Goal: Task Accomplishment & Management: Use online tool/utility

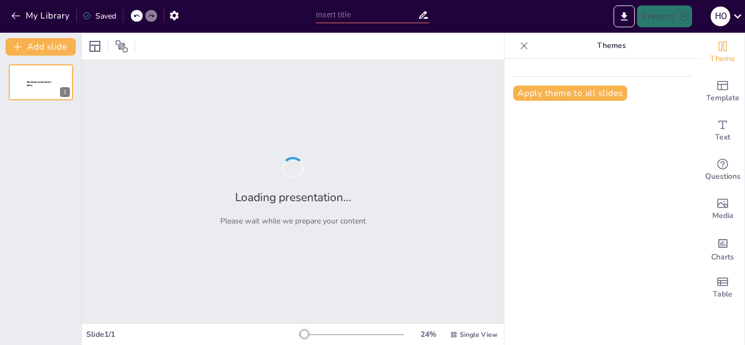
type input "El Agua: Características Fisicoquímicas y su Importancia en el Medio Ambiente"
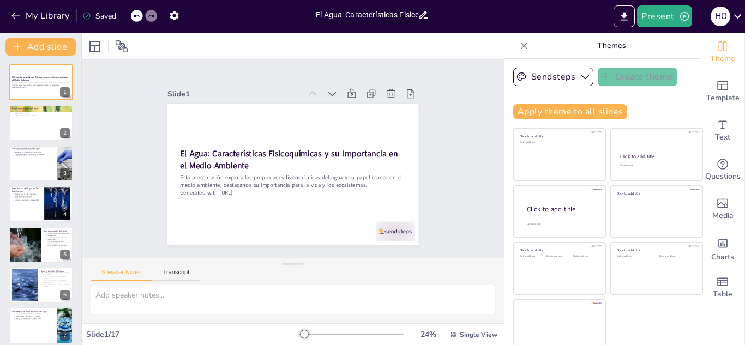
checkbox input "true"
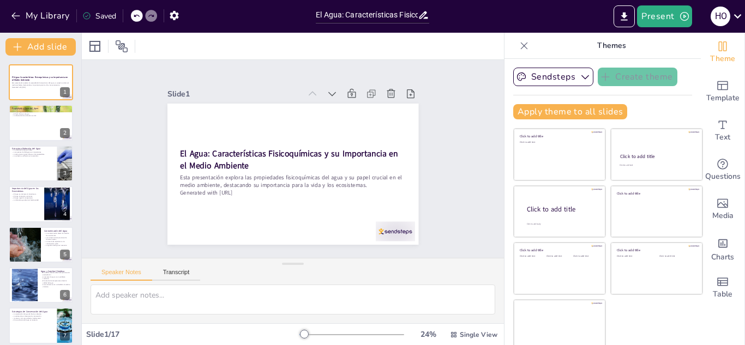
checkbox input "true"
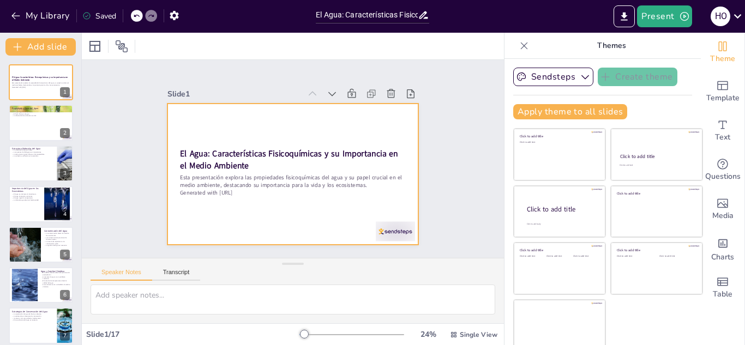
checkbox input "true"
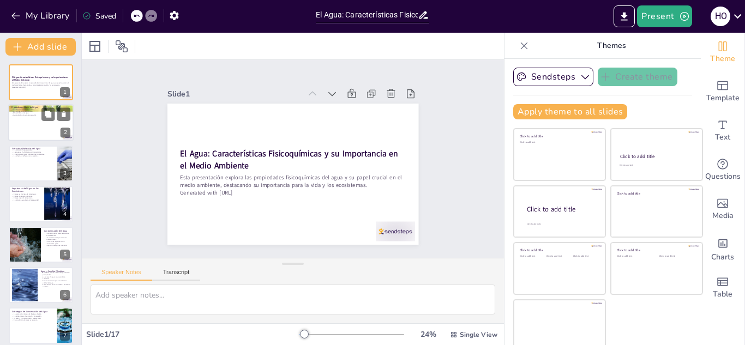
checkbox input "true"
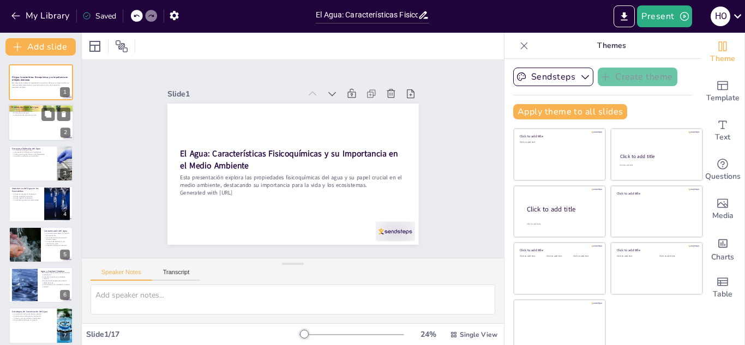
checkbox input "true"
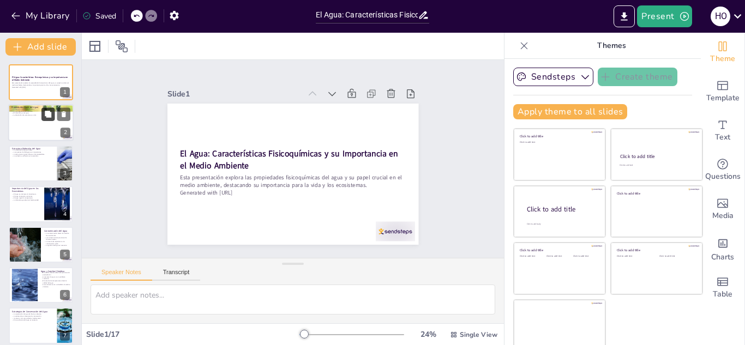
click at [46, 112] on icon at bounding box center [48, 114] width 7 height 7
type textarea "El agua actúa como un solvente universal debido a su polaridad, lo que permite …"
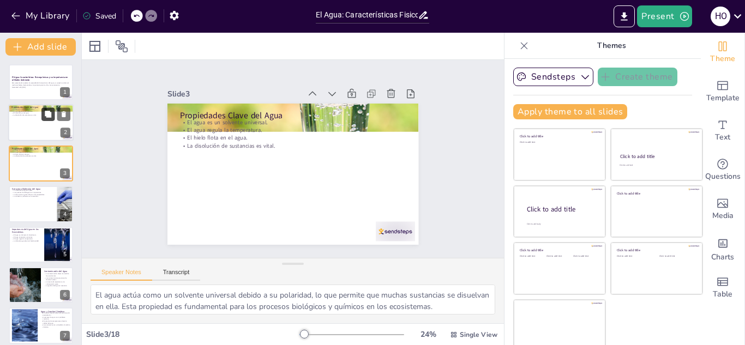
checkbox input "true"
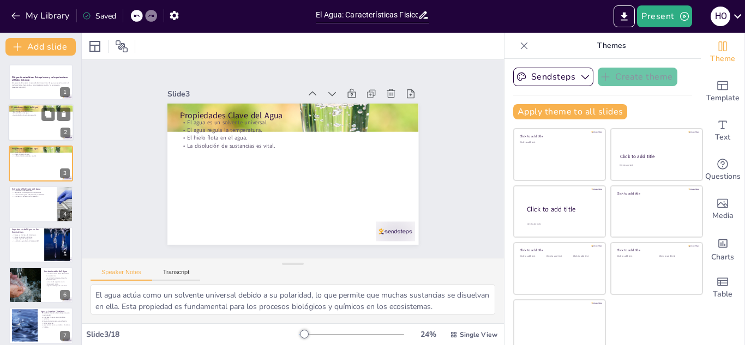
checkbox input "true"
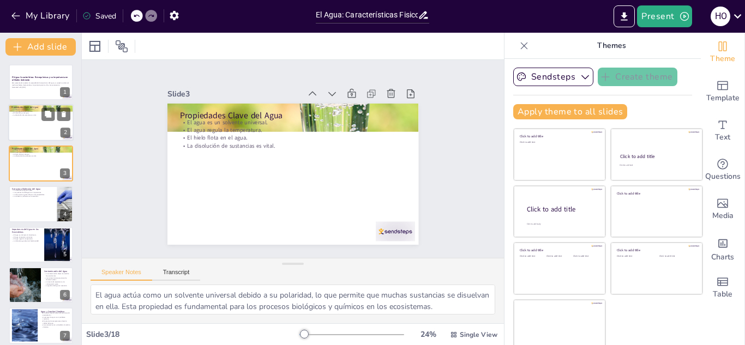
checkbox input "true"
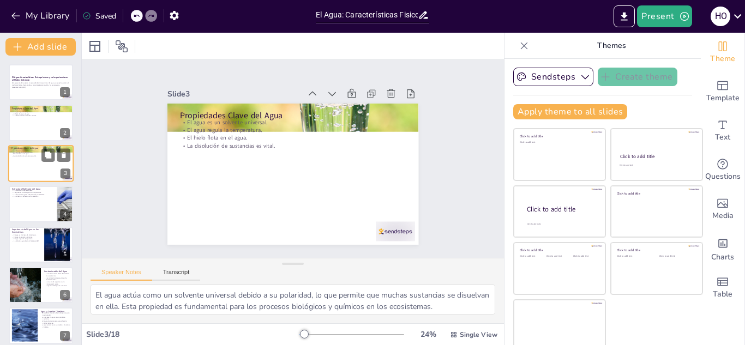
checkbox input "true"
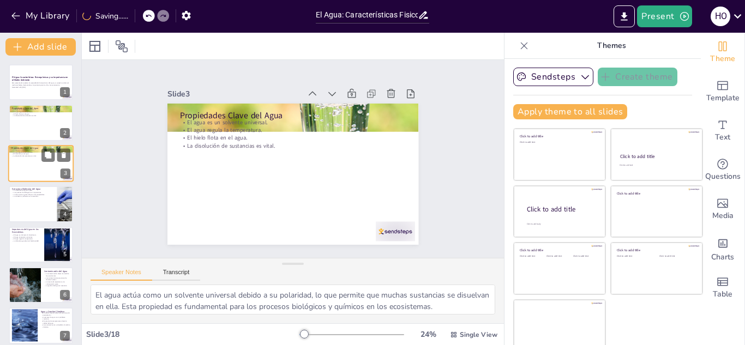
checkbox input "true"
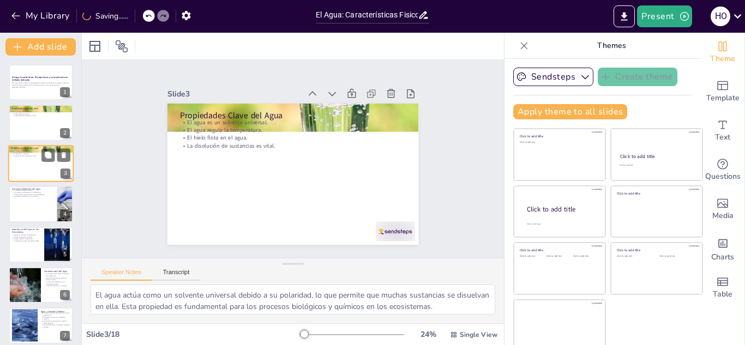
checkbox input "true"
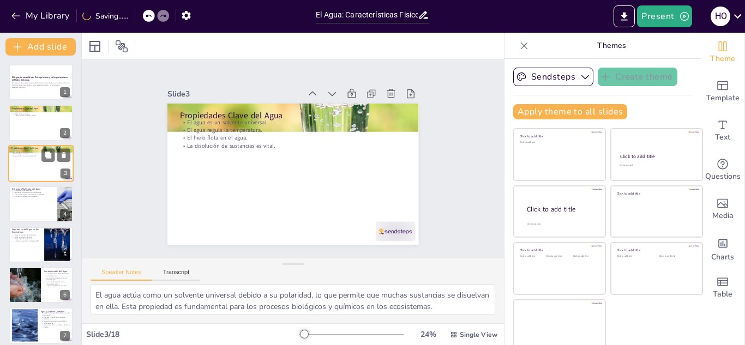
checkbox input "true"
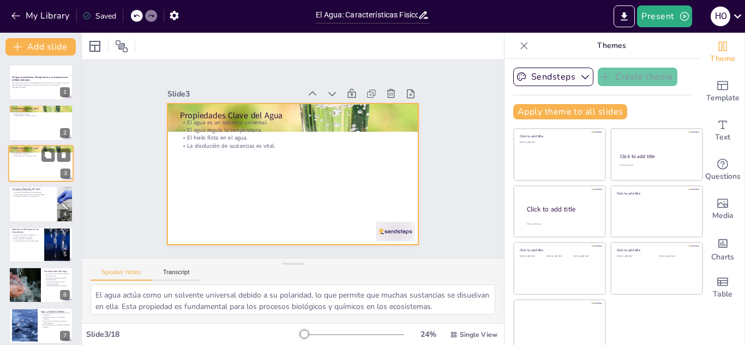
click at [18, 160] on div at bounding box center [40, 163] width 65 height 37
checkbox input "true"
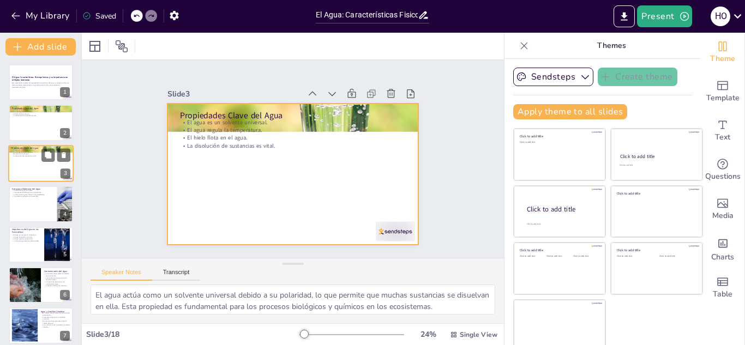
checkbox input "true"
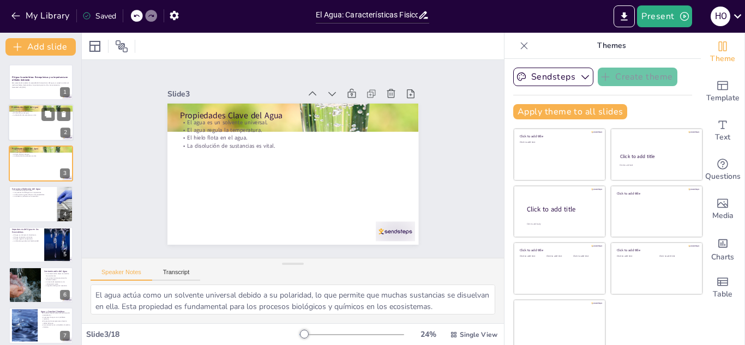
checkbox input "true"
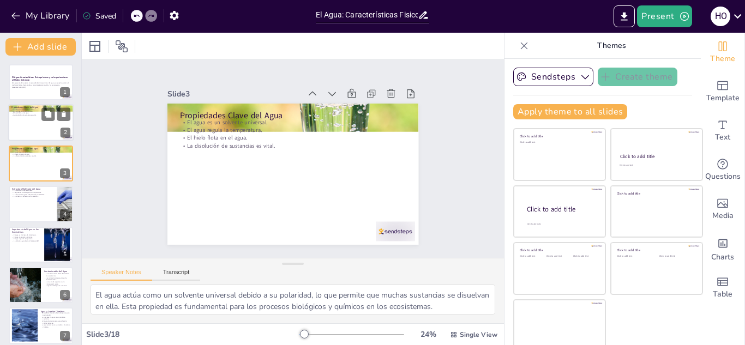
checkbox input "true"
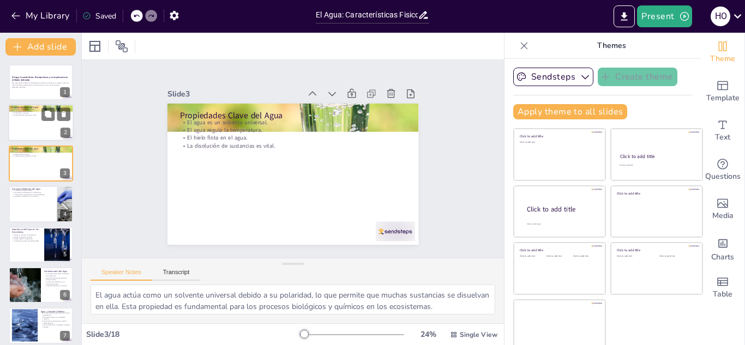
checkbox input "true"
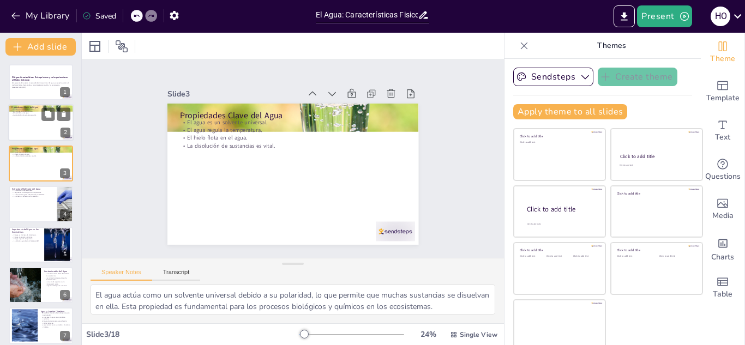
click at [25, 125] on div at bounding box center [40, 123] width 65 height 37
checkbox input "true"
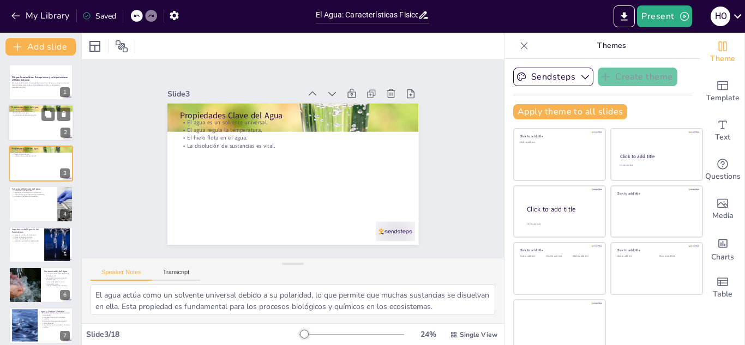
checkbox input "true"
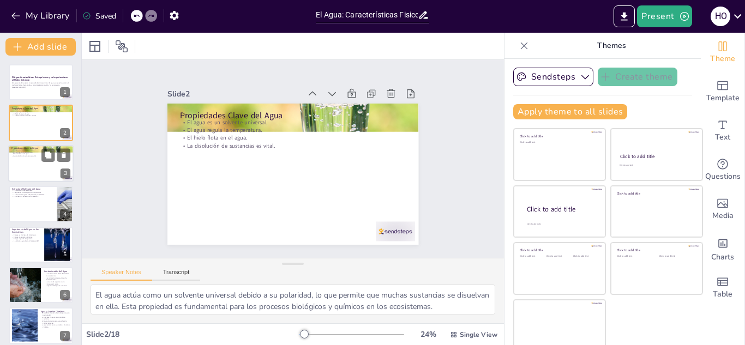
checkbox input "true"
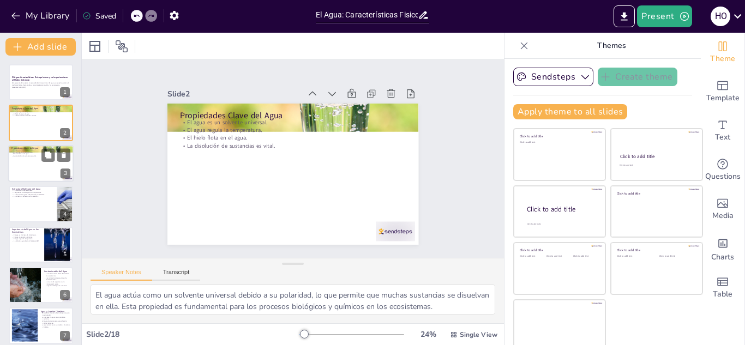
checkbox input "true"
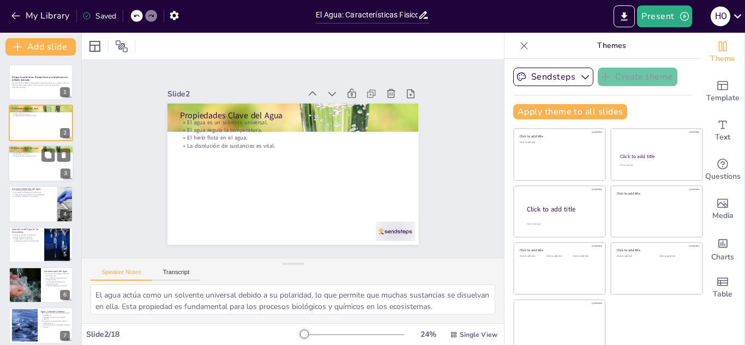
click at [25, 163] on div at bounding box center [40, 163] width 65 height 37
checkbox input "true"
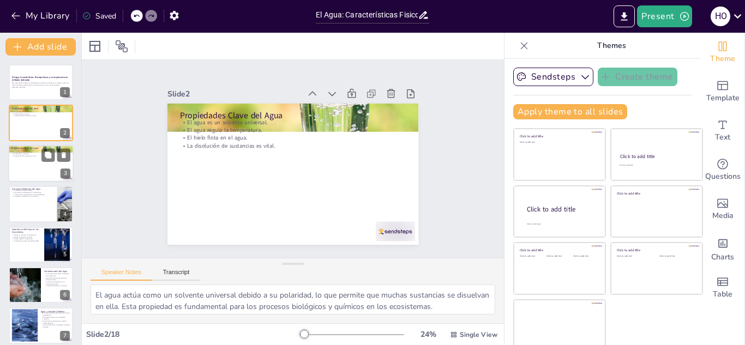
checkbox input "true"
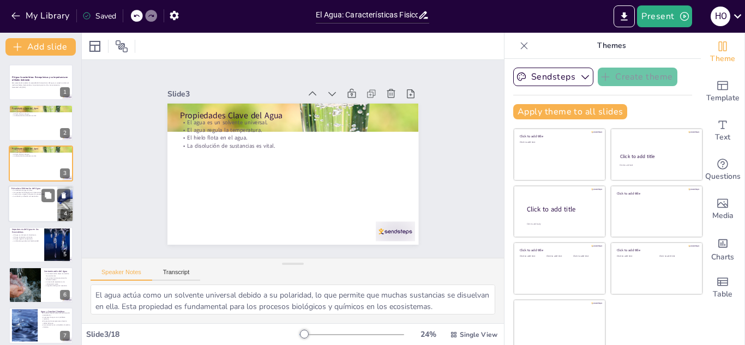
checkbox input "true"
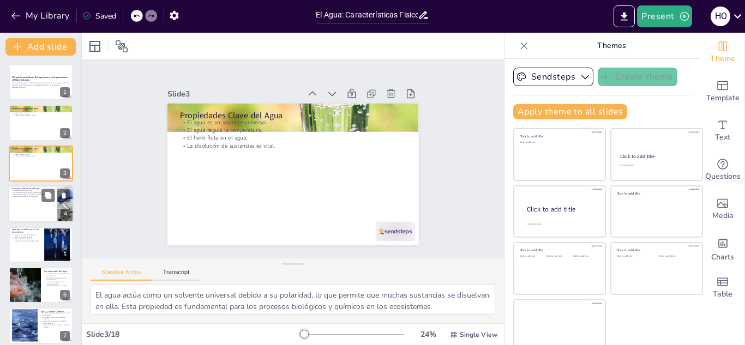
checkbox input "true"
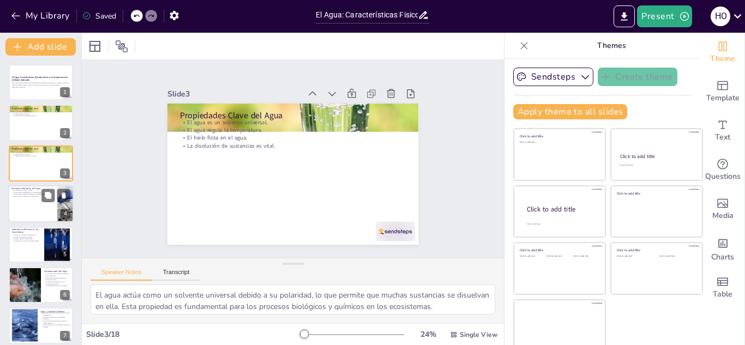
checkbox input "true"
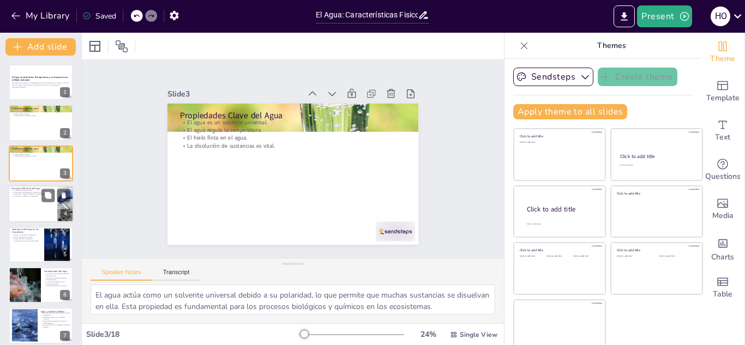
checkbox input "true"
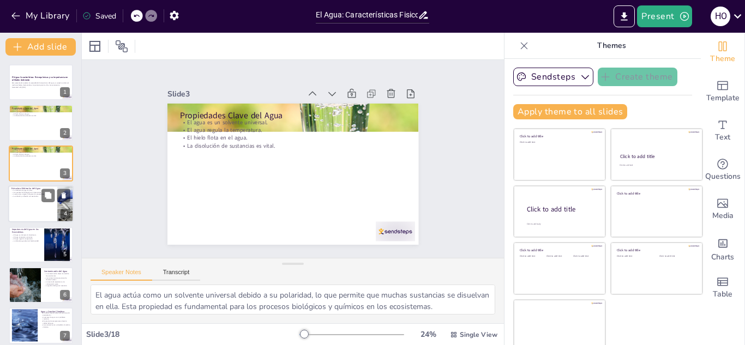
click at [23, 199] on div at bounding box center [40, 203] width 65 height 37
type textarea "La polaridad de la molécula de agua es fundamental para sus propiedades fisicoq…"
checkbox input "true"
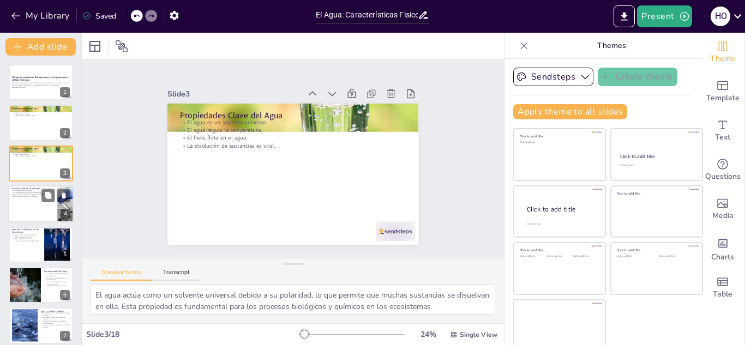
checkbox input "true"
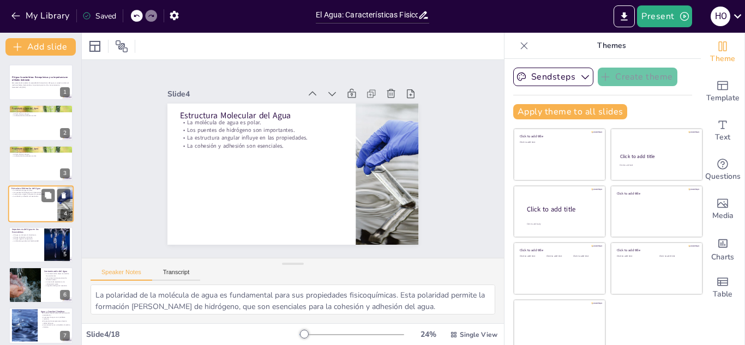
scroll to position [4, 0]
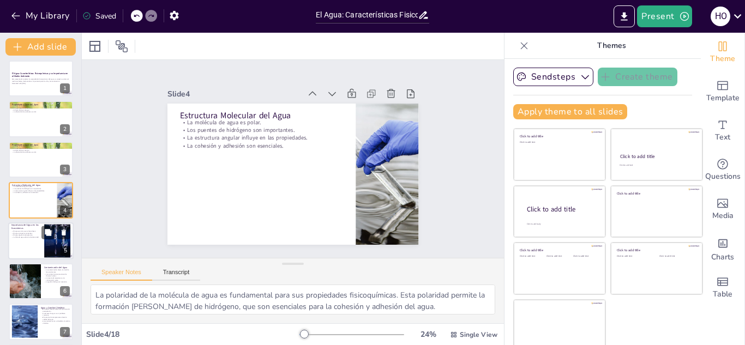
checkbox input "true"
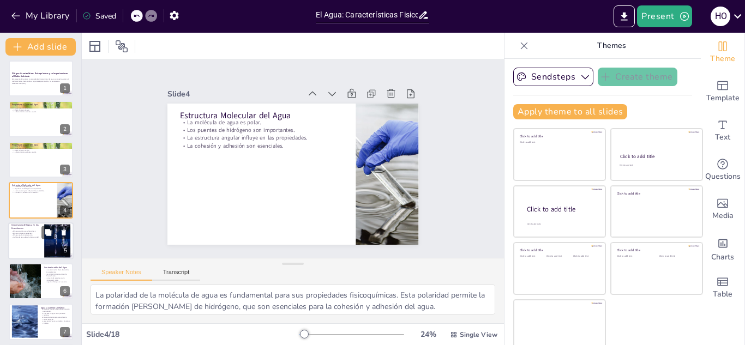
checkbox input "true"
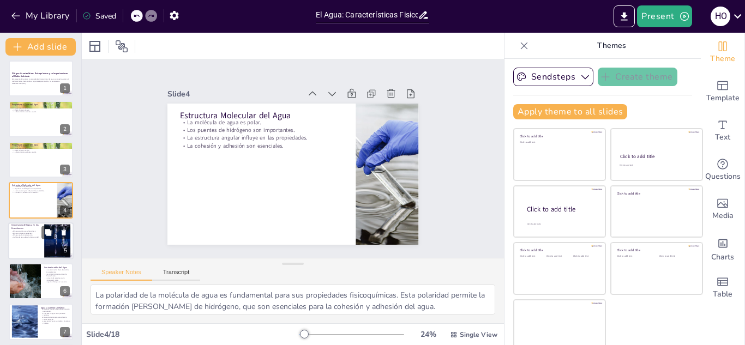
checkbox input "true"
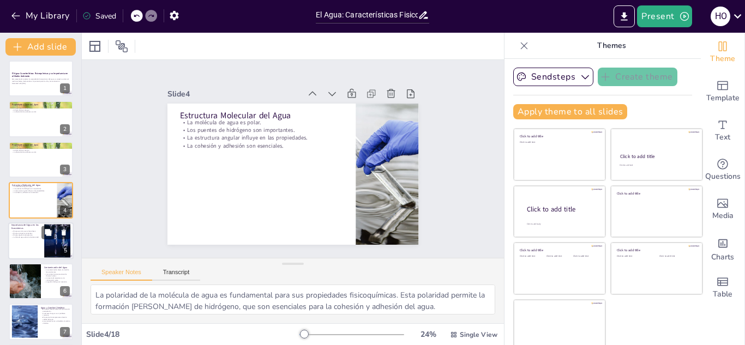
checkbox input "true"
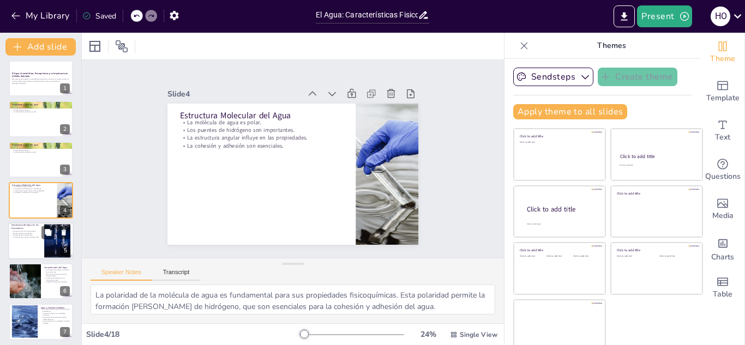
checkbox input "true"
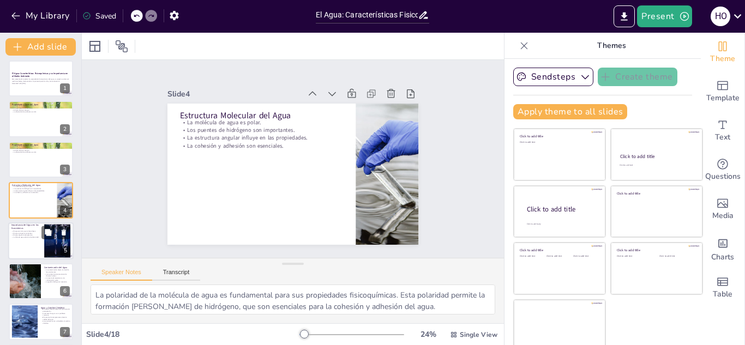
click at [20, 241] on div at bounding box center [40, 241] width 65 height 37
type textarea "La fotosíntesis es un proceso clave en los ecosistemas, y el agua es un compone…"
checkbox input "true"
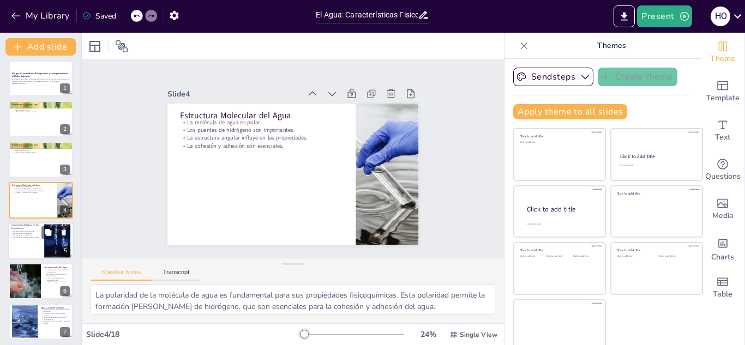
checkbox input "true"
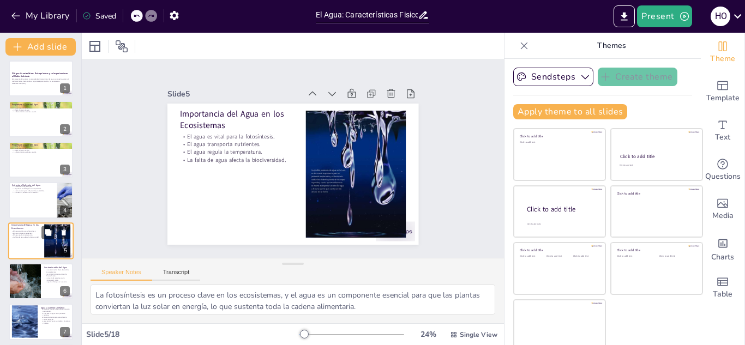
scroll to position [44, 0]
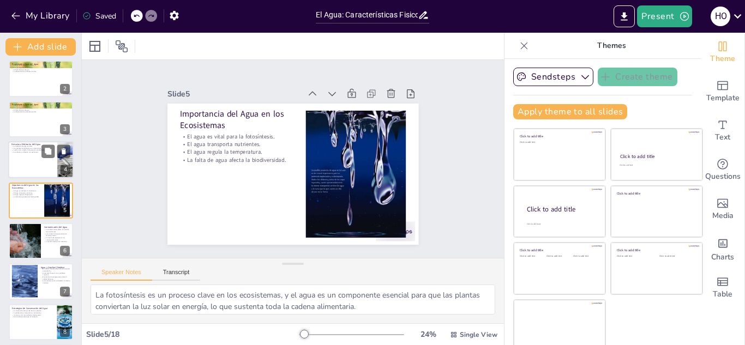
checkbox input "true"
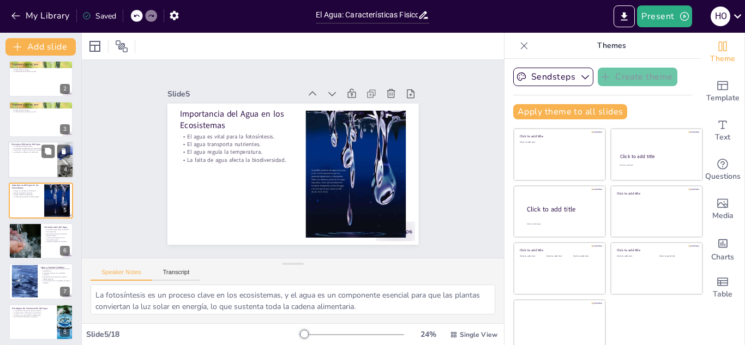
checkbox input "true"
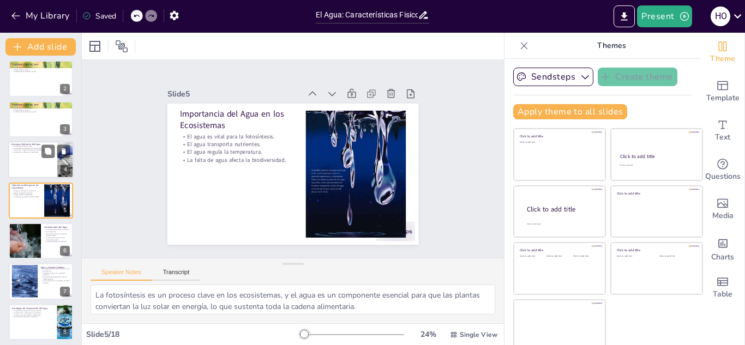
checkbox input "true"
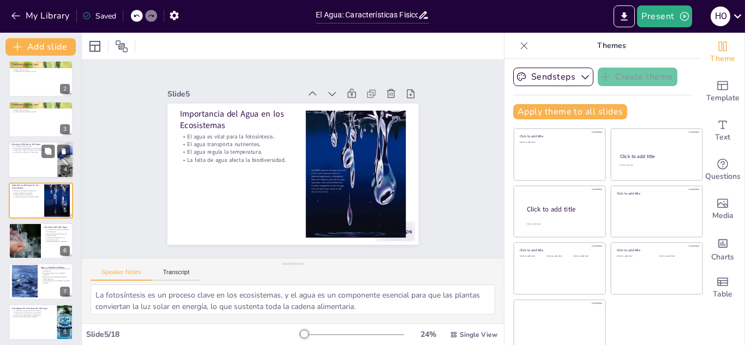
checkbox input "true"
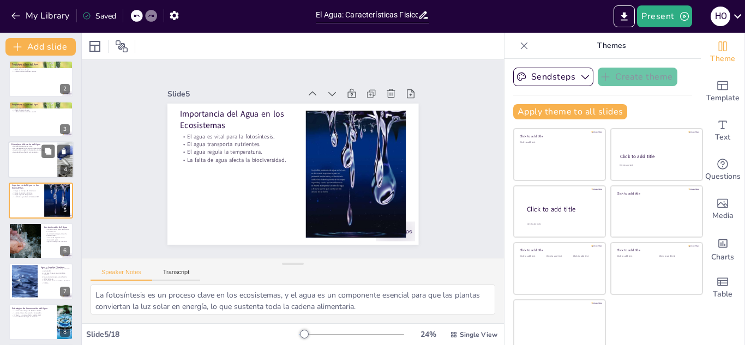
click at [39, 161] on div at bounding box center [40, 159] width 65 height 37
type textarea "La polaridad de la molécula de agua es fundamental para sus propiedades fisicoq…"
checkbox input "true"
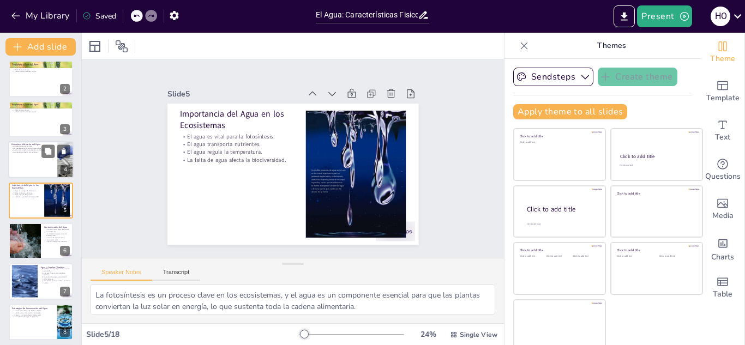
checkbox input "true"
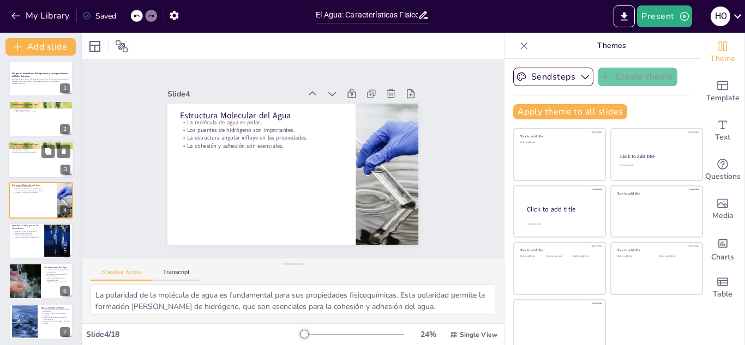
checkbox input "true"
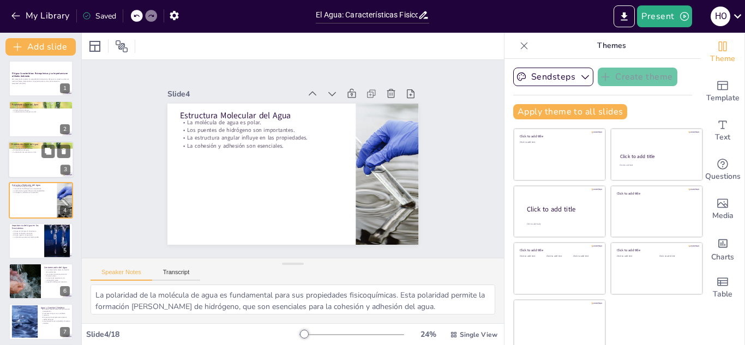
checkbox input "true"
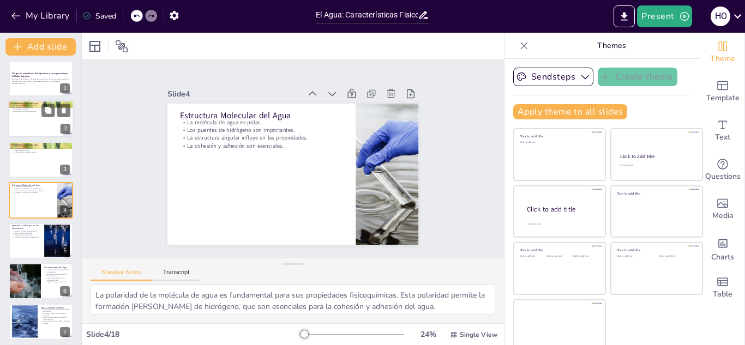
checkbox input "true"
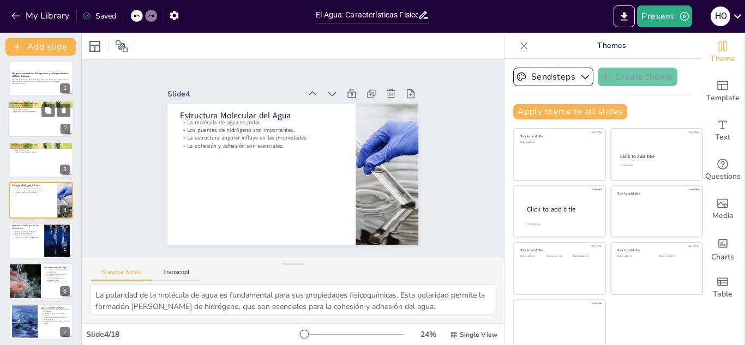
click at [33, 112] on p "La disolución de sustancias es vital." at bounding box center [40, 112] width 59 height 2
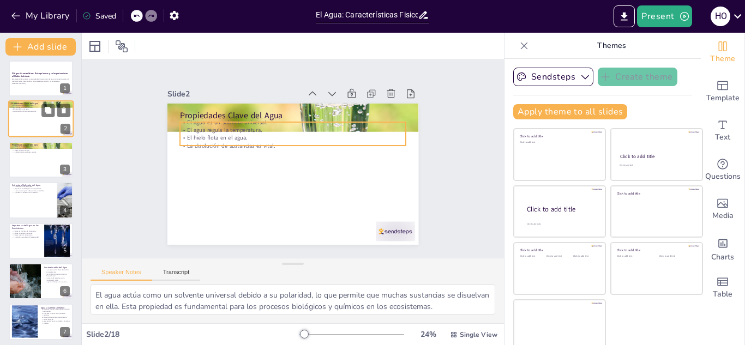
scroll to position [0, 0]
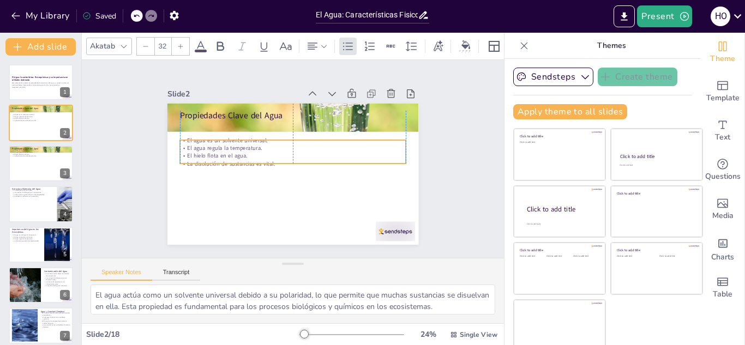
drag, startPoint x: 233, startPoint y: 138, endPoint x: 231, endPoint y: 156, distance: 18.1
click at [231, 160] on p "La disolución de sustancias es vital." at bounding box center [293, 164] width 226 height 8
click at [32, 76] on strong "El Agua: Características Fisicoquímicas y su Importancia en el Medio Ambiente" at bounding box center [39, 79] width 57 height 6
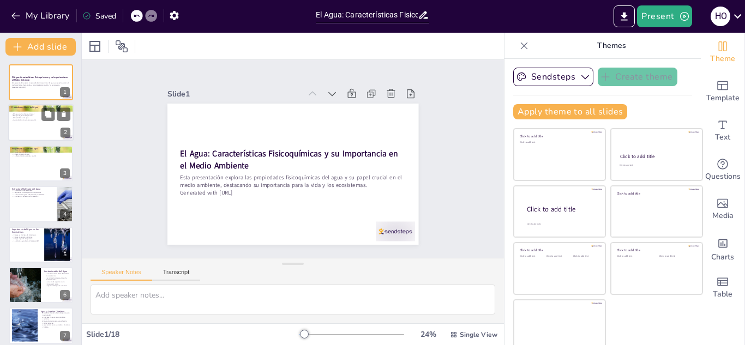
click at [33, 125] on div at bounding box center [40, 123] width 65 height 37
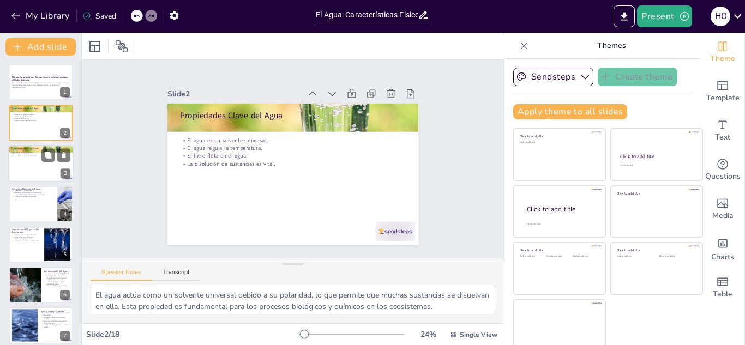
click at [33, 162] on div at bounding box center [40, 163] width 65 height 37
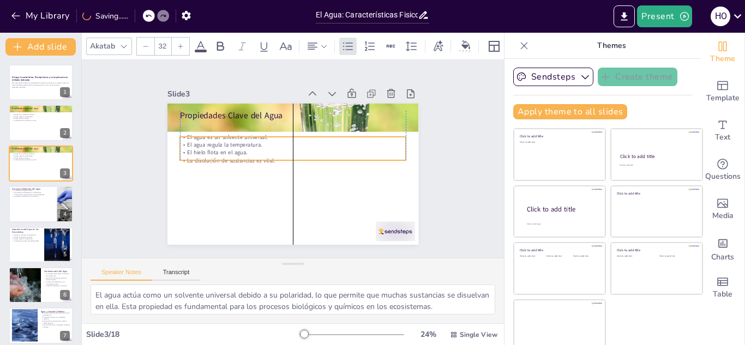
drag, startPoint x: 221, startPoint y: 141, endPoint x: 219, endPoint y: 155, distance: 14.8
click at [219, 155] on p "La disolución de sustancias es vital." at bounding box center [293, 161] width 226 height 32
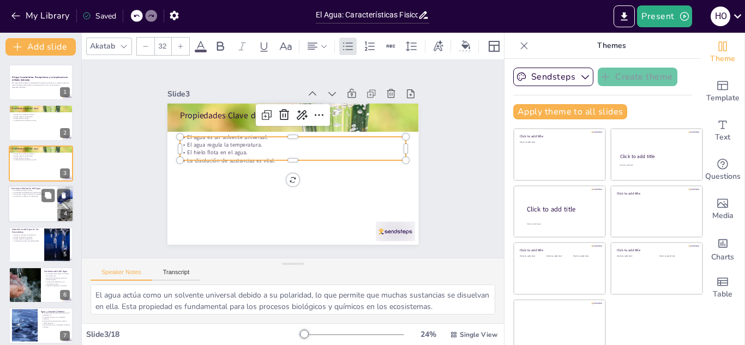
click at [36, 203] on div at bounding box center [40, 203] width 65 height 37
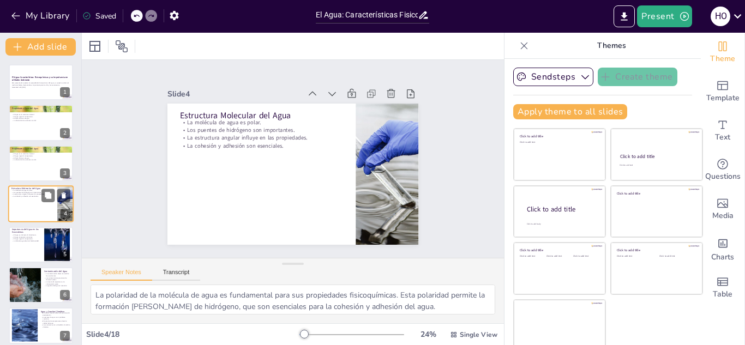
scroll to position [4, 0]
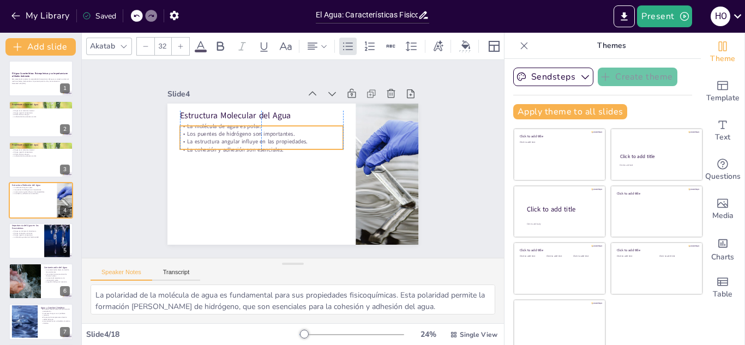
click at [247, 133] on p "Los puentes de hidrógeno son importantes." at bounding box center [261, 134] width 163 height 8
click at [25, 239] on div at bounding box center [40, 241] width 65 height 37
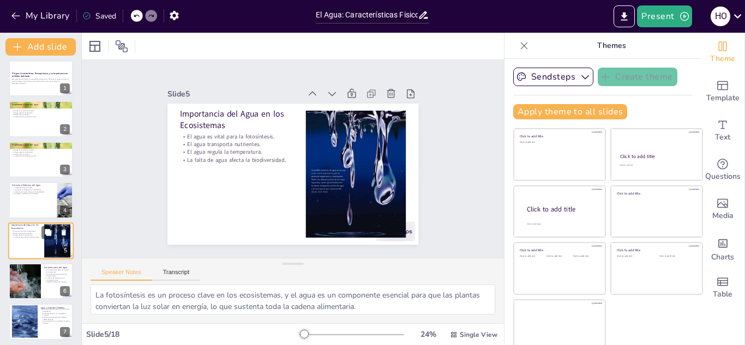
scroll to position [44, 0]
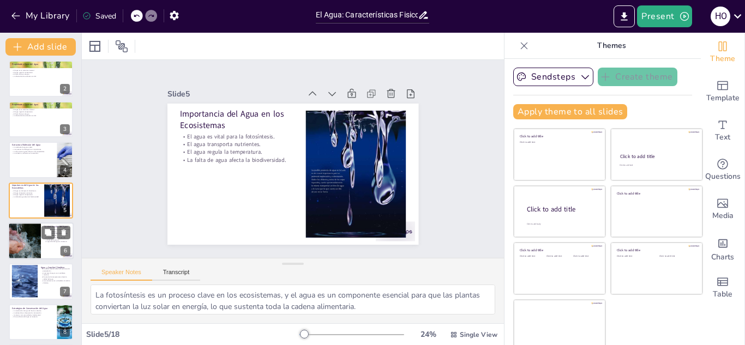
click at [26, 245] on div at bounding box center [25, 241] width 68 height 37
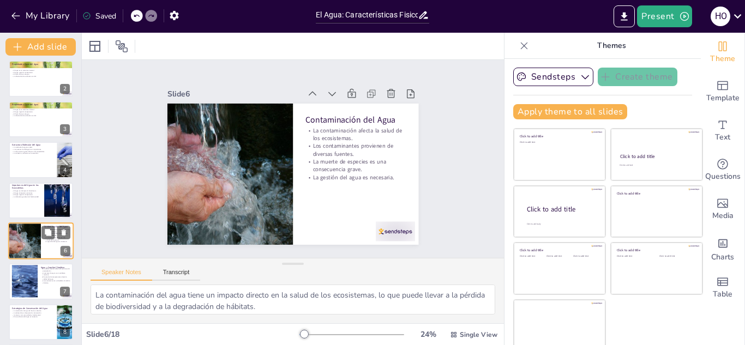
scroll to position [85, 0]
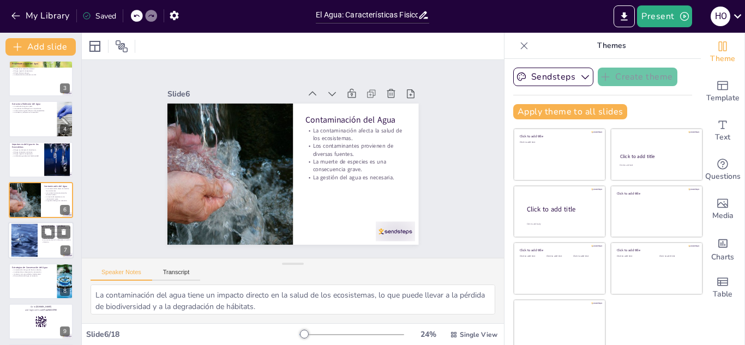
click at [25, 235] on div at bounding box center [24, 240] width 50 height 33
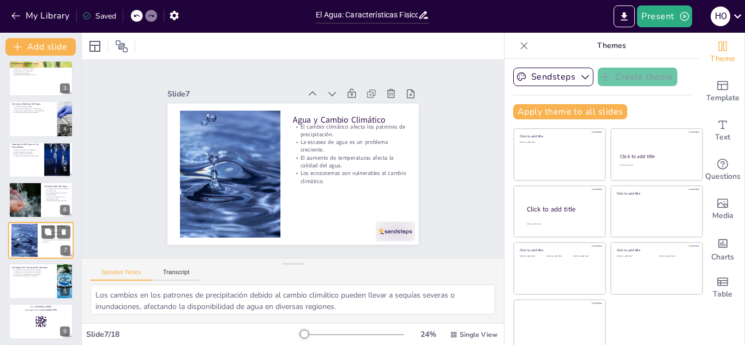
scroll to position [125, 0]
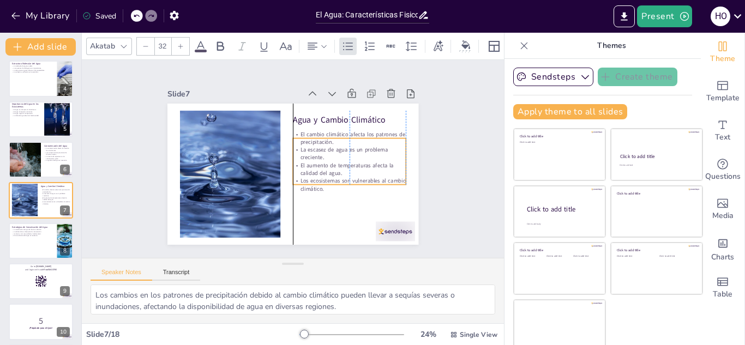
drag, startPoint x: 291, startPoint y: 146, endPoint x: 292, endPoint y: 154, distance: 7.7
click at [292, 154] on p "La escasez de agua es un problema creciente." at bounding box center [349, 165] width 114 height 39
click at [34, 241] on div at bounding box center [40, 241] width 65 height 37
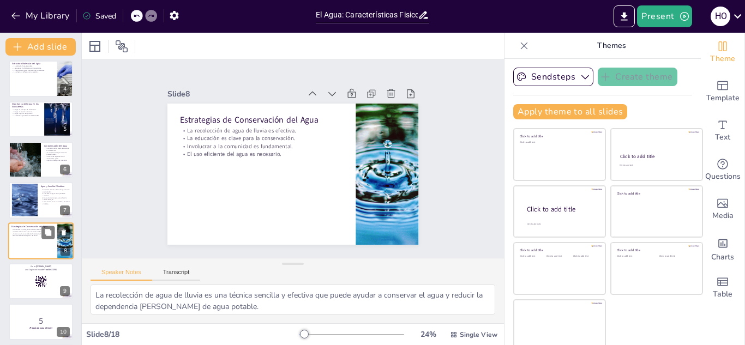
scroll to position [166, 0]
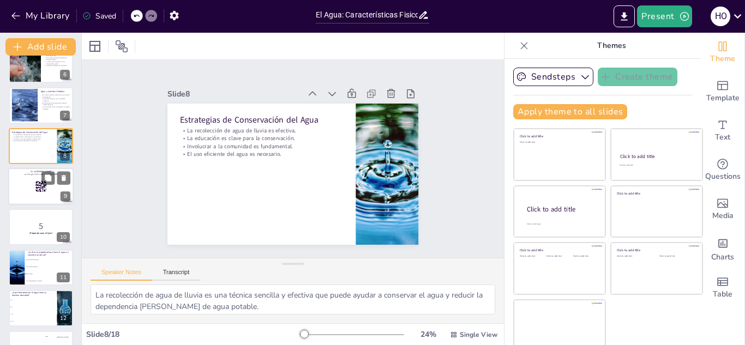
click at [31, 179] on div at bounding box center [40, 186] width 65 height 37
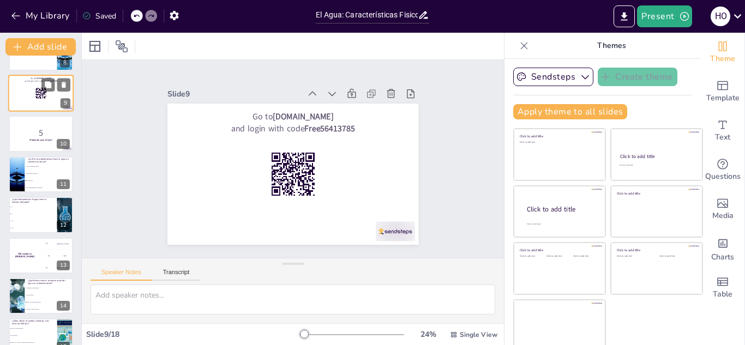
scroll to position [316, 0]
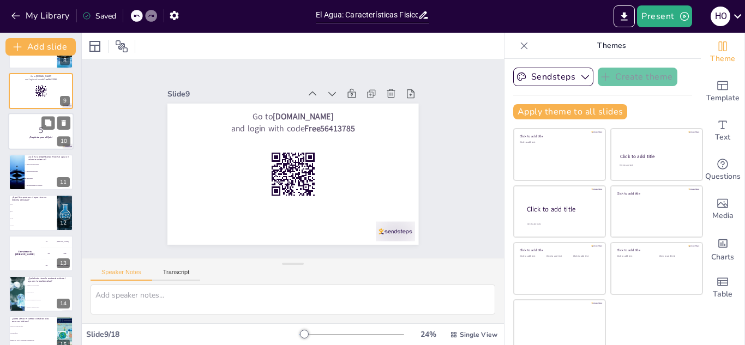
click at [29, 132] on p "5" at bounding box center [40, 130] width 59 height 12
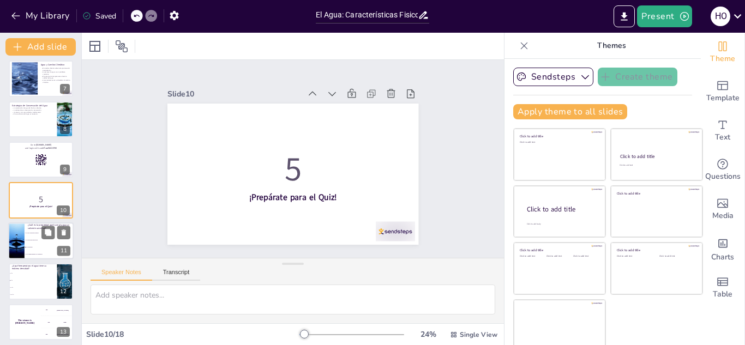
click at [28, 236] on li "Su alta capacidad térmica" at bounding box center [49, 233] width 49 height 7
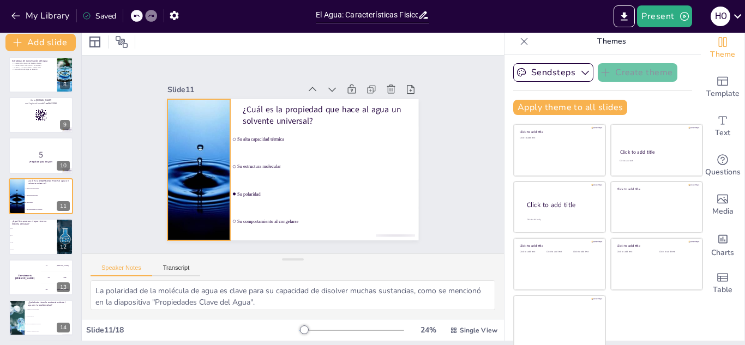
scroll to position [7, 0]
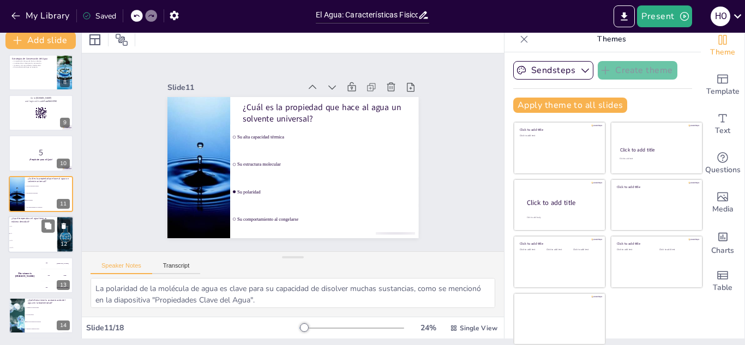
click at [19, 233] on span "4 °C" at bounding box center [33, 234] width 47 height 2
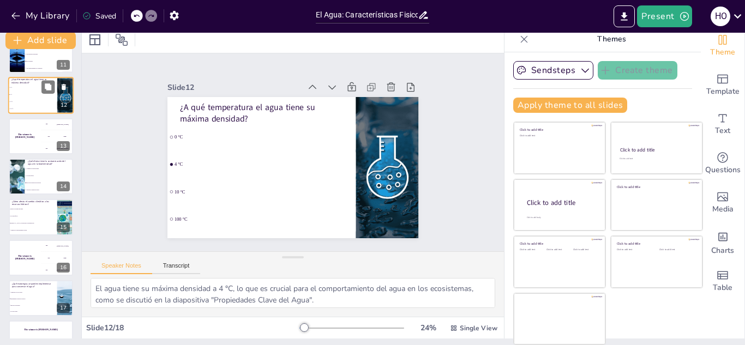
scroll to position [454, 0]
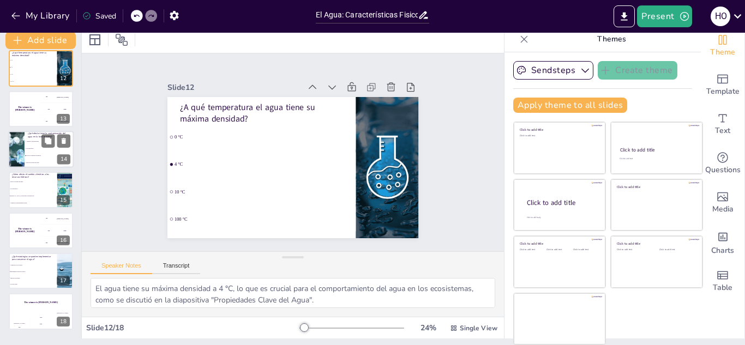
click at [12, 145] on div at bounding box center [16, 149] width 65 height 37
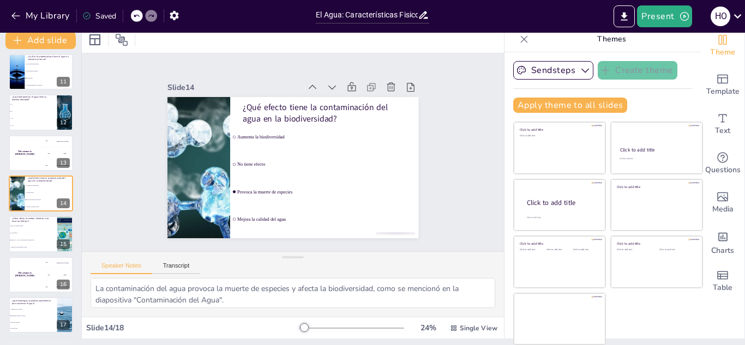
click at [7, 196] on div "El Agua: Características Fisicoquímicas y su Importancia en el Medio Ambiente E…" at bounding box center [40, 11] width 81 height 726
click at [14, 236] on li "No tiene efecto" at bounding box center [32, 233] width 49 height 7
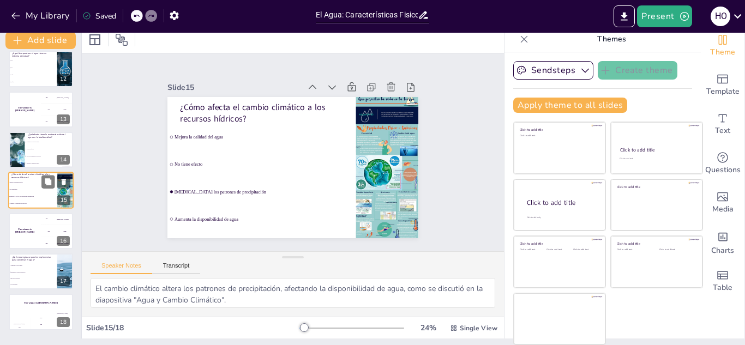
scroll to position [454, 0]
click at [13, 234] on div "The winner is Niels 🏆" at bounding box center [24, 230] width 33 height 37
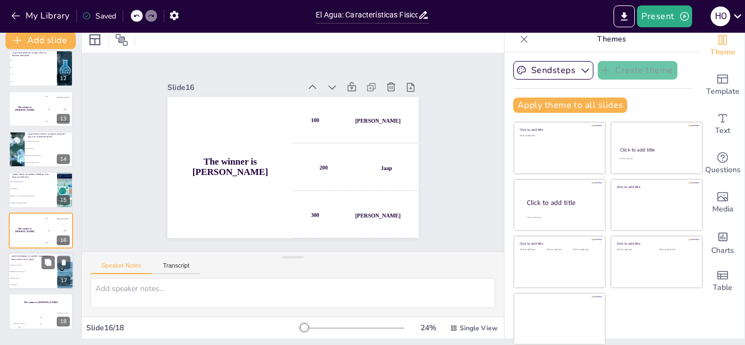
click at [13, 271] on span "Implementar técnicas de ahorro" at bounding box center [33, 272] width 47 height 2
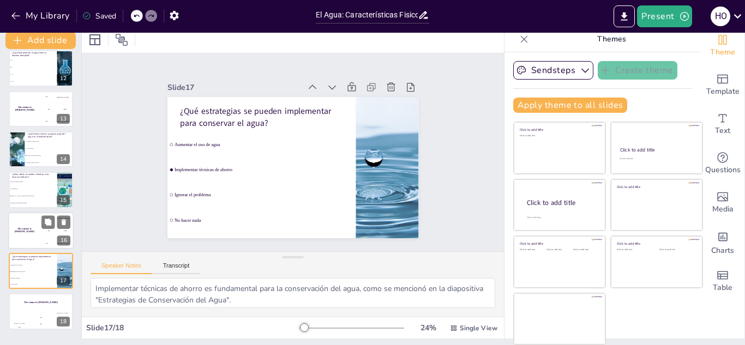
click at [19, 217] on div "The winner is Niels 🏆" at bounding box center [24, 230] width 33 height 37
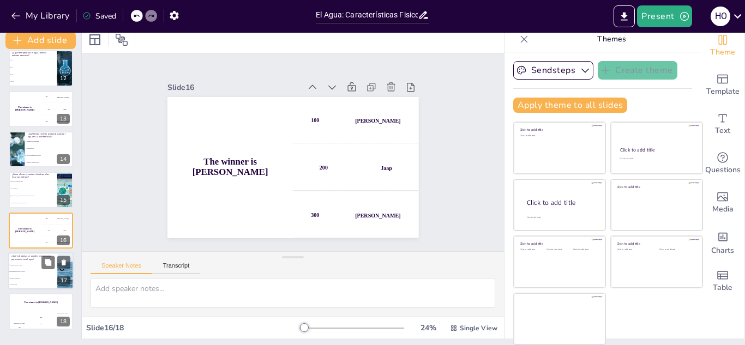
click at [15, 265] on span "Aumentar el uso de agua" at bounding box center [33, 266] width 47 height 2
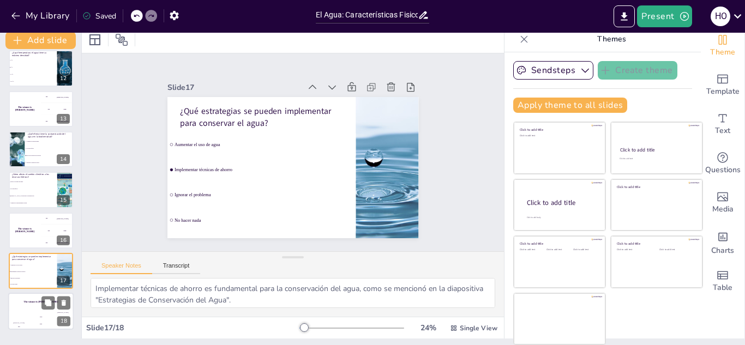
click at [16, 305] on div "The winner is Niels 🏆" at bounding box center [40, 302] width 65 height 19
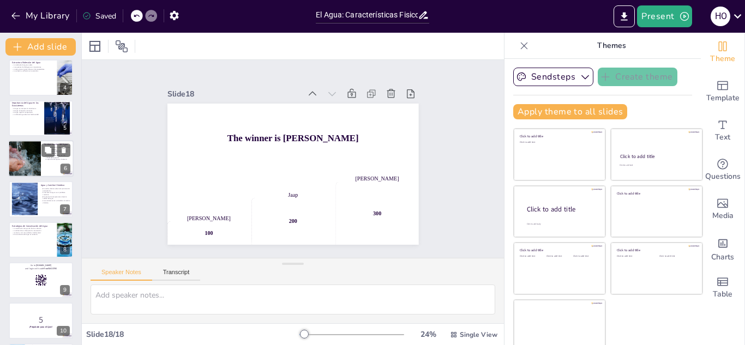
scroll to position [0, 0]
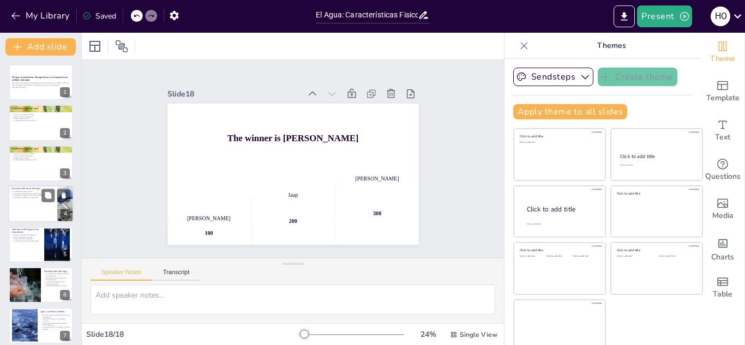
click at [31, 200] on div at bounding box center [40, 203] width 65 height 37
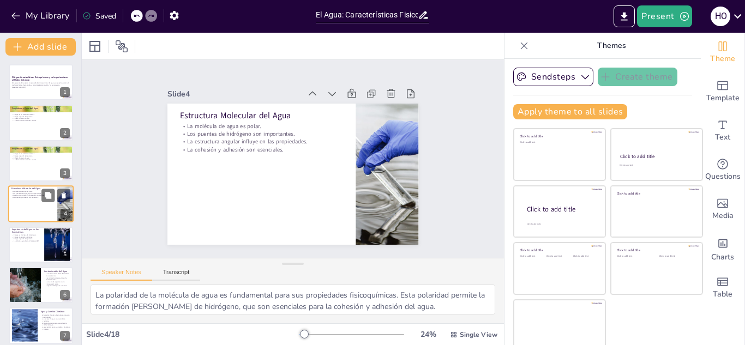
scroll to position [4, 0]
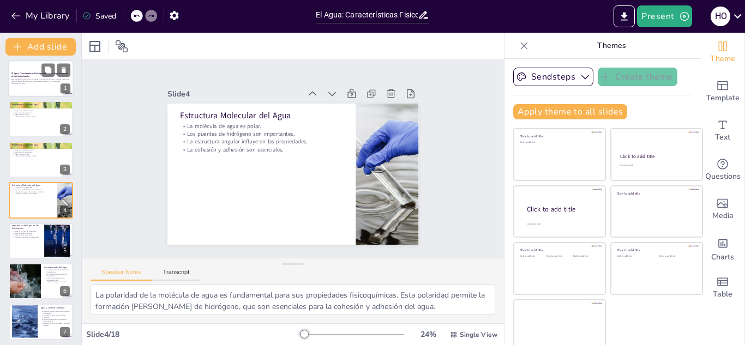
click at [20, 75] on strong "El Agua: Características Fisicoquímicas y su Importancia en el Medio Ambiente" at bounding box center [39, 75] width 57 height 6
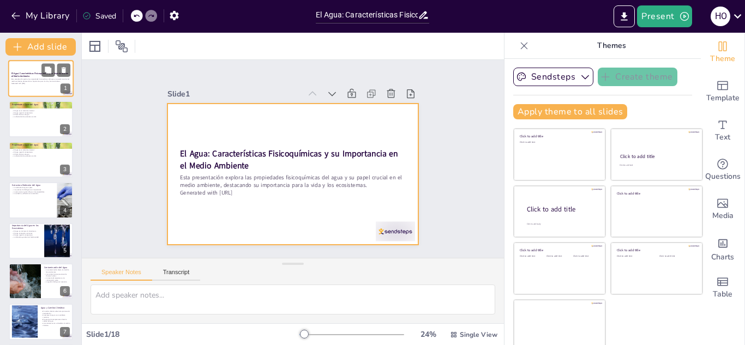
scroll to position [0, 0]
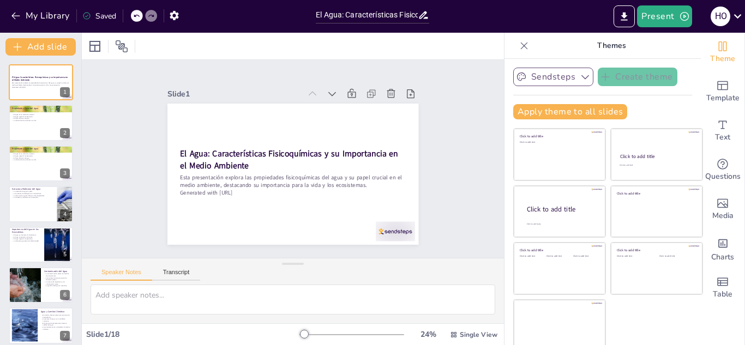
click at [555, 77] on button "Sendsteps" at bounding box center [553, 77] width 80 height 19
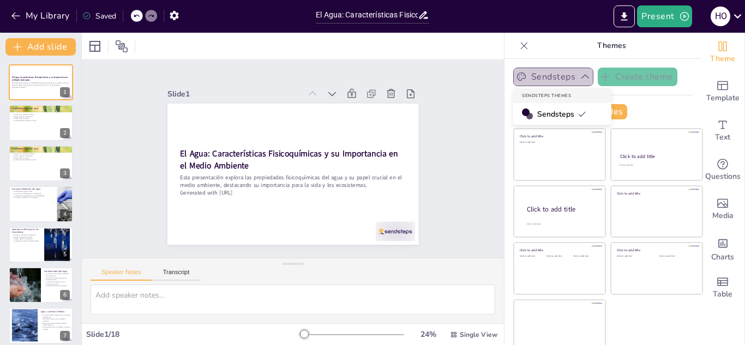
click at [555, 77] on button "Sendsteps" at bounding box center [553, 77] width 80 height 19
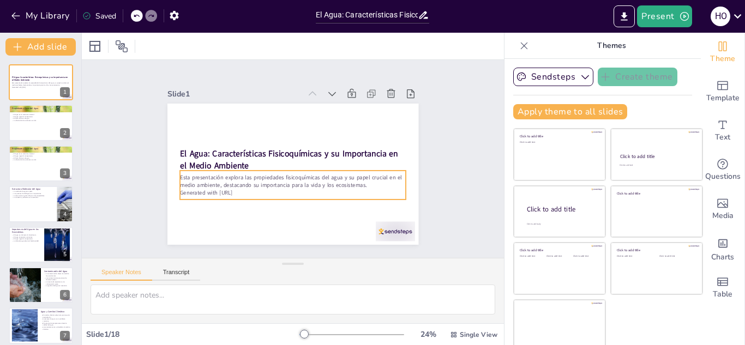
click at [220, 189] on p "Generated with [URL]" at bounding box center [290, 192] width 226 height 31
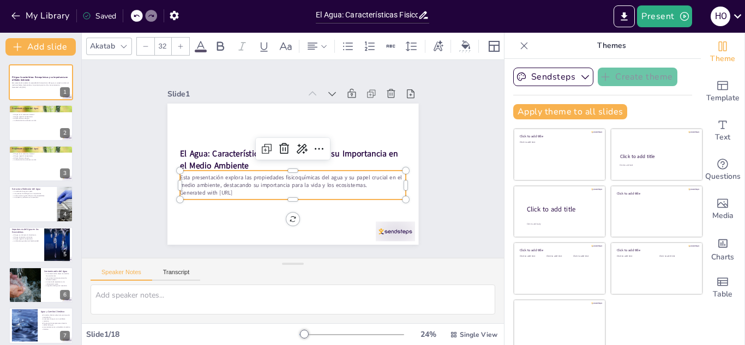
click at [220, 189] on p "Generated with [URL]" at bounding box center [293, 193] width 226 height 8
click at [232, 189] on p "Generated with [URL]" at bounding box center [293, 193] width 226 height 8
click at [387, 223] on div at bounding box center [395, 232] width 39 height 20
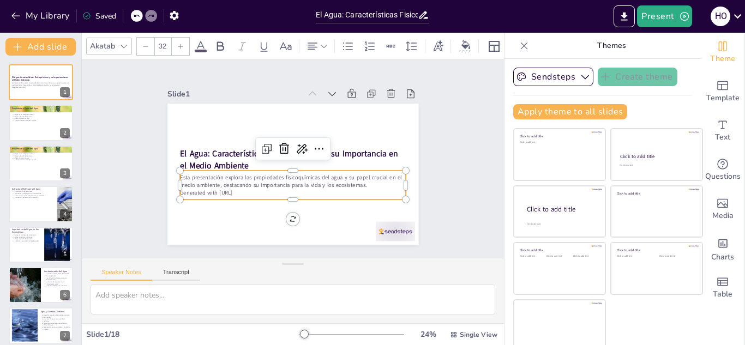
click at [266, 180] on p "Esta presentación explora las propiedades fisicoquímicas del agua y su papel cr…" at bounding box center [293, 181] width 226 height 16
click at [235, 191] on p "Generated with [URL]" at bounding box center [293, 193] width 226 height 8
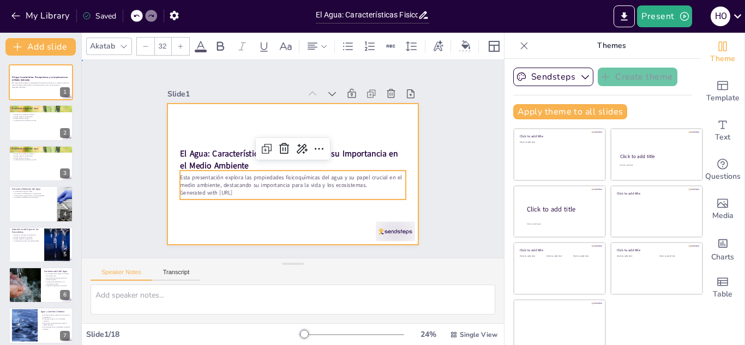
click at [256, 109] on div at bounding box center [292, 174] width 251 height 141
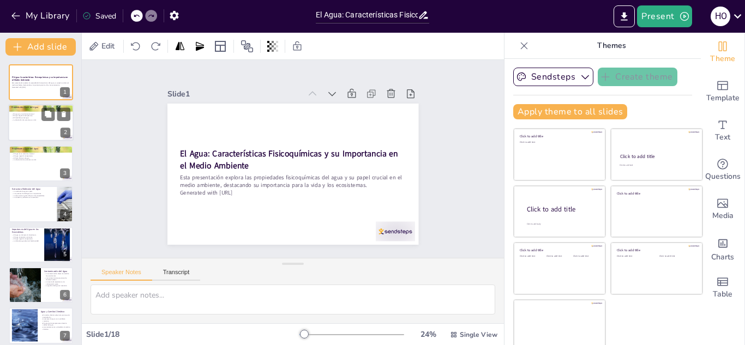
click at [29, 125] on div at bounding box center [40, 123] width 65 height 37
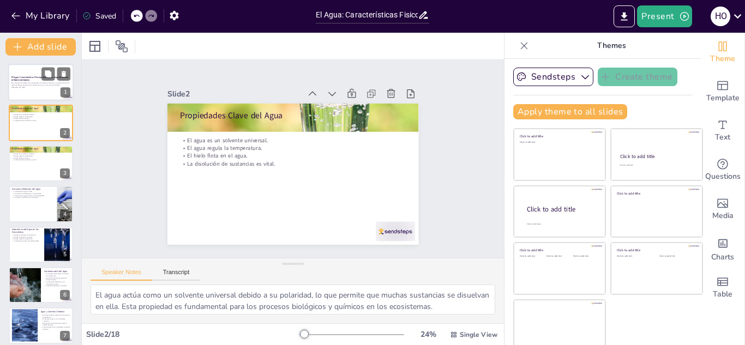
click at [29, 89] on div at bounding box center [40, 82] width 65 height 37
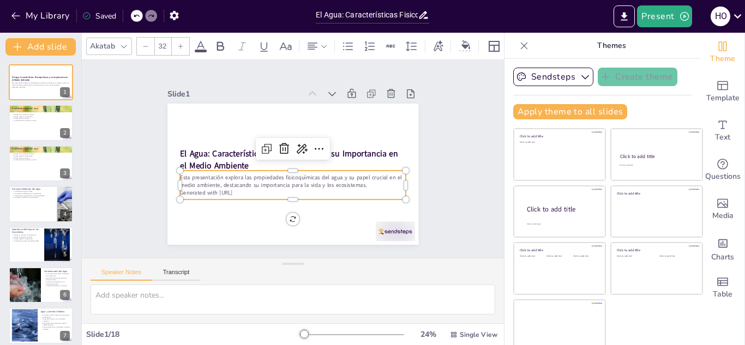
click at [228, 191] on p "Generated with [URL]" at bounding box center [293, 193] width 226 height 8
click at [228, 191] on p "Generated with [URL]" at bounding box center [260, 170] width 77 height 218
drag, startPoint x: 244, startPoint y: 188, endPoint x: 153, endPoint y: 187, distance: 90.5
click at [153, 187] on div "Slide 1 El Agua: Características Fisicoquímicas y su Importancia en el Medio Am…" at bounding box center [293, 159] width 312 height 172
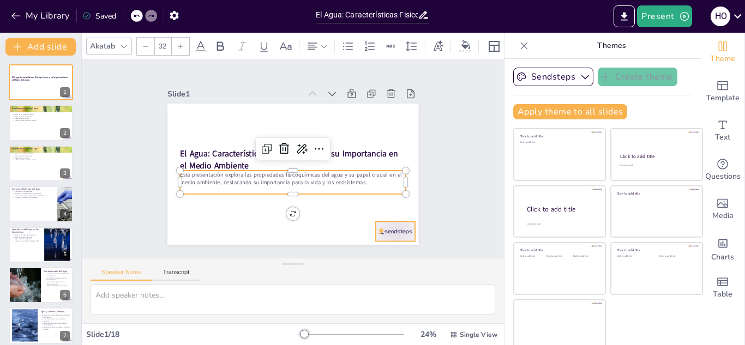
click at [399, 230] on div at bounding box center [387, 241] width 41 height 23
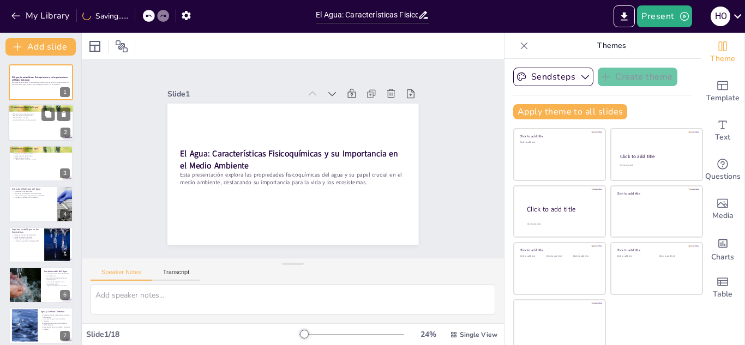
click at [46, 122] on div at bounding box center [40, 123] width 65 height 37
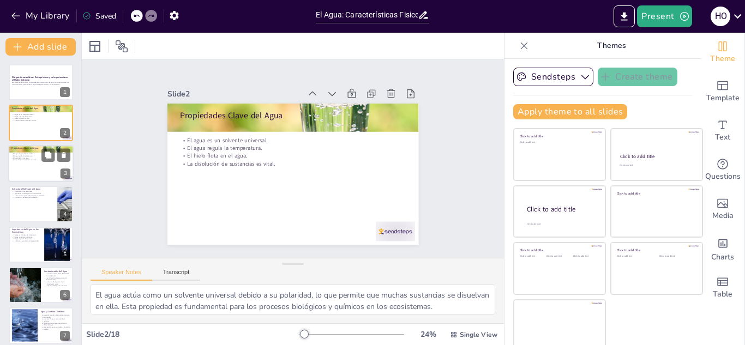
click at [36, 151] on div at bounding box center [40, 149] width 65 height 33
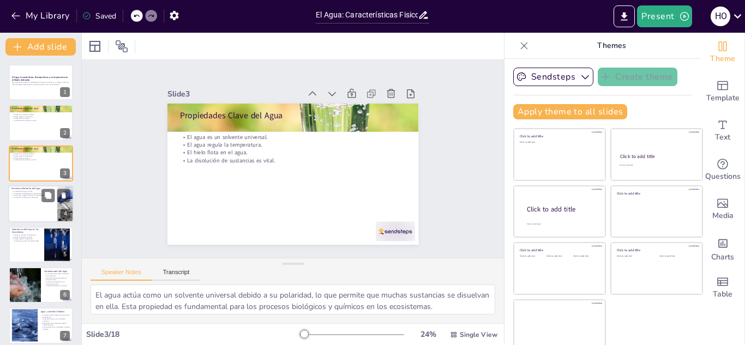
click at [27, 193] on p "Los puentes de hidrógeno son importantes." at bounding box center [32, 194] width 43 height 2
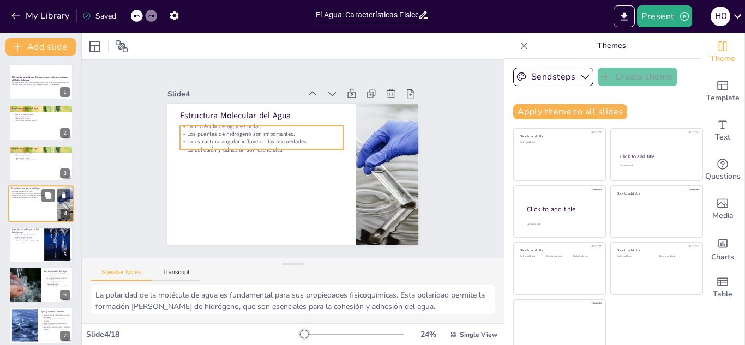
scroll to position [4, 0]
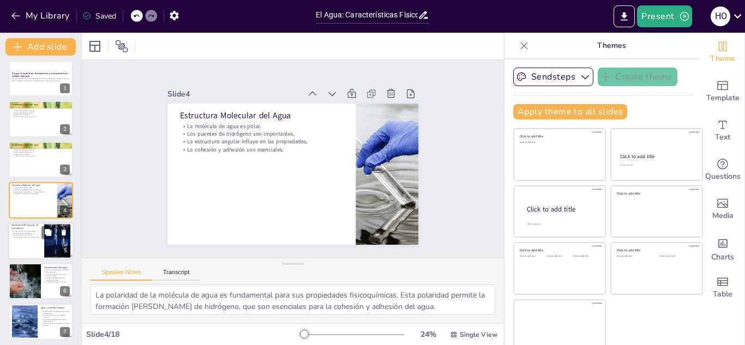
click at [19, 241] on div at bounding box center [40, 241] width 65 height 37
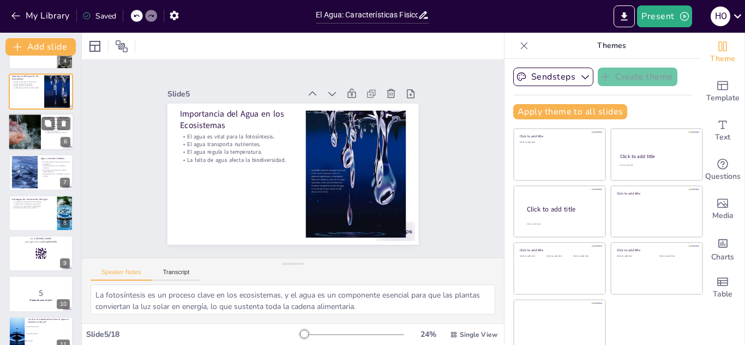
click at [21, 145] on div at bounding box center [25, 131] width 68 height 37
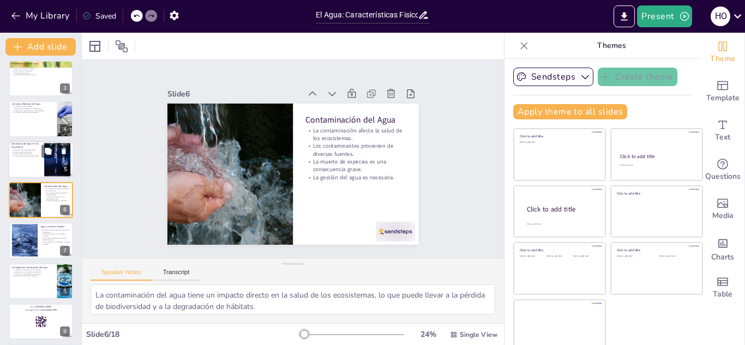
click at [16, 170] on div at bounding box center [40, 159] width 65 height 37
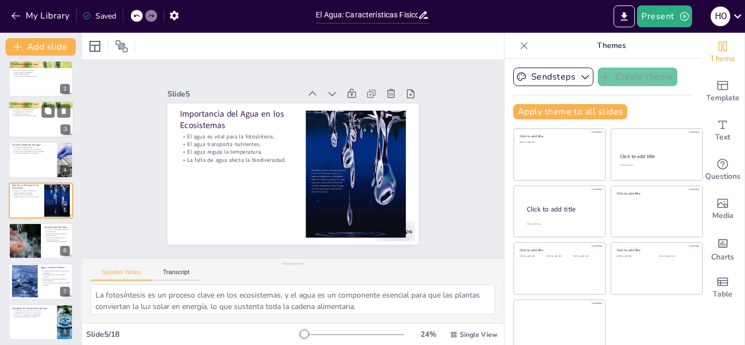
click at [20, 122] on div at bounding box center [40, 119] width 65 height 37
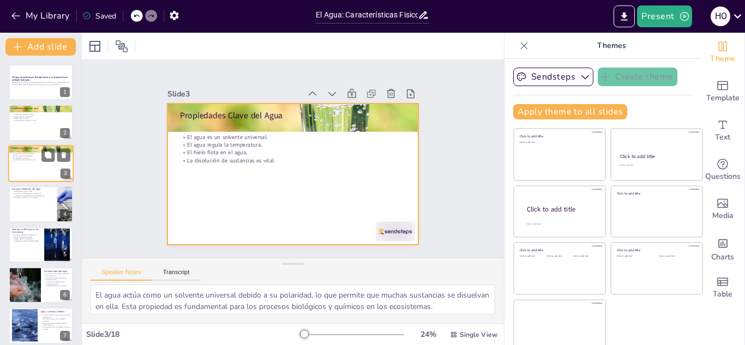
click at [18, 169] on div at bounding box center [40, 163] width 65 height 37
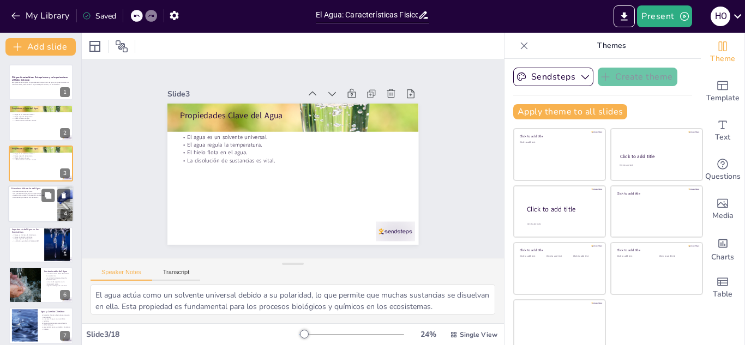
click at [17, 197] on p "La cohesión y adhesión son esenciales." at bounding box center [32, 198] width 43 height 2
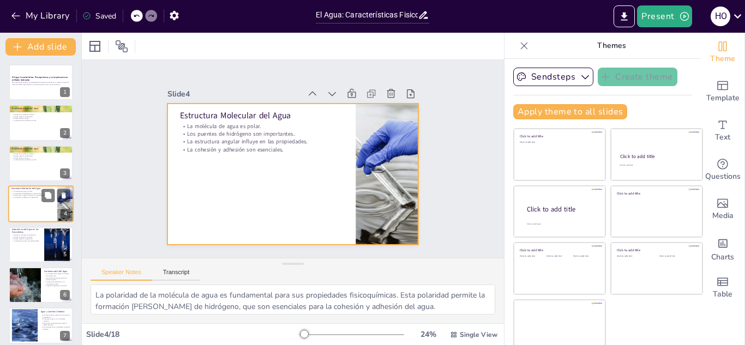
scroll to position [4, 0]
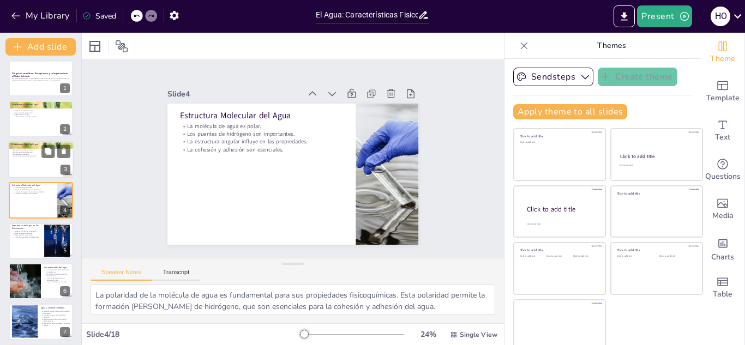
click at [28, 152] on p "El agua regula la temperatura." at bounding box center [40, 152] width 59 height 2
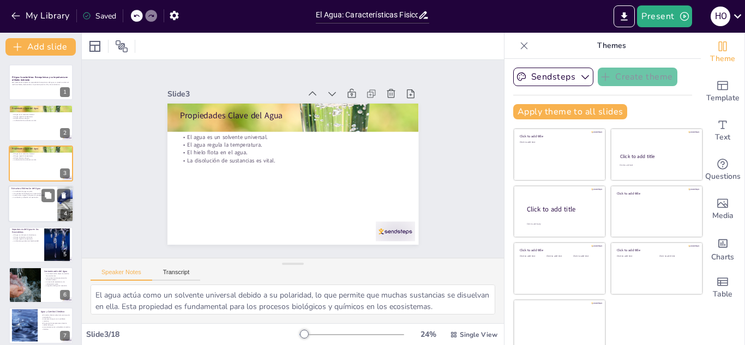
click at [23, 191] on p "La molécula de agua es polar." at bounding box center [32, 191] width 43 height 2
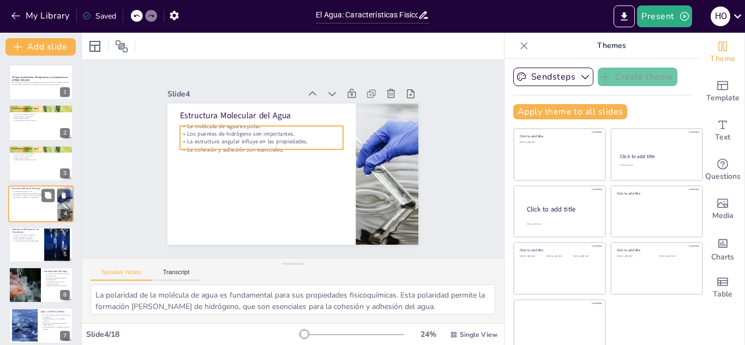
scroll to position [4, 0]
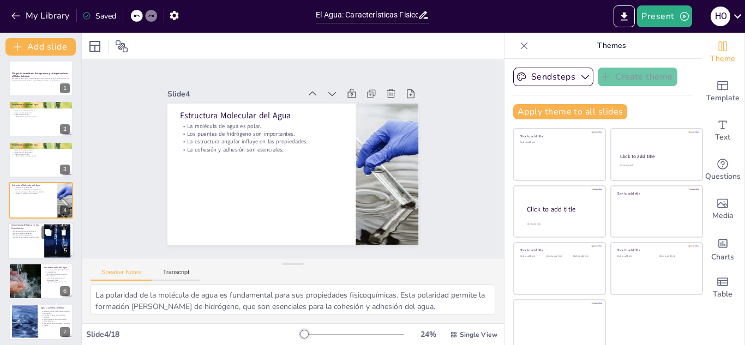
click at [21, 240] on div at bounding box center [40, 241] width 65 height 37
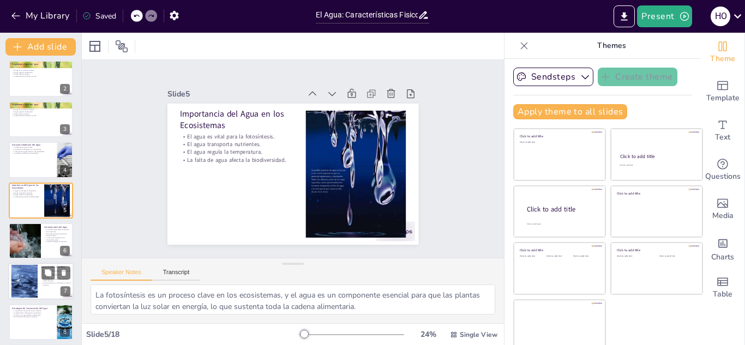
click at [29, 271] on div at bounding box center [24, 281] width 50 height 33
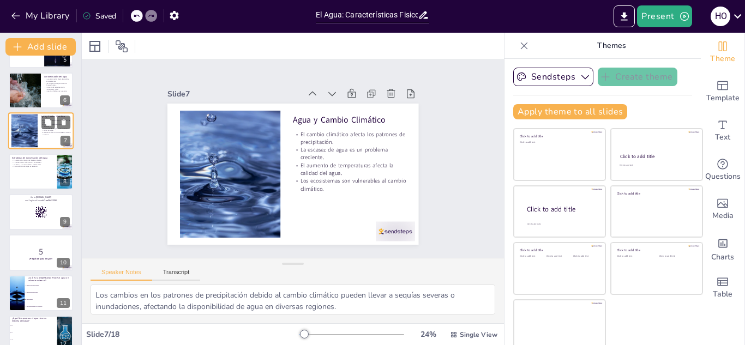
scroll to position [235, 0]
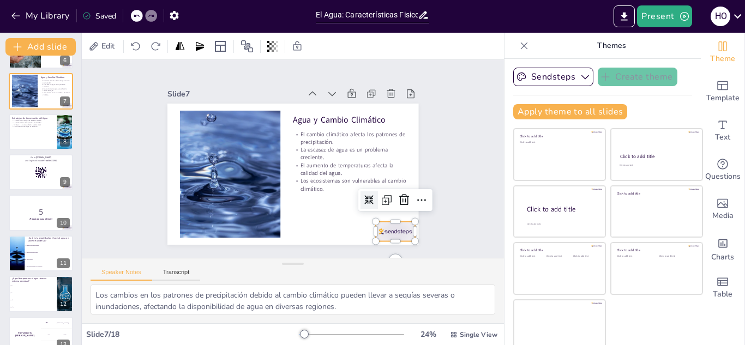
click at [376, 227] on div at bounding box center [395, 232] width 39 height 20
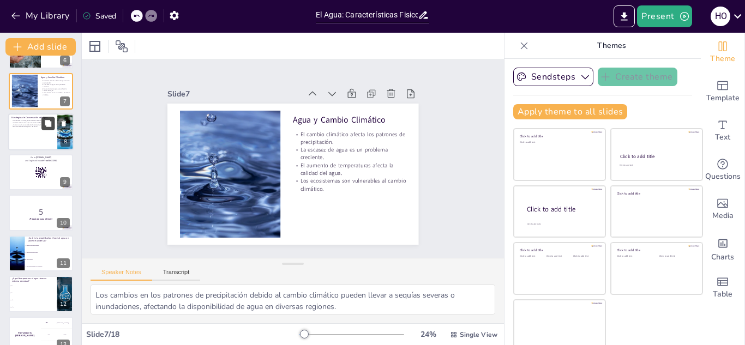
click at [47, 128] on button at bounding box center [47, 123] width 13 height 13
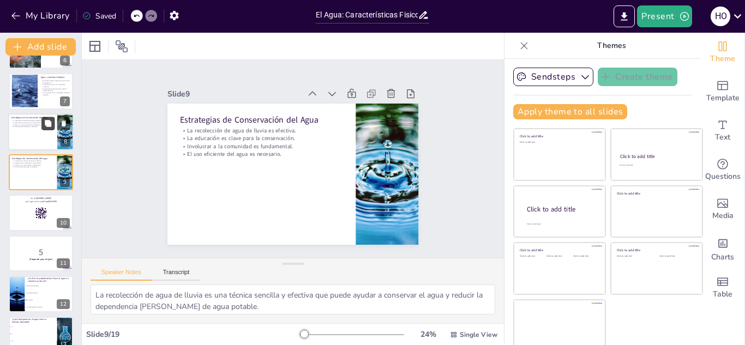
scroll to position [207, 0]
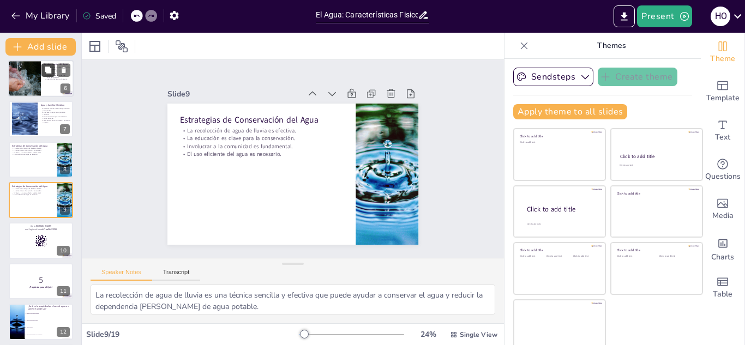
click at [41, 67] on button at bounding box center [47, 69] width 13 height 13
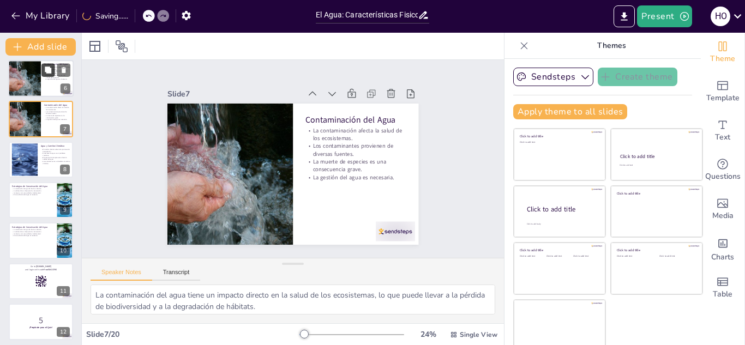
scroll to position [125, 0]
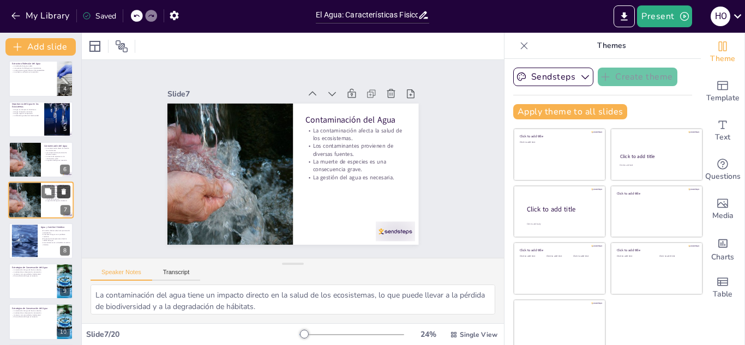
click at [66, 190] on icon at bounding box center [64, 192] width 8 height 8
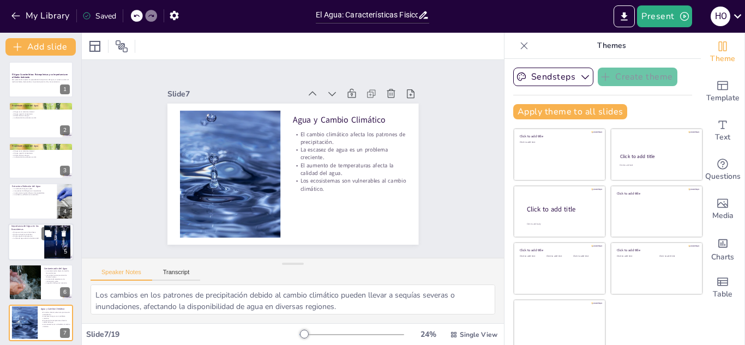
scroll to position [0, 0]
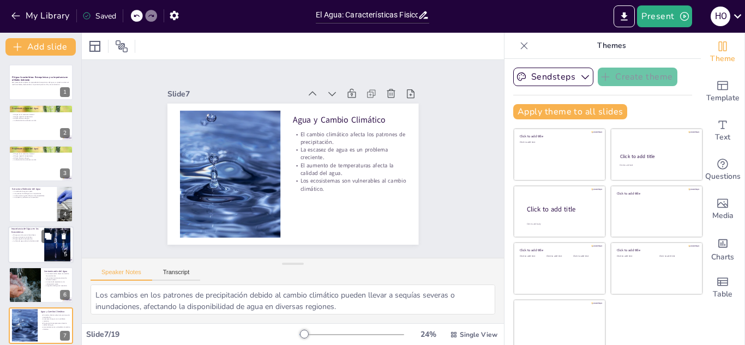
click at [32, 128] on div at bounding box center [41, 123] width 64 height 36
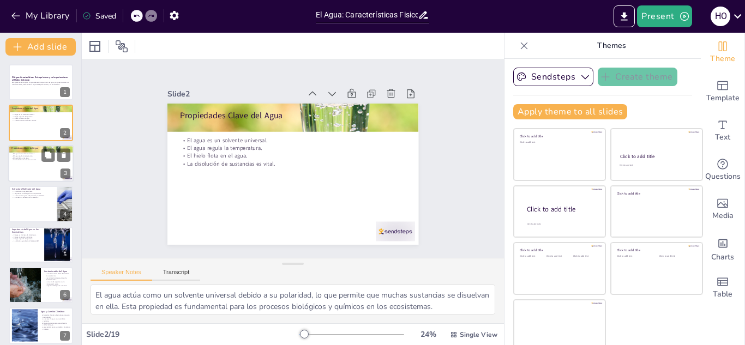
click at [26, 161] on p "La disolución de sustancias es vital." at bounding box center [40, 160] width 59 height 2
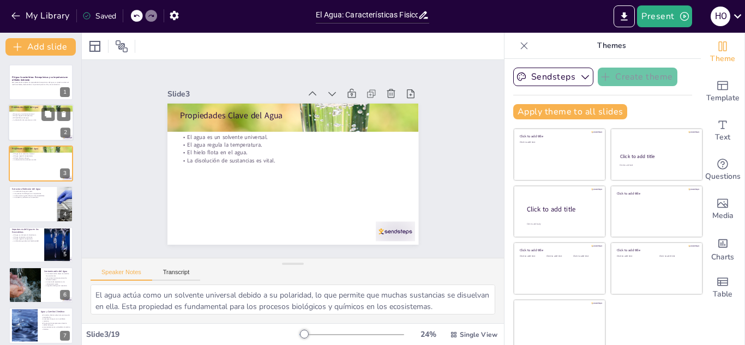
click at [26, 119] on p "La disolución de sustancias es vital." at bounding box center [40, 120] width 59 height 2
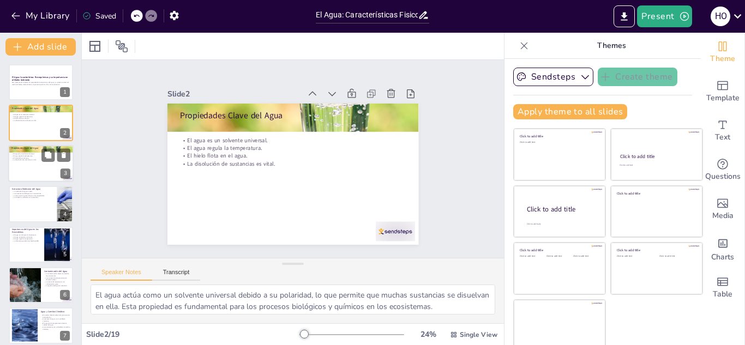
click at [24, 158] on p "El hielo flota en el agua." at bounding box center [40, 158] width 59 height 2
click at [62, 154] on icon at bounding box center [64, 155] width 4 height 6
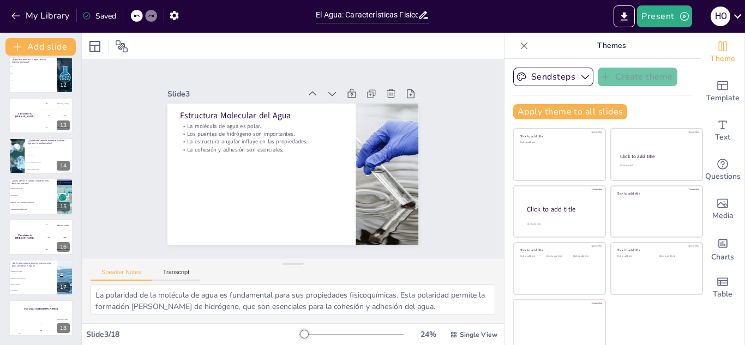
scroll to position [7, 0]
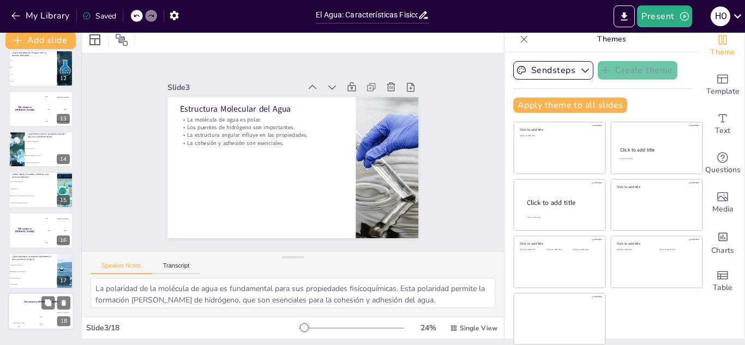
click at [27, 309] on div "The winner is Niels 🏆" at bounding box center [40, 302] width 65 height 19
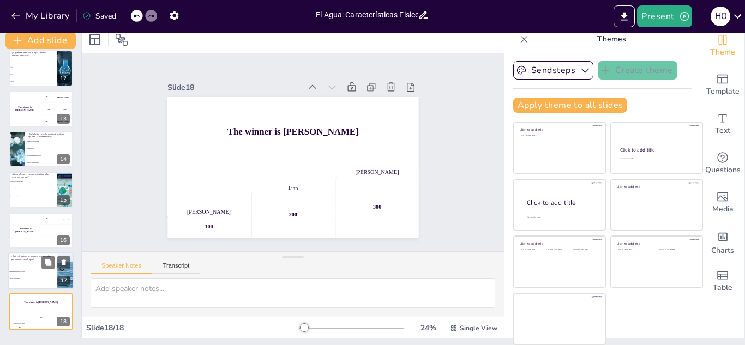
click at [27, 268] on li "Implementar técnicas de ahorro" at bounding box center [32, 271] width 49 height 7
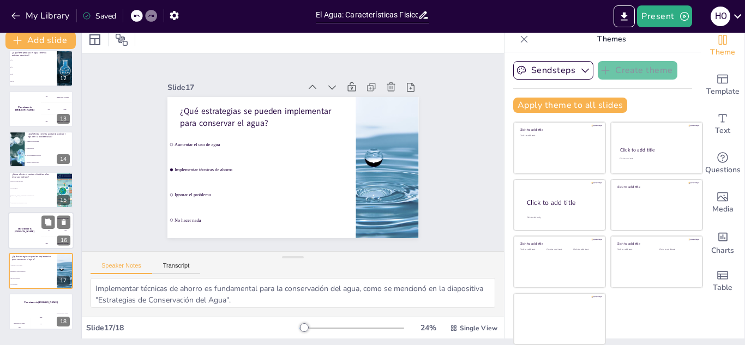
click at [27, 231] on h4 "The winner is Niels 🏆" at bounding box center [24, 229] width 33 height 5
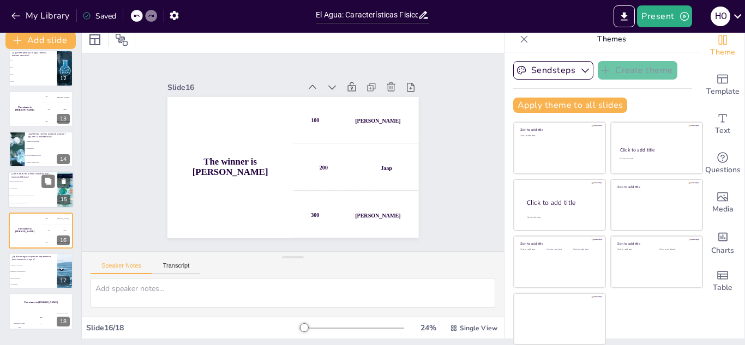
click at [25, 186] on li "No tiene efecto" at bounding box center [32, 189] width 49 height 7
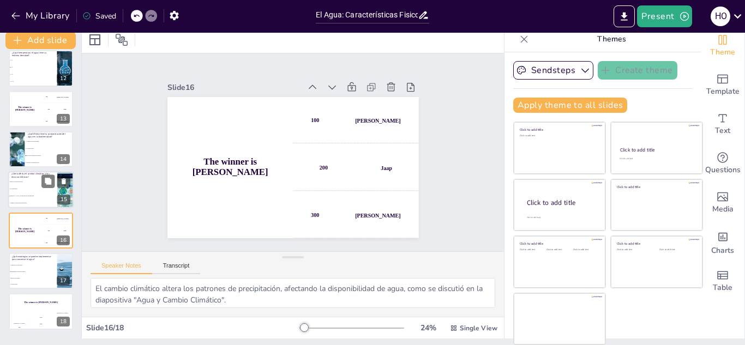
scroll to position [450, 0]
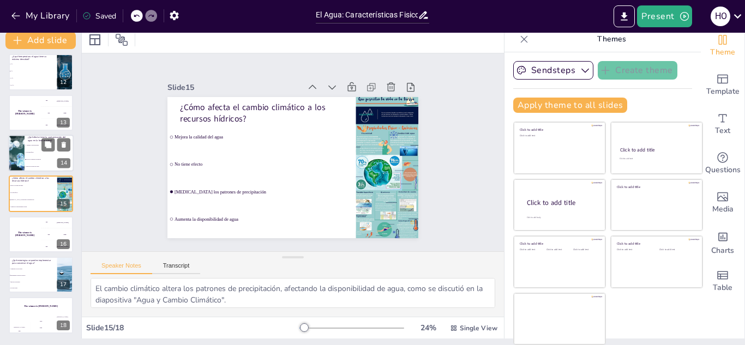
click at [10, 147] on div at bounding box center [16, 153] width 65 height 37
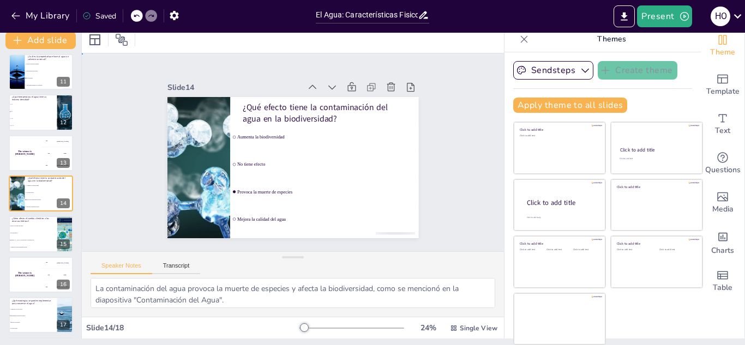
click at [435, 119] on div "Slide 1 El Agua: Características Fisicoquímicas y su Importancia en el Medio Am…" at bounding box center [293, 153] width 312 height 172
click at [386, 15] on input "El Agua: Características Fisicoquímicas y su Importancia en el Medio Ambiente" at bounding box center [367, 15] width 102 height 16
click at [622, 15] on icon "Export to PowerPoint" at bounding box center [624, 16] width 11 height 11
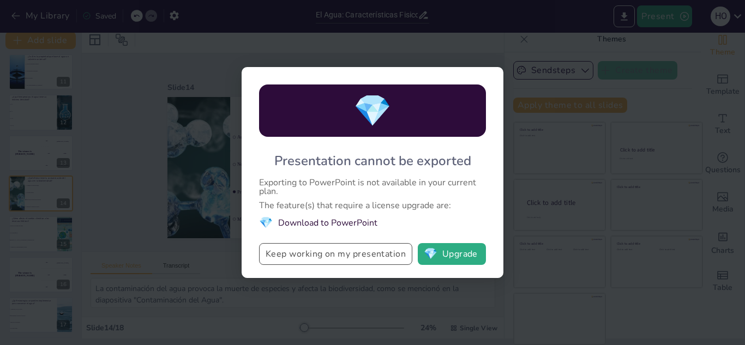
click at [368, 254] on button "Keep working on my presentation" at bounding box center [335, 254] width 153 height 22
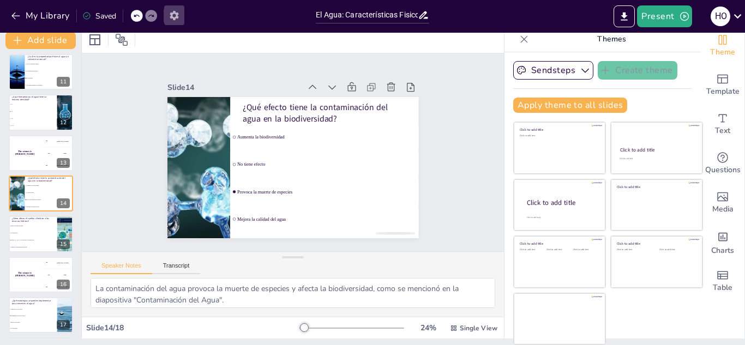
click at [177, 10] on icon "button" at bounding box center [174, 15] width 11 height 11
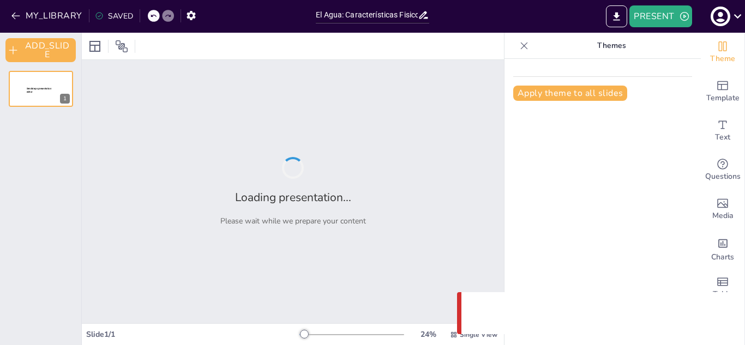
type input "El Agua: Características Fisicoquímicas y su Importancia en el Medio Ambiente"
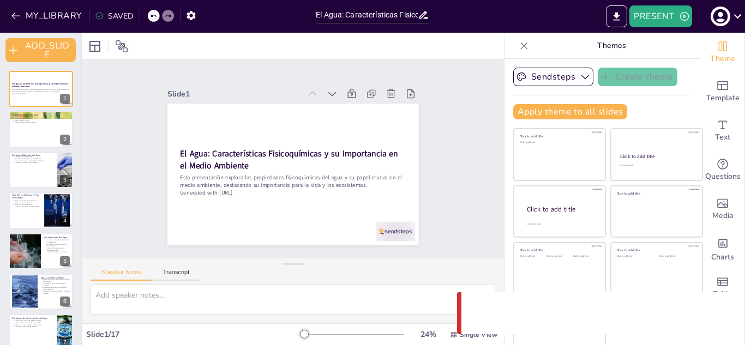
checkbox input "true"
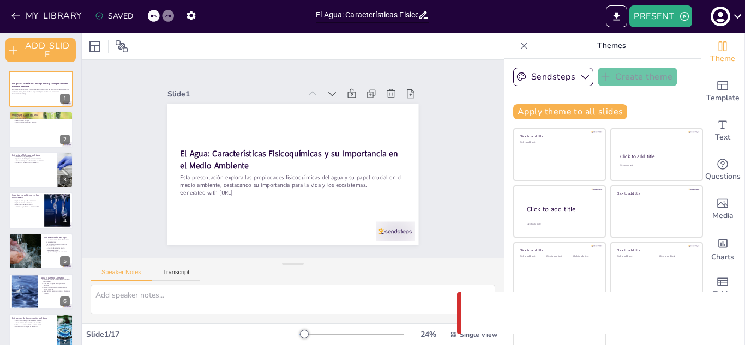
checkbox input "true"
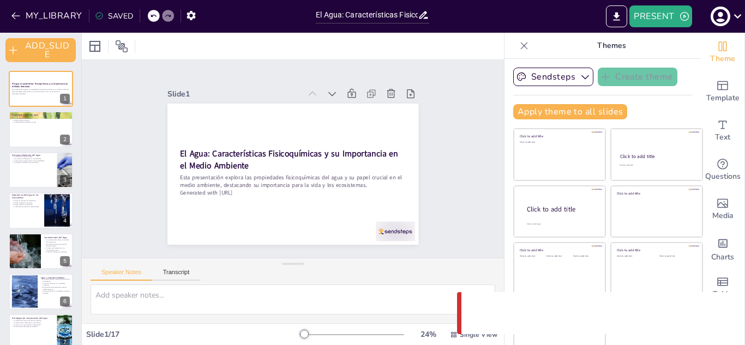
checkbox input "true"
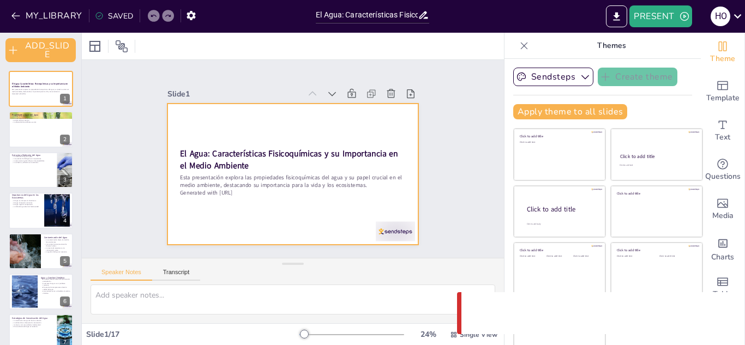
checkbox input "true"
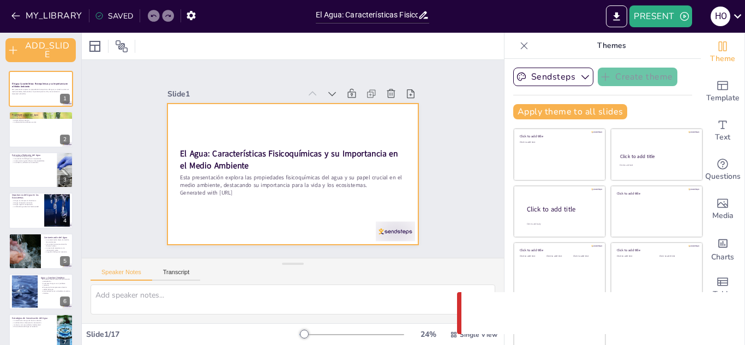
checkbox input "true"
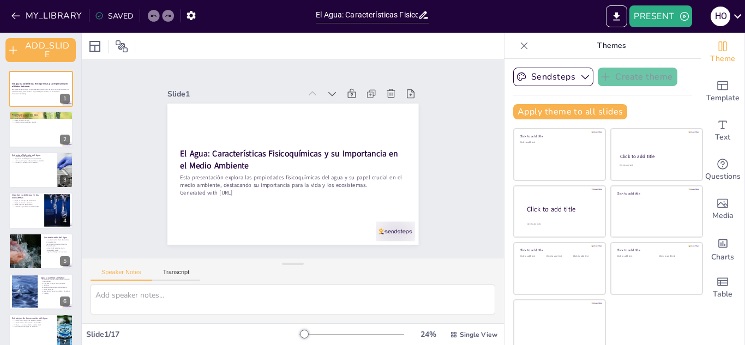
click at [238, 14] on div "MY_LIBRARY SAVED" at bounding box center [155, 15] width 310 height 20
click at [742, 12] on icon at bounding box center [737, 16] width 15 height 15
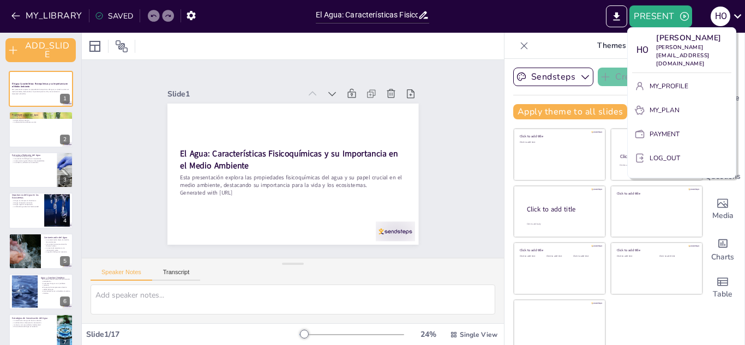
click at [462, 50] on div at bounding box center [372, 172] width 745 height 345
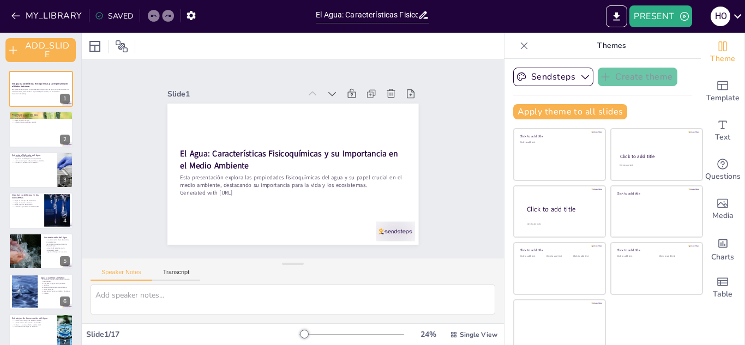
click at [116, 16] on div "SAVED" at bounding box center [114, 16] width 38 height 10
checkbox input "true"
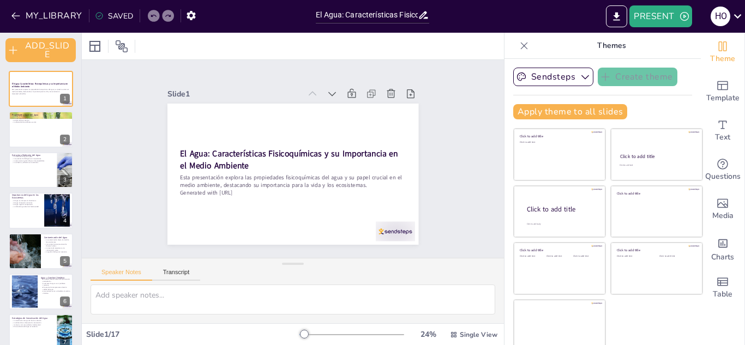
checkbox input "true"
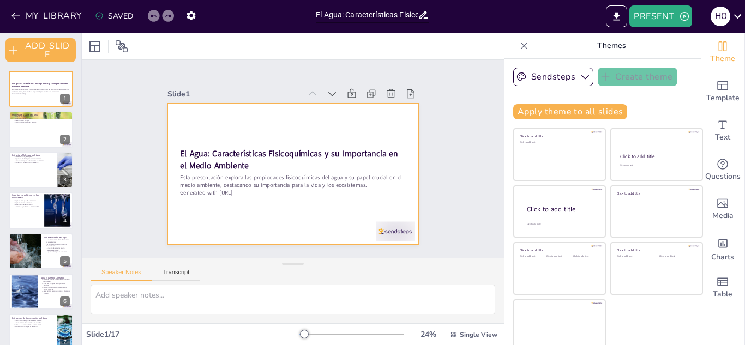
checkbox input "true"
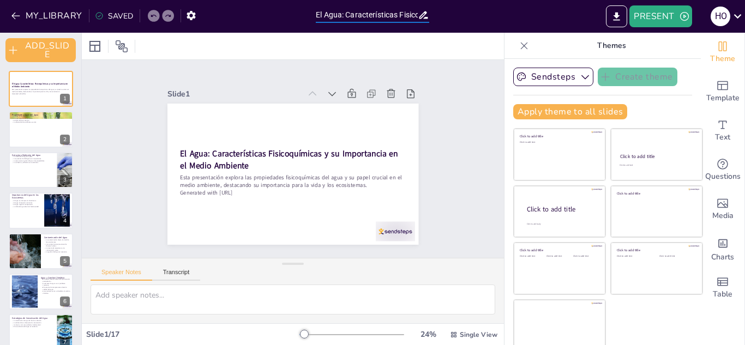
click at [332, 17] on input "El Agua: Características Fisicoquímicas y su Importancia en el Medio Ambiente" at bounding box center [367, 15] width 102 height 16
click at [661, 14] on button "PRESENT" at bounding box center [660, 16] width 62 height 22
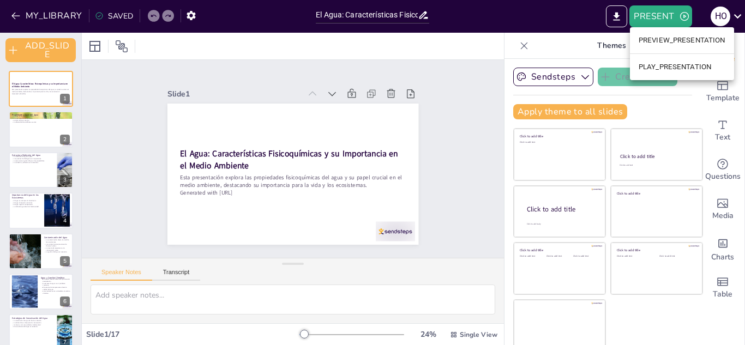
click at [656, 59] on li "PLAY_PRESENTATION" at bounding box center [682, 66] width 104 height 17
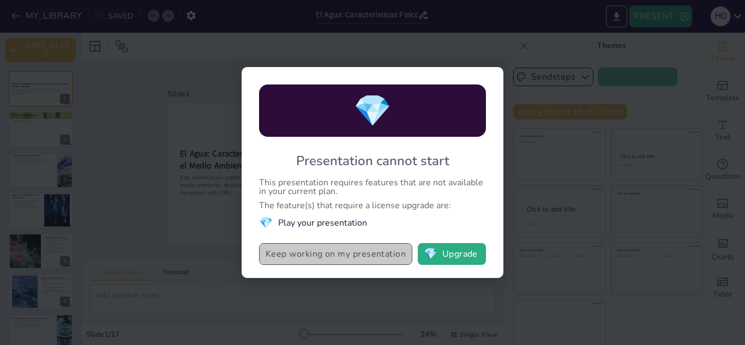
click at [369, 257] on button "Keep working on my presentation" at bounding box center [335, 254] width 153 height 22
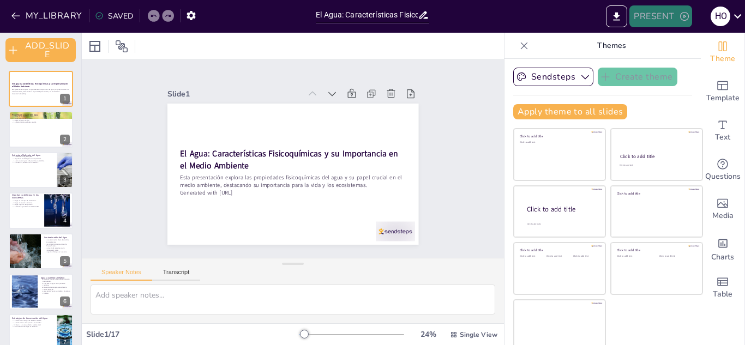
click at [647, 15] on button "PRESENT" at bounding box center [660, 16] width 62 height 22
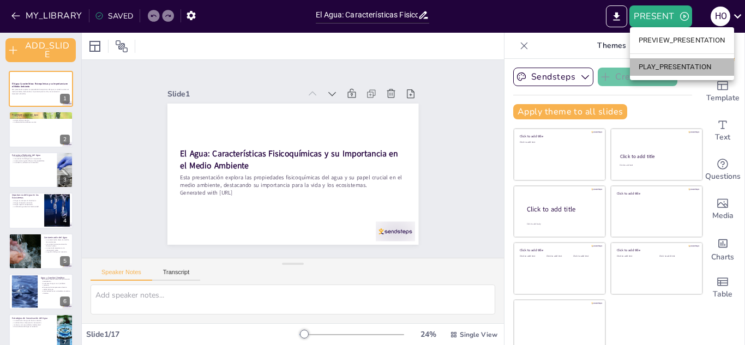
click at [637, 67] on li "PLAY_PRESENTATION" at bounding box center [682, 66] width 104 height 17
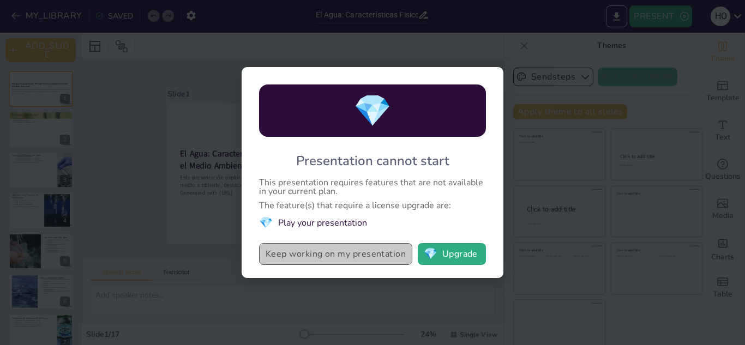
click at [364, 255] on button "Keep working on my presentation" at bounding box center [335, 254] width 153 height 22
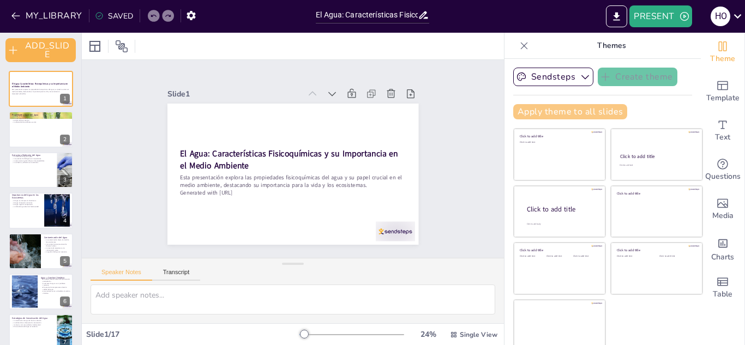
checkbox input "true"
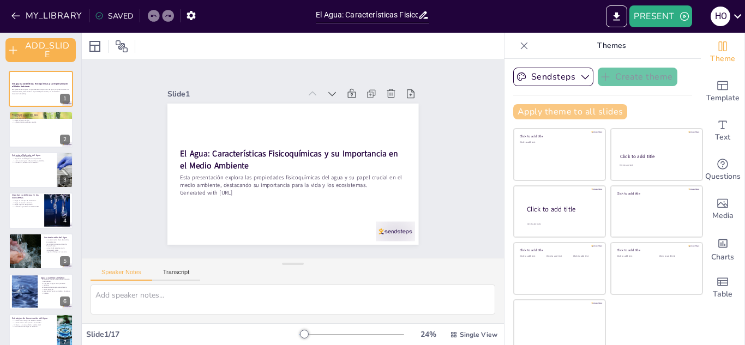
checkbox input "true"
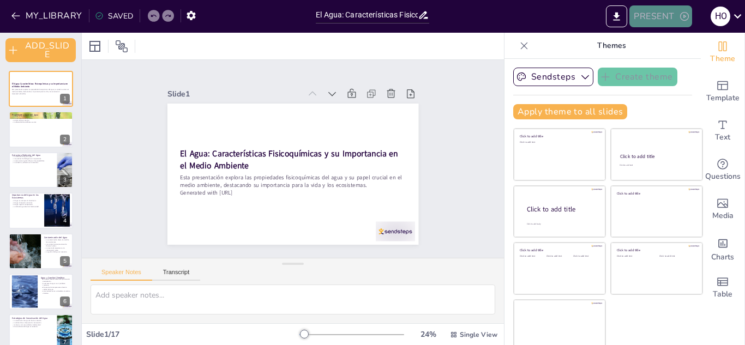
click at [657, 16] on button "PRESENT" at bounding box center [660, 16] width 62 height 22
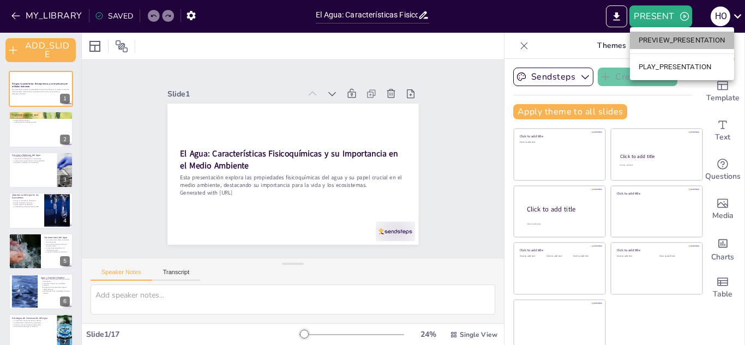
click at [664, 43] on li "PREVIEW_PRESENTATION" at bounding box center [682, 40] width 104 height 17
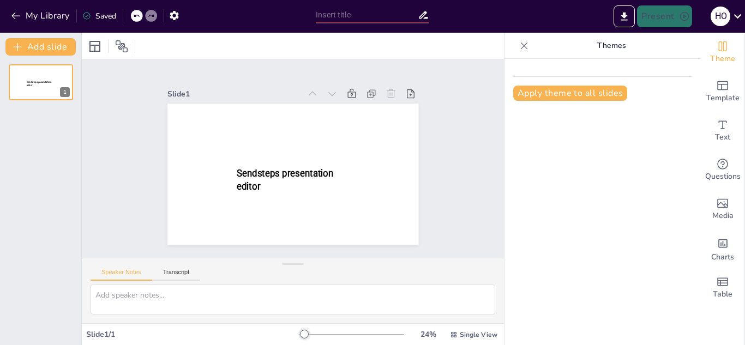
type input "El Agua: Características Fisicoquímicas y su Importancia en el Medio Ambiente"
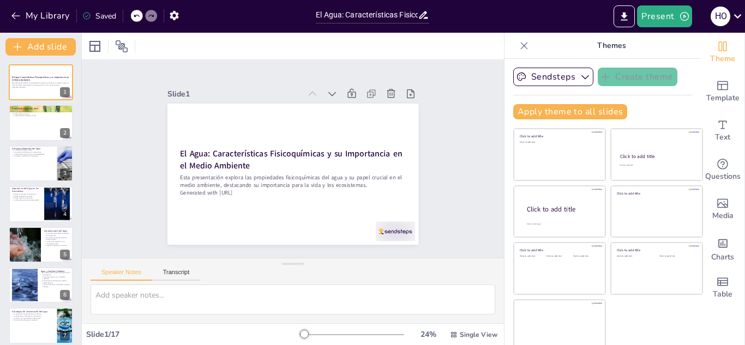
checkbox input "true"
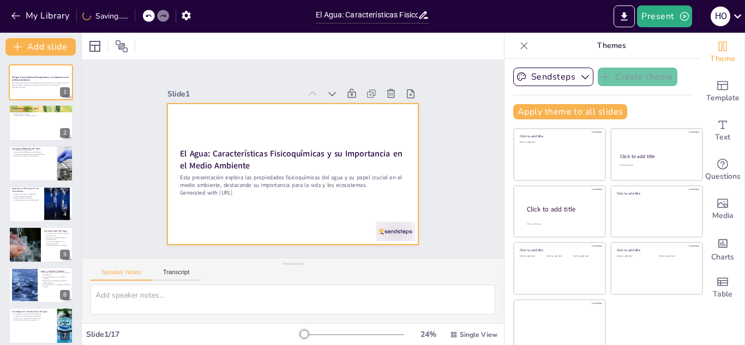
checkbox input "true"
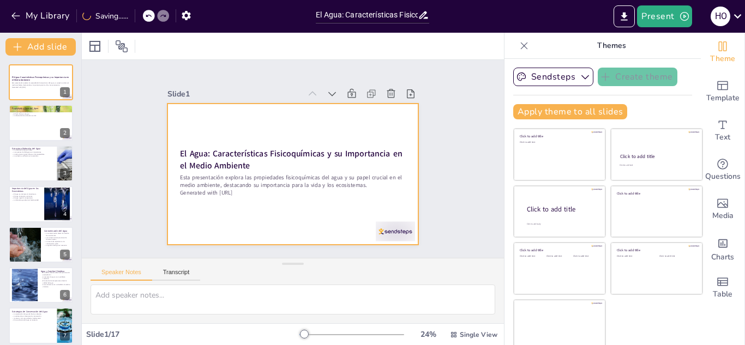
checkbox input "true"
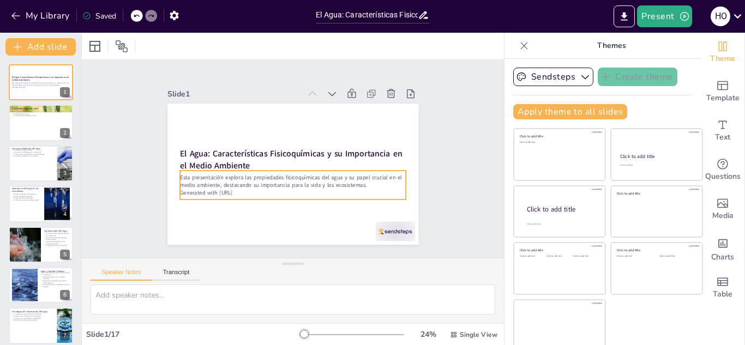
checkbox input "true"
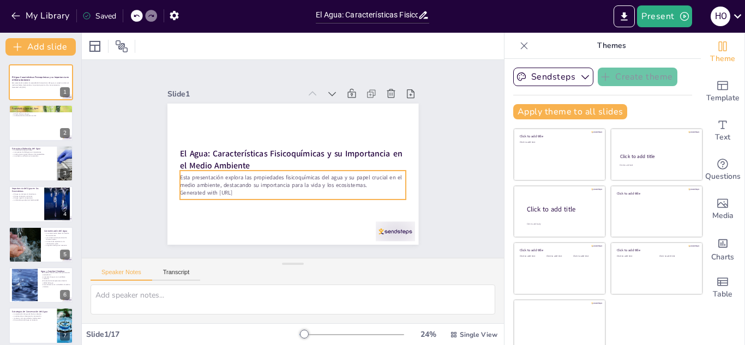
checkbox input "true"
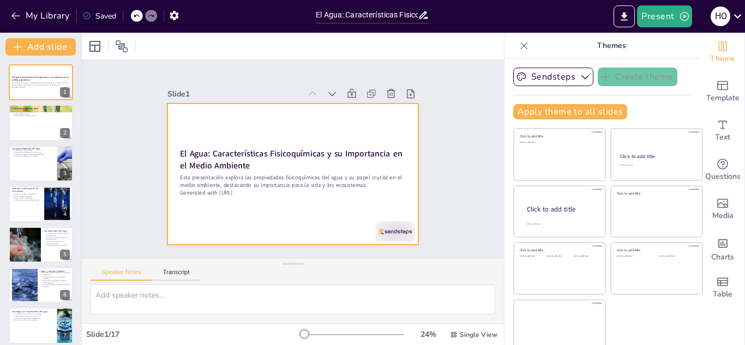
checkbox input "true"
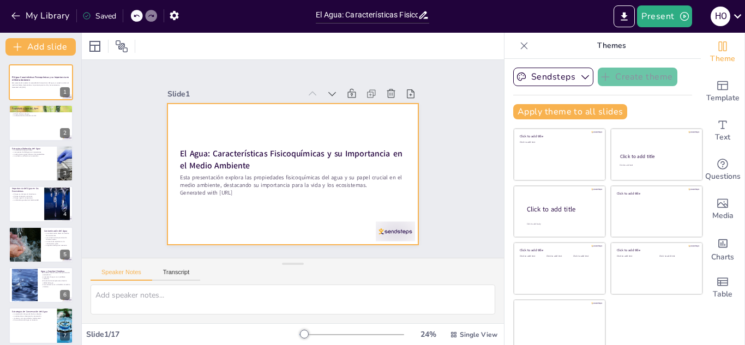
checkbox input "true"
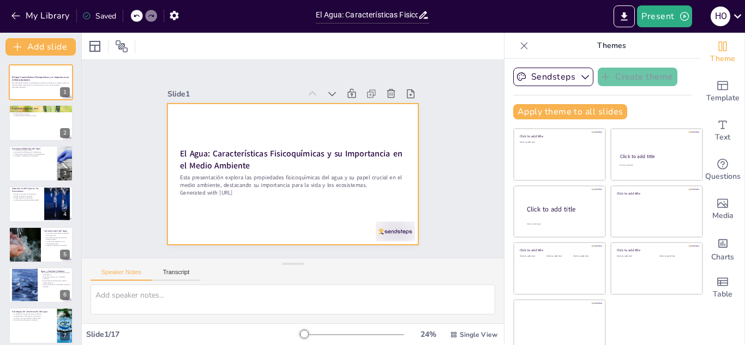
checkbox input "true"
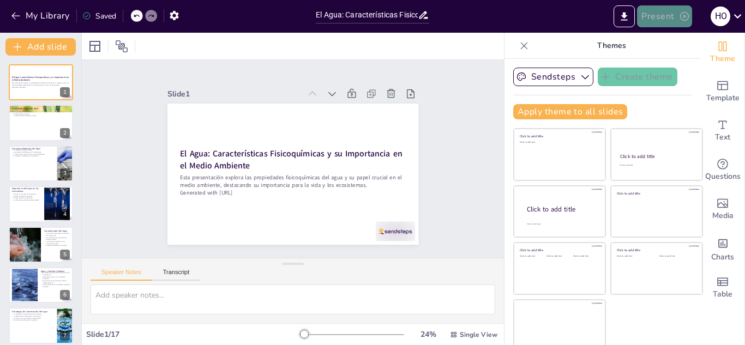
click at [683, 16] on icon "button" at bounding box center [684, 16] width 11 height 11
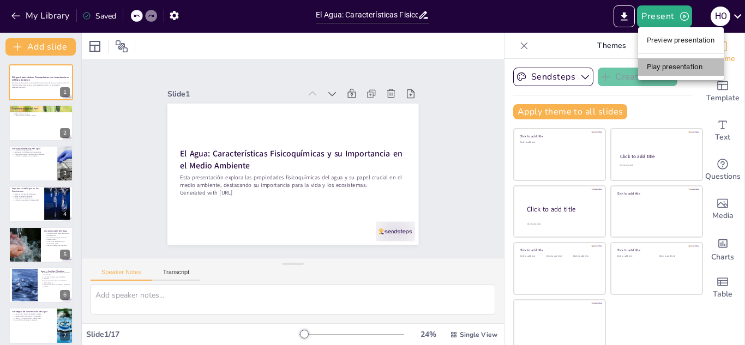
click at [662, 63] on li "Play presentation" at bounding box center [681, 66] width 86 height 17
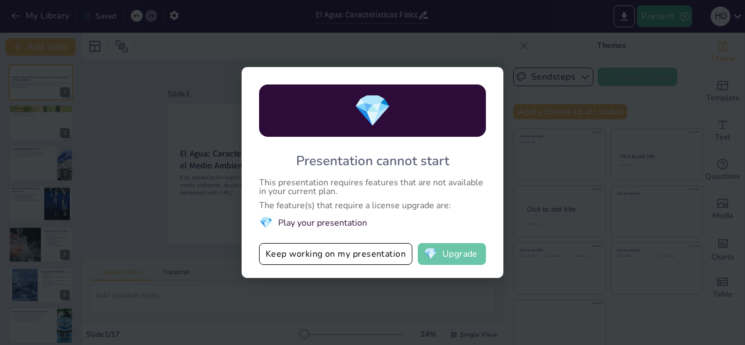
click at [443, 257] on button "💎 Upgrade" at bounding box center [452, 254] width 68 height 22
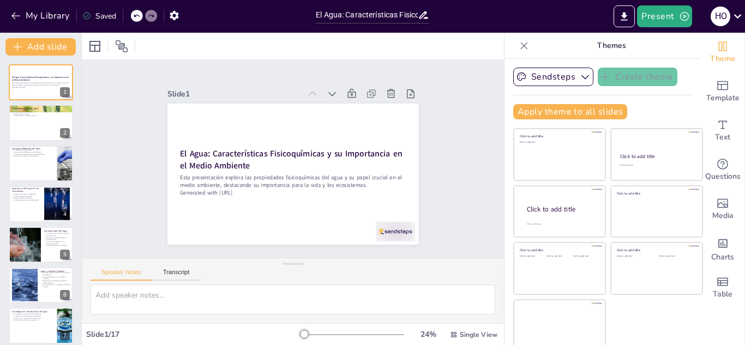
checkbox input "true"
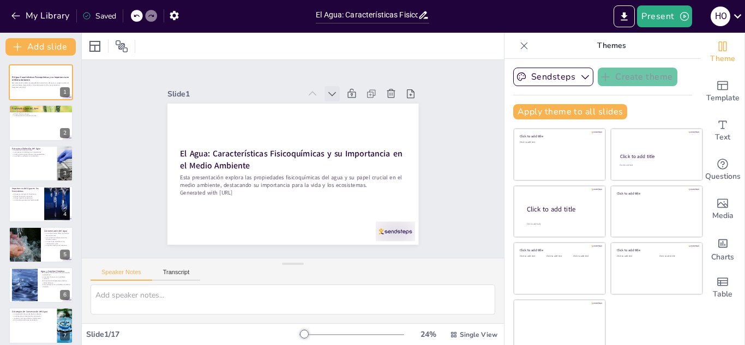
checkbox input "true"
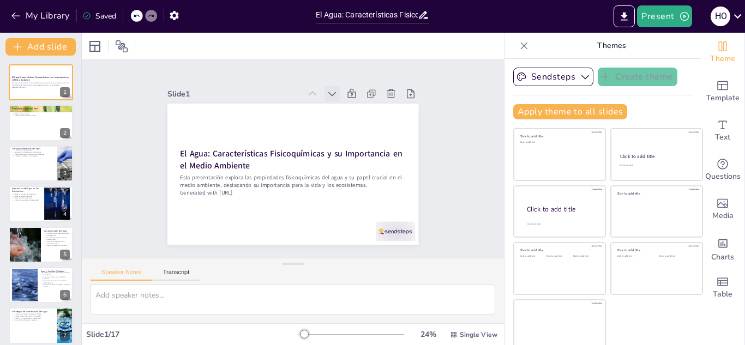
checkbox input "true"
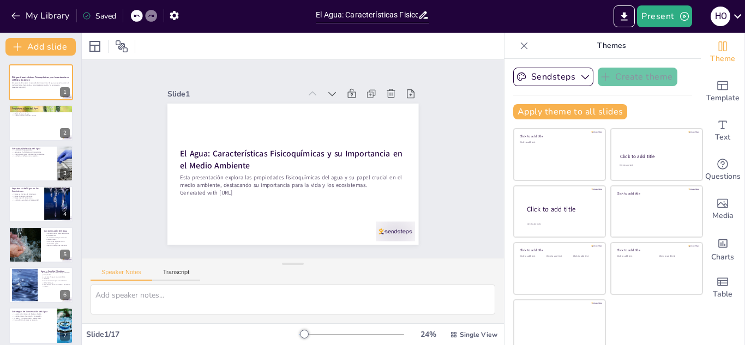
click at [105, 14] on div "Saved" at bounding box center [99, 16] width 34 height 10
checkbox input "true"
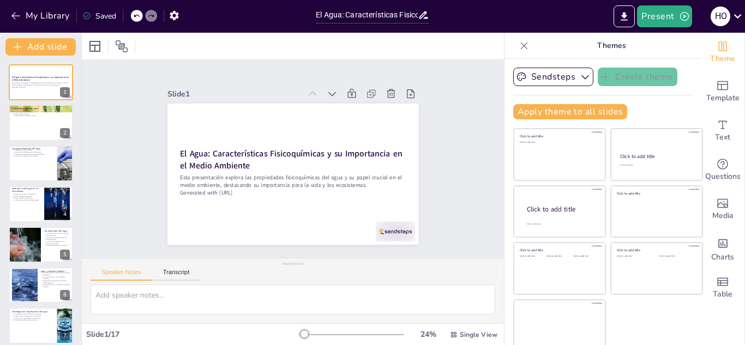
checkbox input "true"
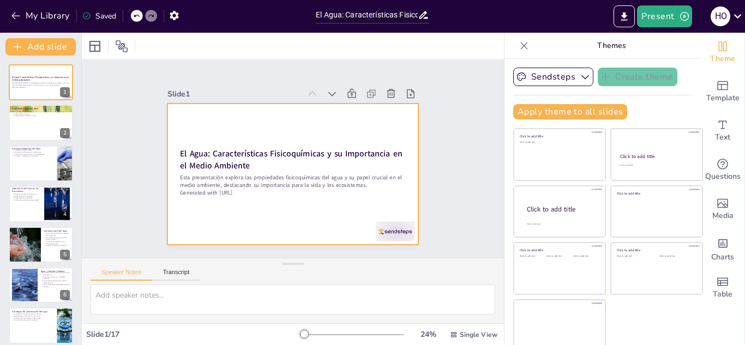
checkbox input "true"
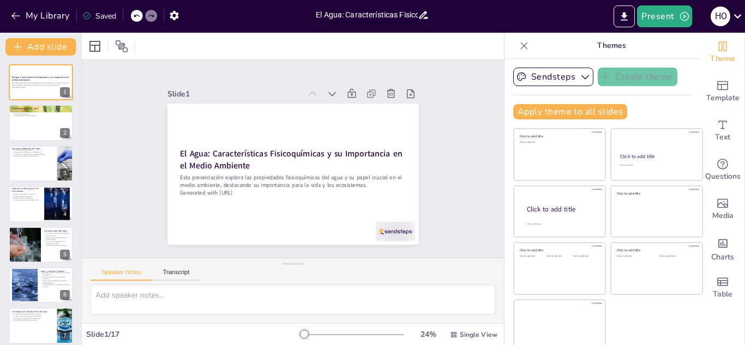
click at [406, 14] on input "El Agua: Características Fisicoquímicas y su Importancia en el Medio Ambiente" at bounding box center [367, 15] width 102 height 16
click at [682, 11] on icon "button" at bounding box center [684, 16] width 11 height 11
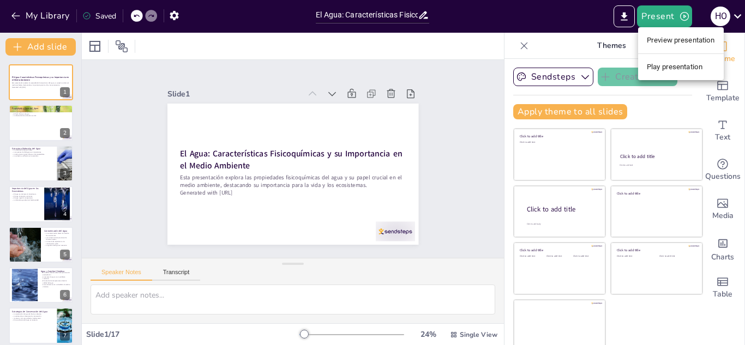
click at [662, 44] on li "Preview presentation" at bounding box center [681, 40] width 86 height 17
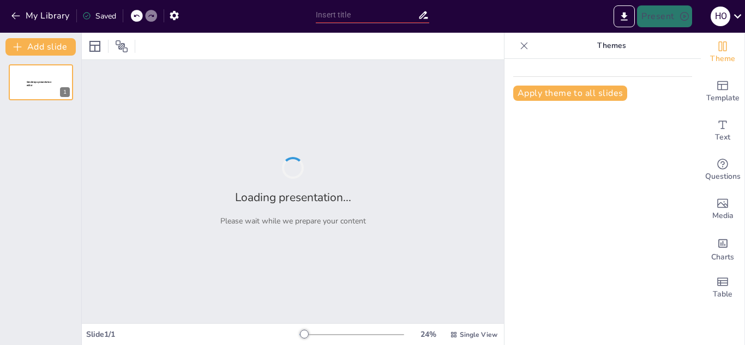
type input "El Agua: Características Fisicoquímicas y su Importancia en el Medio Ambiente"
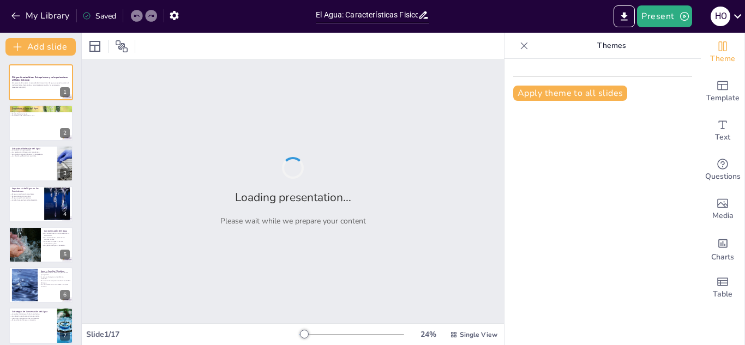
checkbox input "true"
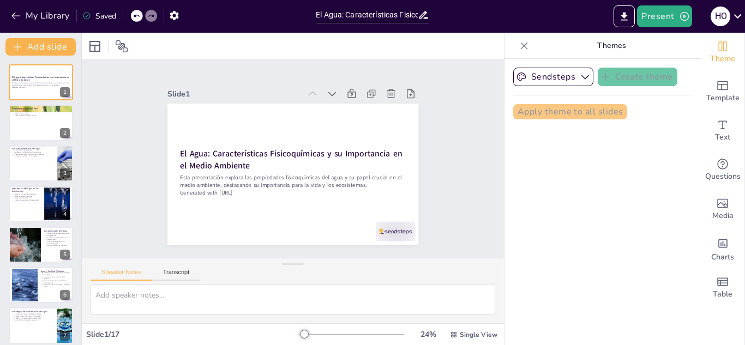
checkbox input "true"
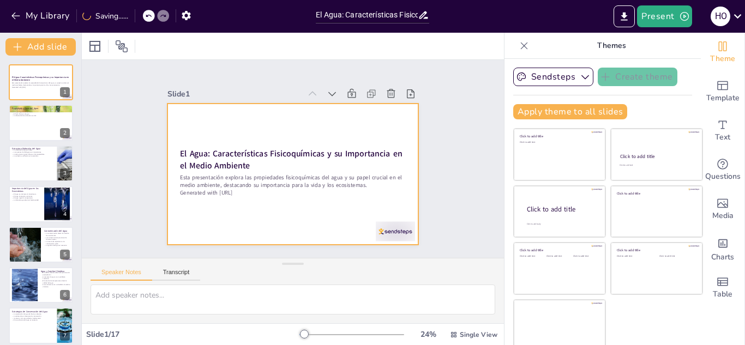
checkbox input "true"
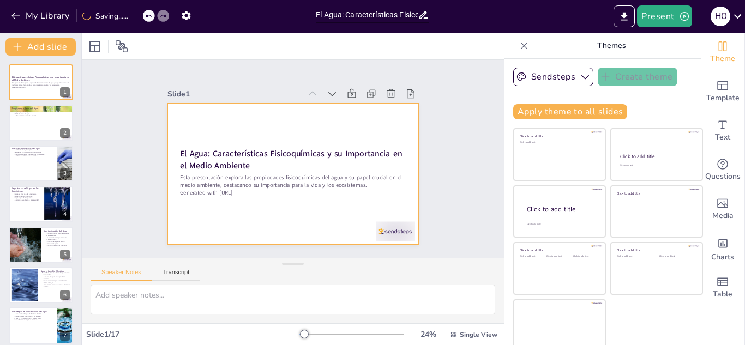
checkbox input "true"
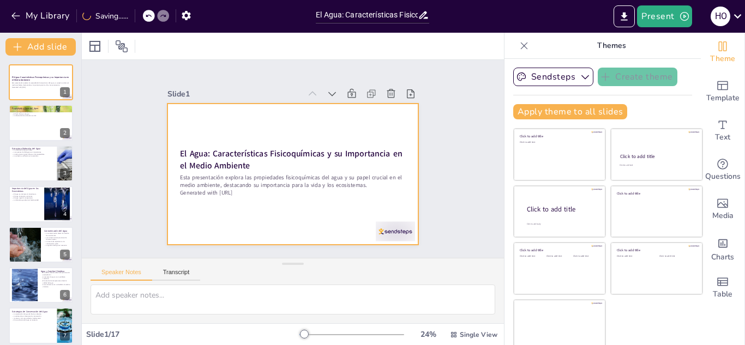
checkbox input "true"
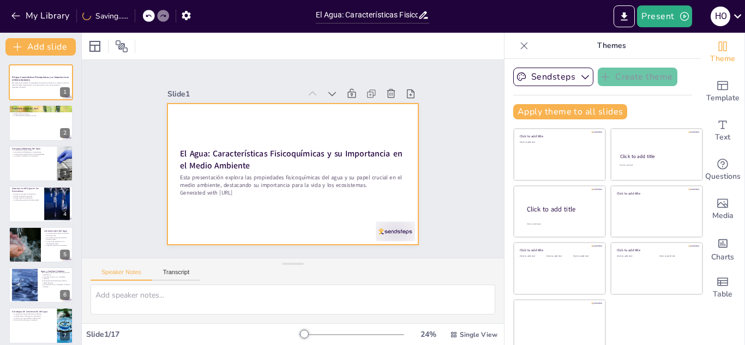
checkbox input "true"
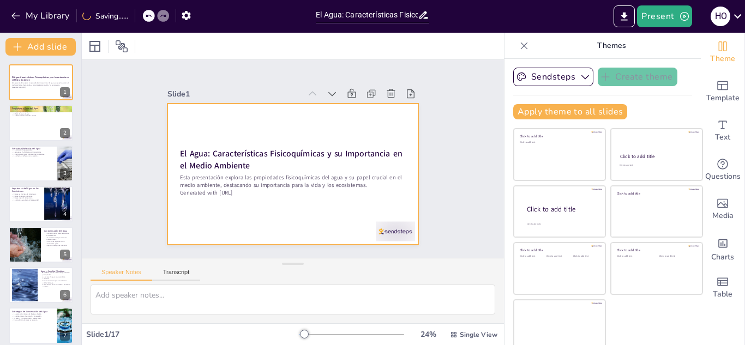
checkbox input "true"
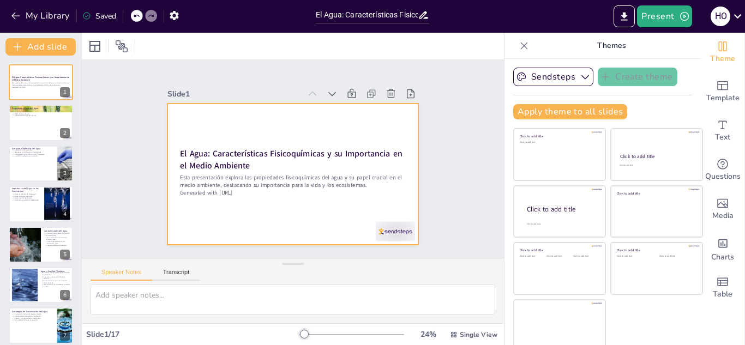
checkbox input "true"
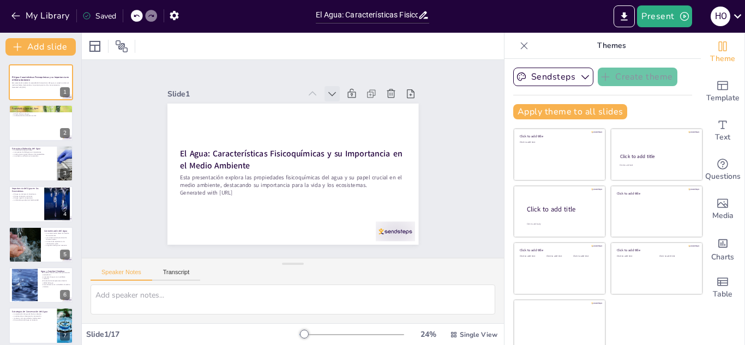
click at [352, 119] on div at bounding box center [362, 129] width 21 height 21
checkbox input "true"
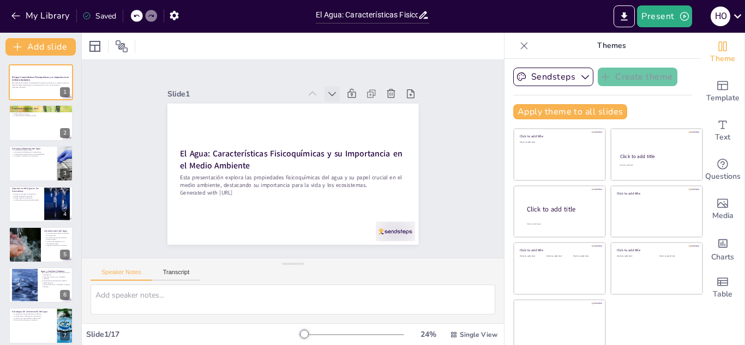
checkbox input "true"
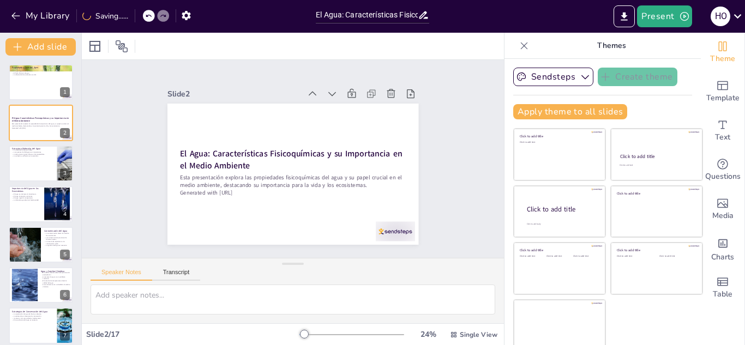
click at [341, 100] on div at bounding box center [350, 109] width 19 height 19
checkbox input "true"
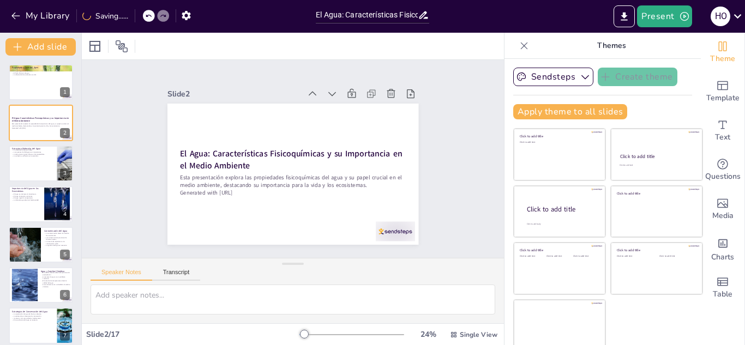
checkbox input "true"
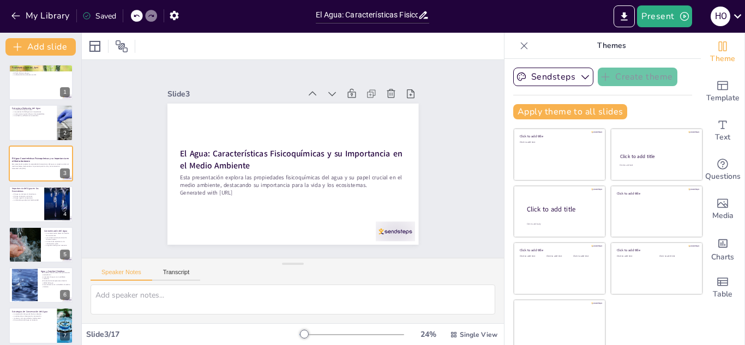
click at [356, 175] on div at bounding box center [365, 184] width 18 height 18
checkbox input "true"
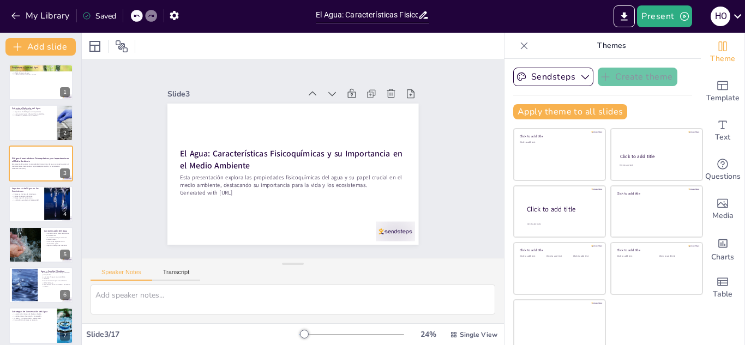
checkbox input "true"
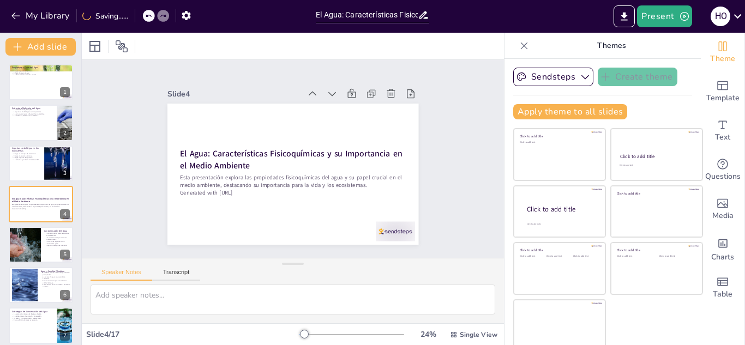
click at [229, 163] on div at bounding box center [218, 174] width 22 height 22
checkbox input "true"
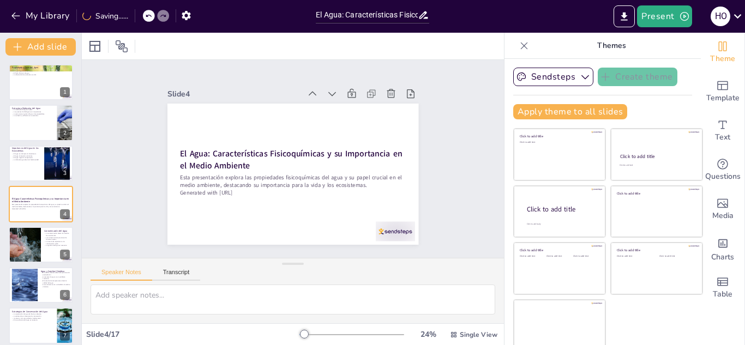
checkbox input "true"
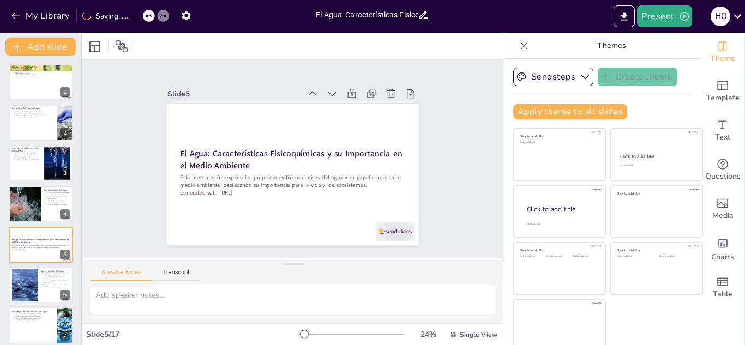
click at [352, 119] on div at bounding box center [362, 129] width 21 height 21
checkbox input "true"
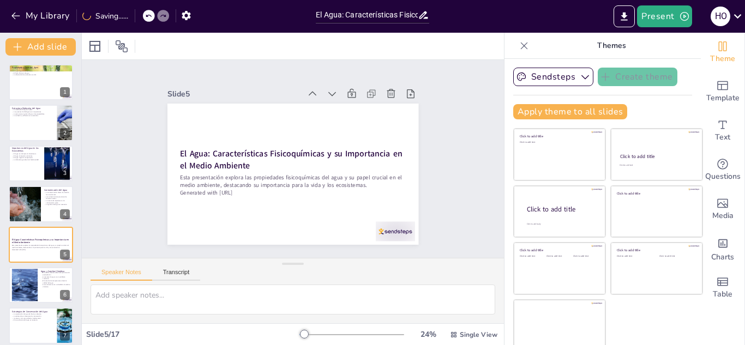
checkbox input "true"
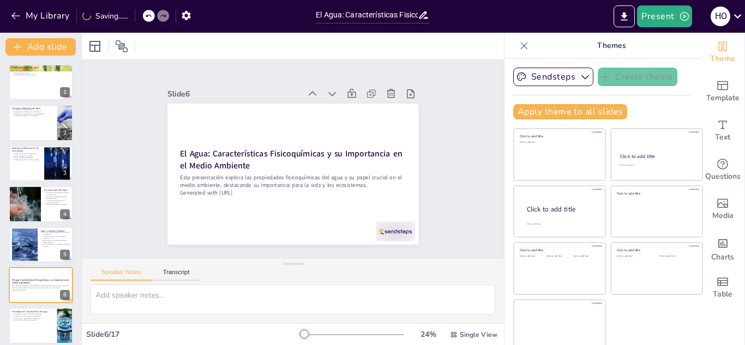
click at [357, 134] on div at bounding box center [368, 145] width 22 height 22
checkbox input "true"
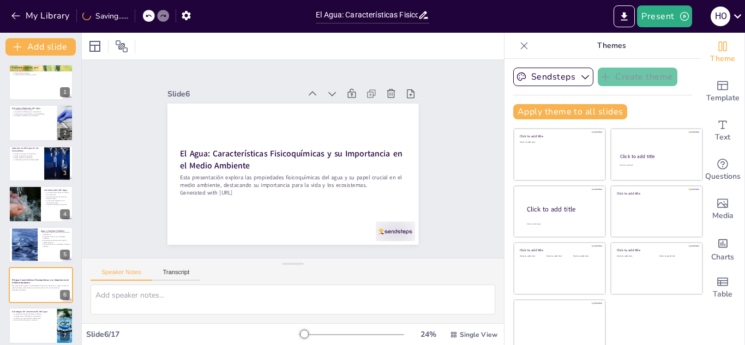
checkbox input "true"
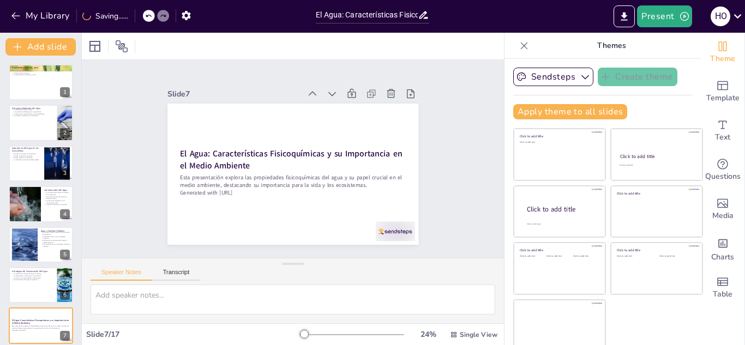
click at [355, 126] on div at bounding box center [366, 137] width 22 height 22
checkbox input "true"
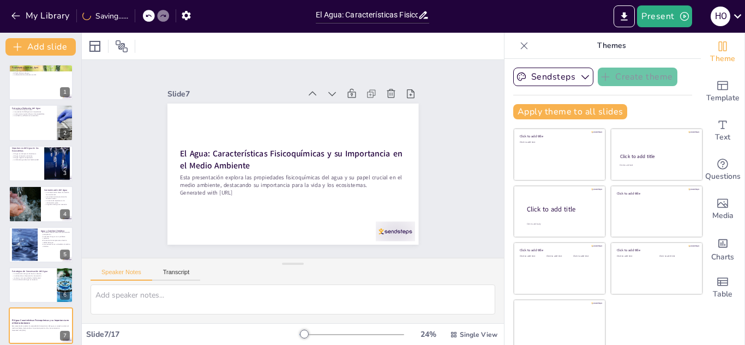
checkbox input "true"
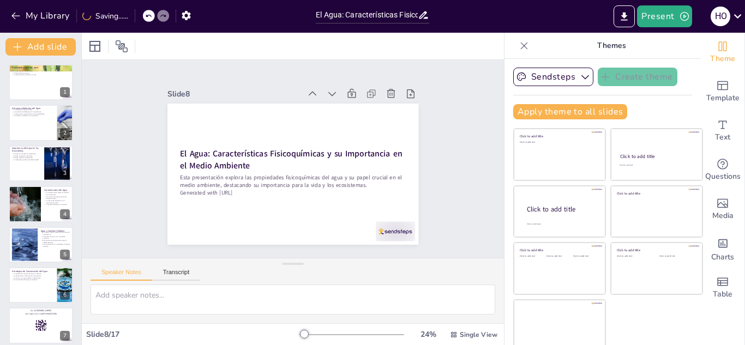
checkbox input "true"
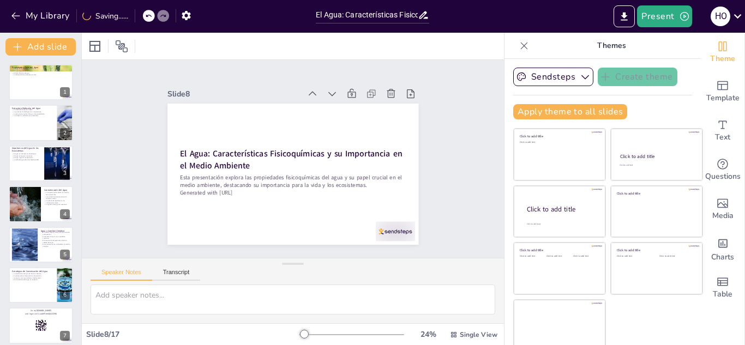
checkbox input "true"
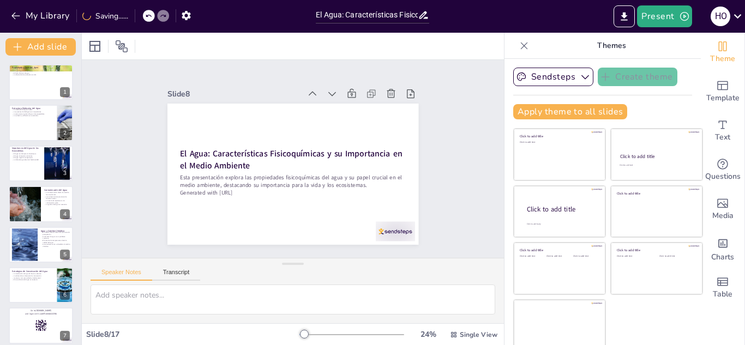
checkbox input "true"
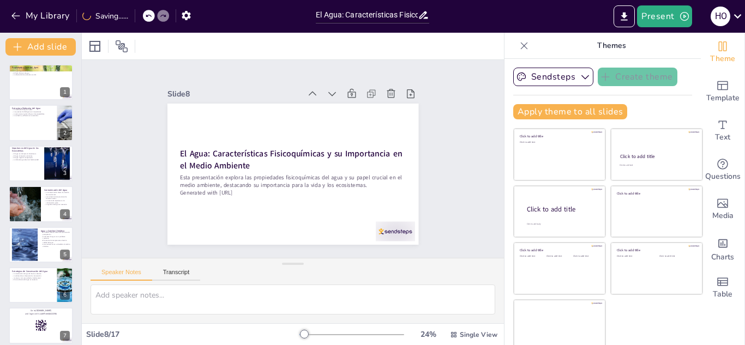
checkbox input "true"
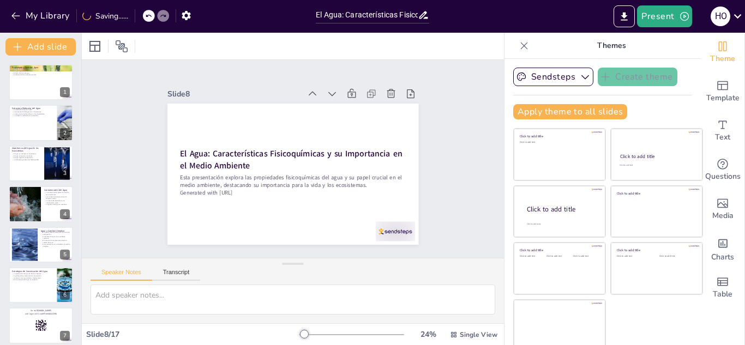
checkbox input "true"
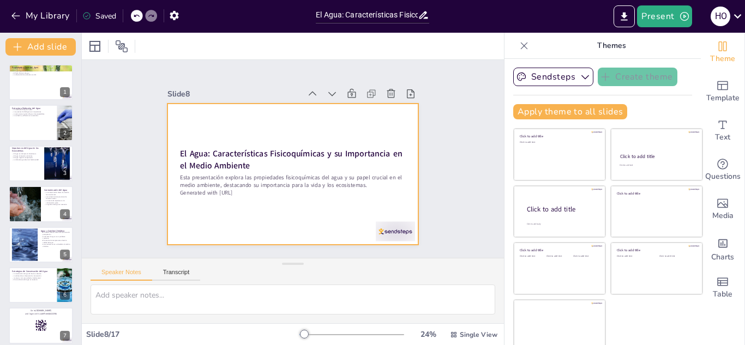
checkbox input "true"
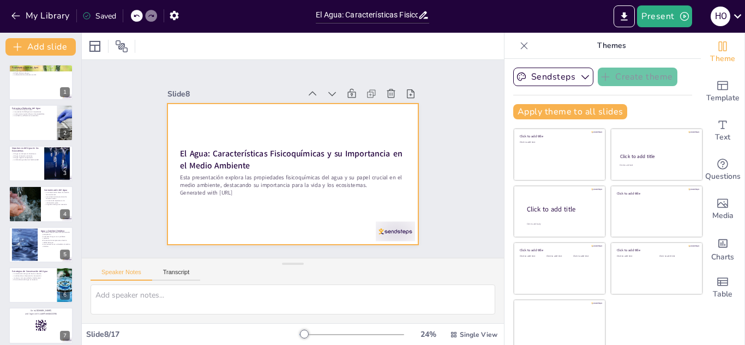
checkbox input "true"
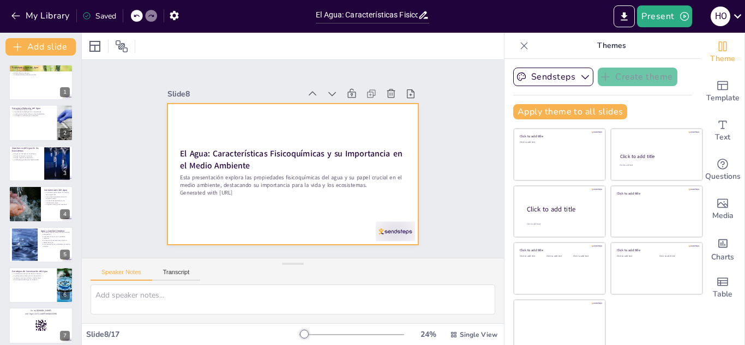
checkbox input "true"
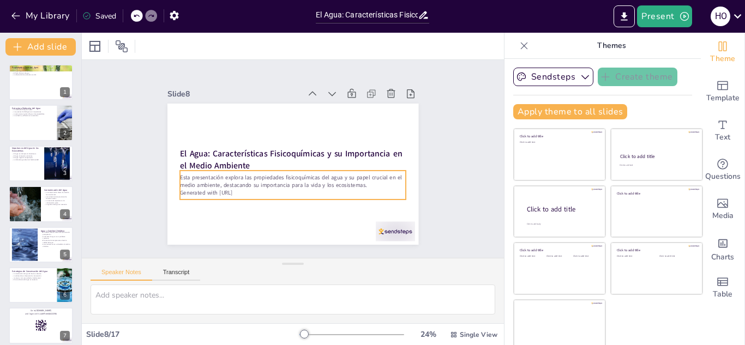
checkbox input "true"
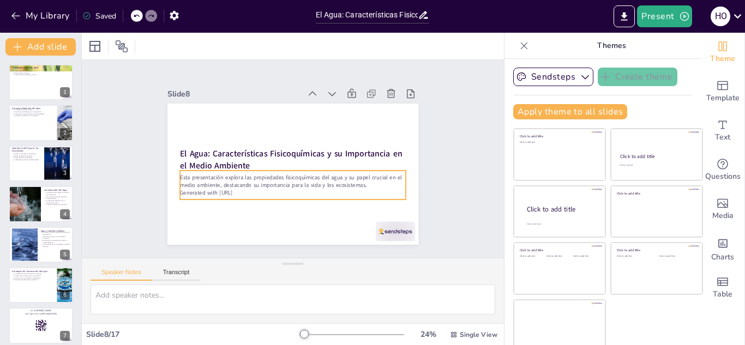
checkbox input "true"
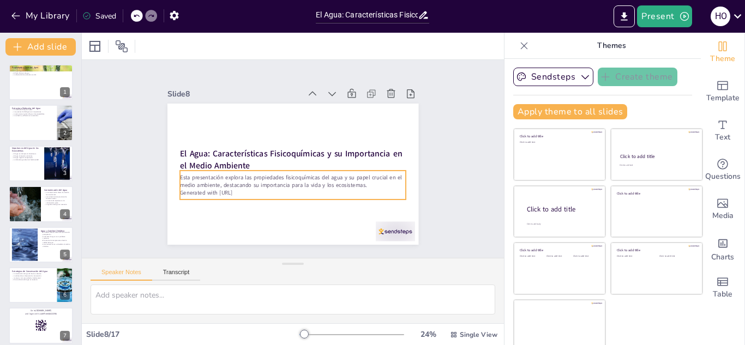
checkbox input "true"
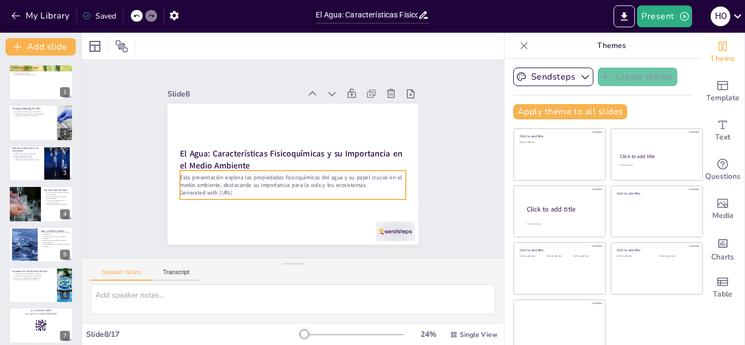
checkbox input "true"
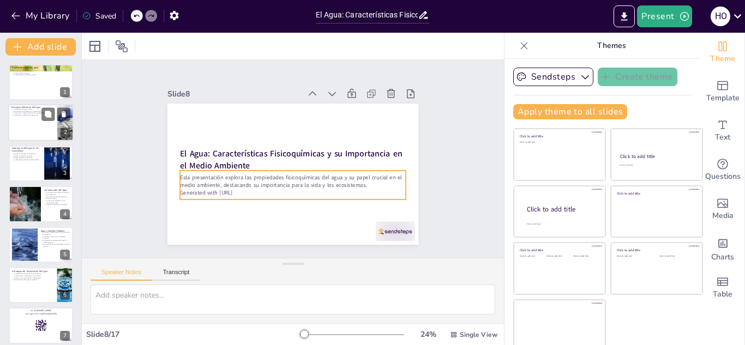
checkbox input "true"
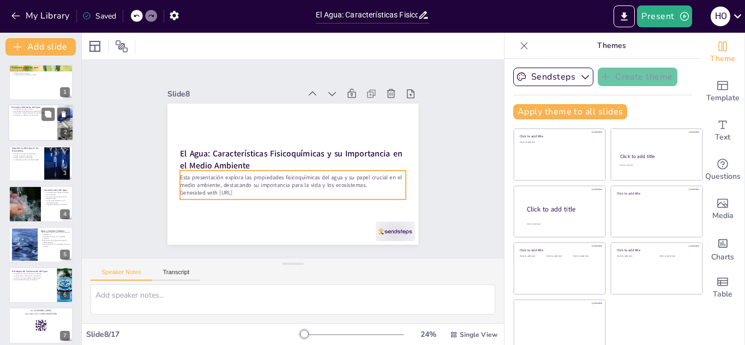
checkbox input "true"
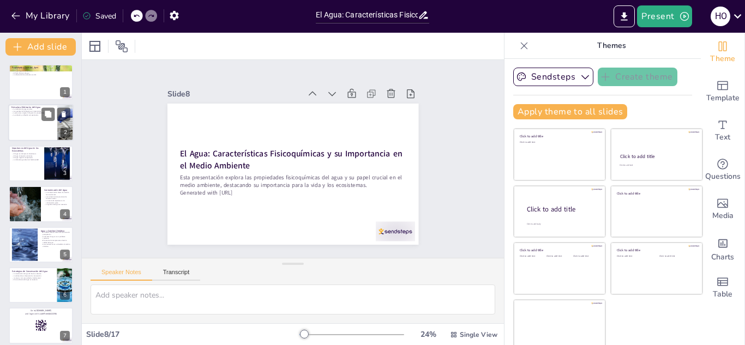
checkbox input "true"
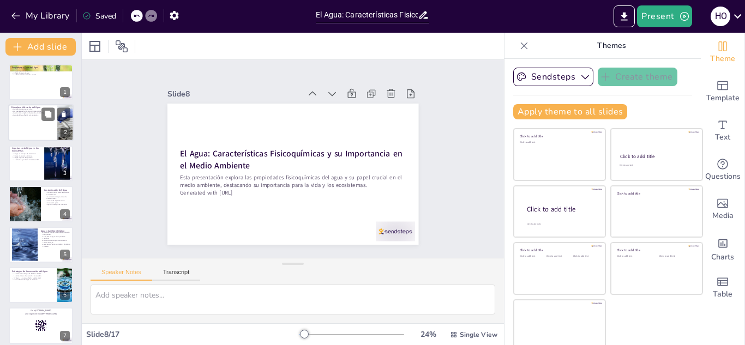
checkbox input "true"
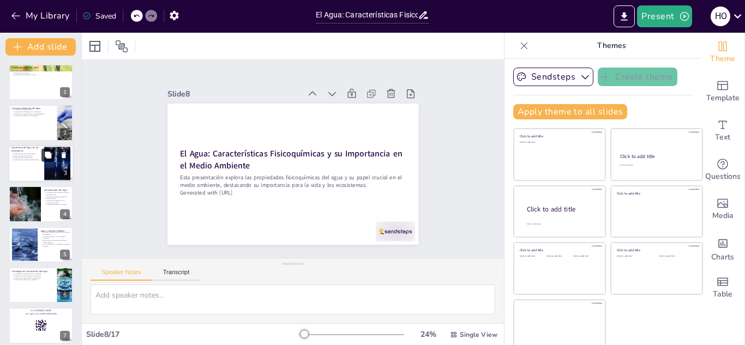
checkbox input "true"
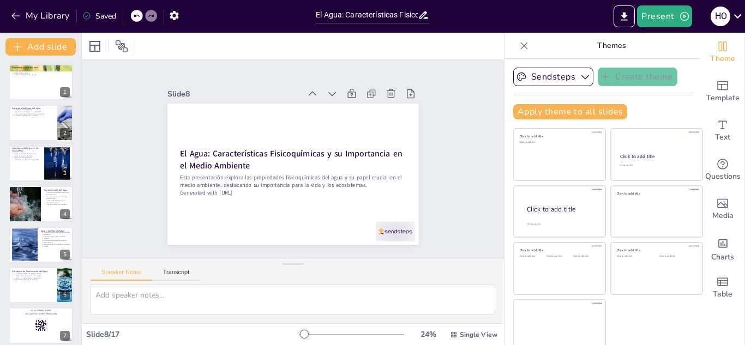
checkbox input "true"
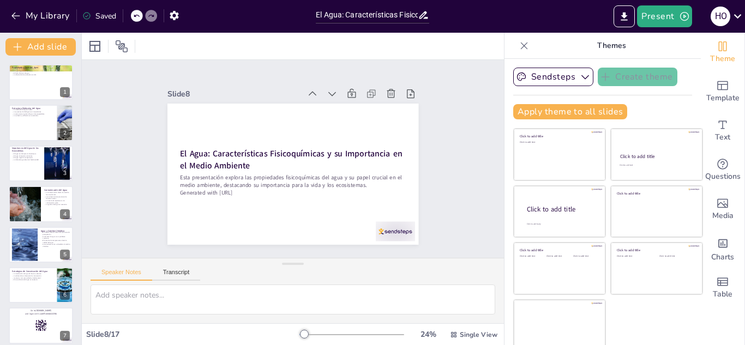
checkbox input "true"
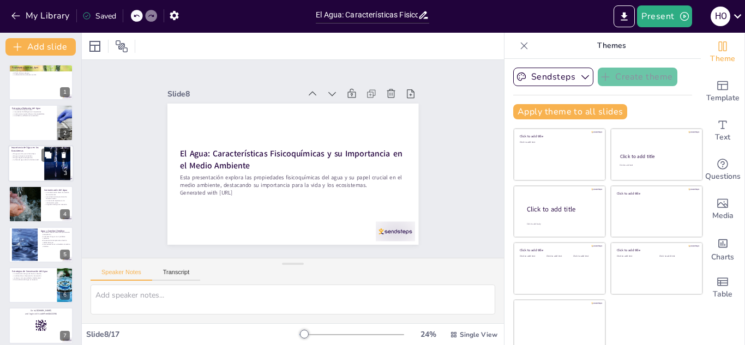
checkbox input "true"
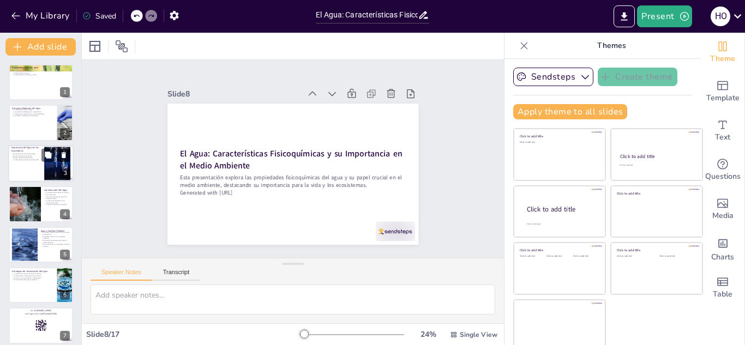
checkbox input "true"
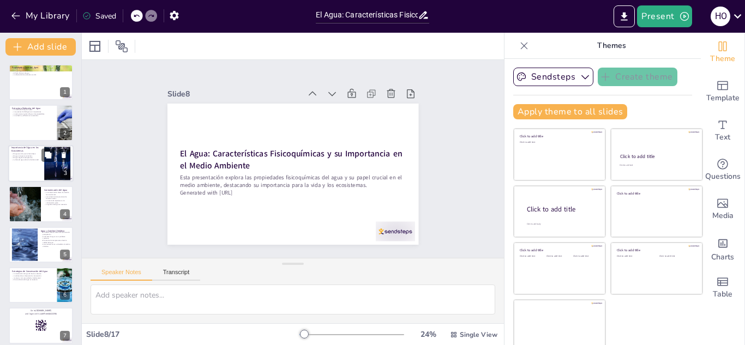
checkbox input "true"
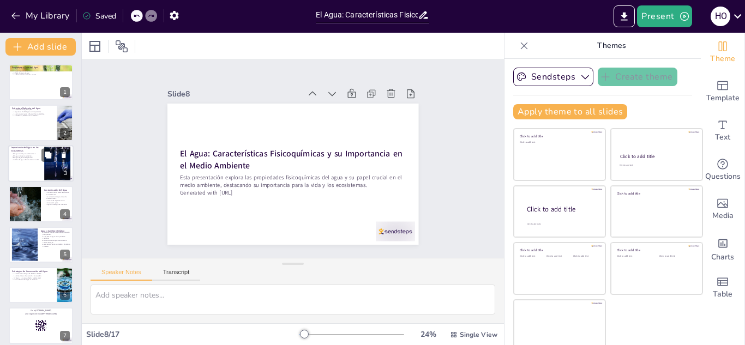
checkbox input "true"
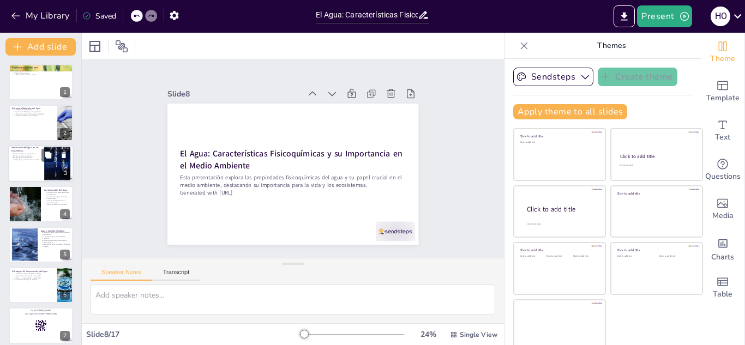
checkbox input "true"
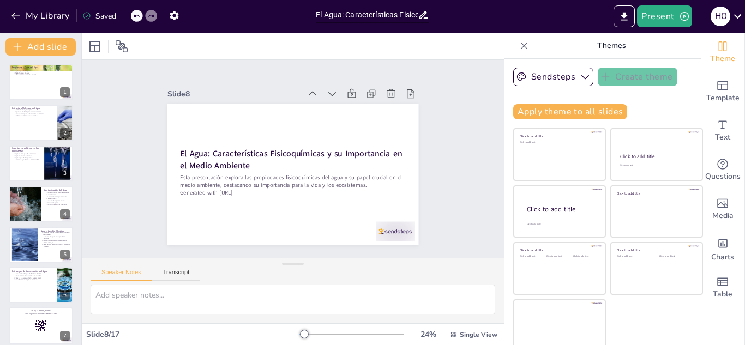
checkbox input "true"
click at [633, 107] on div "Apply theme to all slides" at bounding box center [602, 111] width 179 height 15
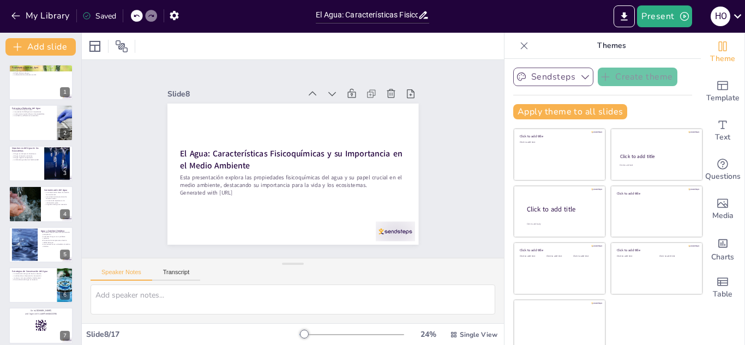
click at [580, 76] on icon "button" at bounding box center [585, 76] width 11 height 11
click at [537, 110] on span "Sendsteps" at bounding box center [561, 114] width 49 height 10
click at [580, 75] on icon "button" at bounding box center [585, 76] width 11 height 11
click at [620, 122] on div "Sendsteps Create theme Apply theme to all slides Click to add title Click to ad…" at bounding box center [602, 98] width 179 height 61
click at [665, 14] on button "Present" at bounding box center [664, 16] width 55 height 22
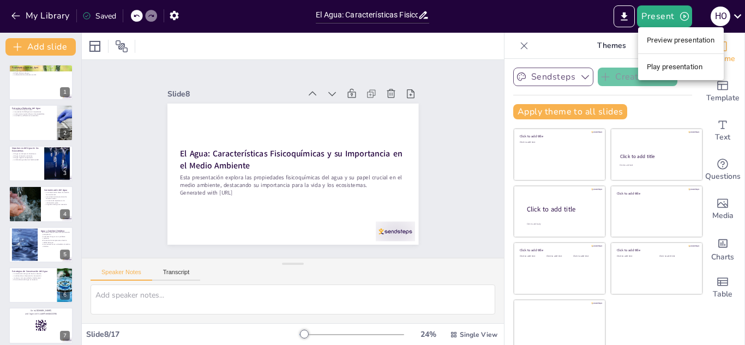
click at [655, 68] on li "Play presentation" at bounding box center [681, 66] width 86 height 17
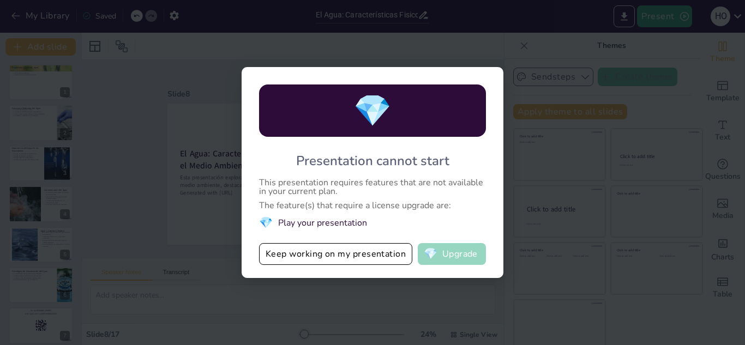
click at [433, 256] on span "💎" at bounding box center [431, 254] width 14 height 11
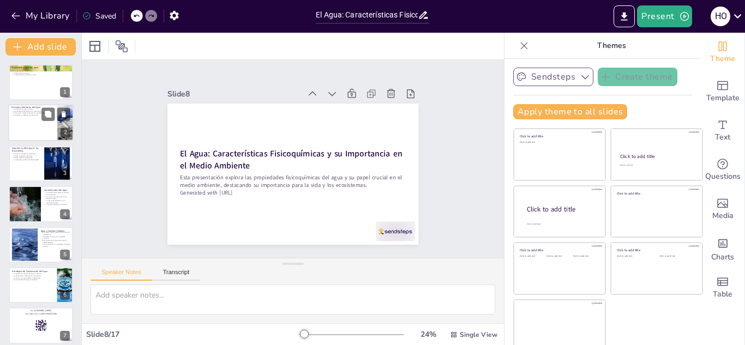
click at [28, 117] on div at bounding box center [40, 123] width 65 height 37
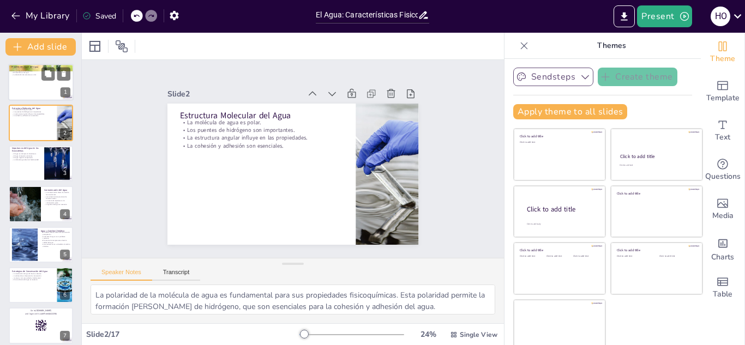
click at [35, 81] on div at bounding box center [40, 82] width 65 height 37
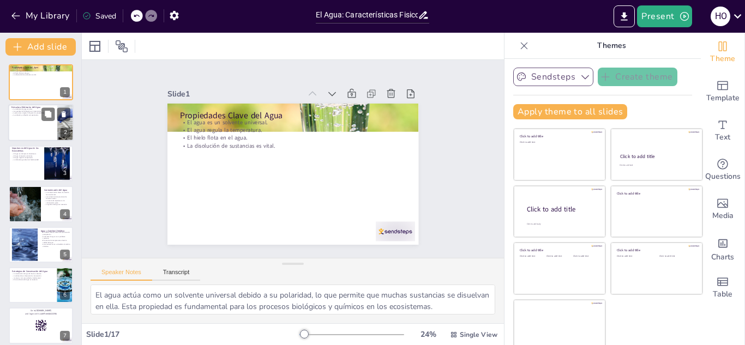
click at [17, 125] on div at bounding box center [40, 123] width 65 height 37
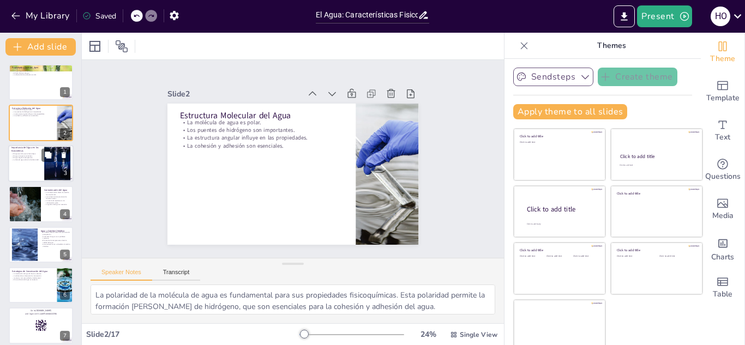
click at [20, 154] on p "El agua es vital para la fotosíntesis." at bounding box center [25, 154] width 29 height 2
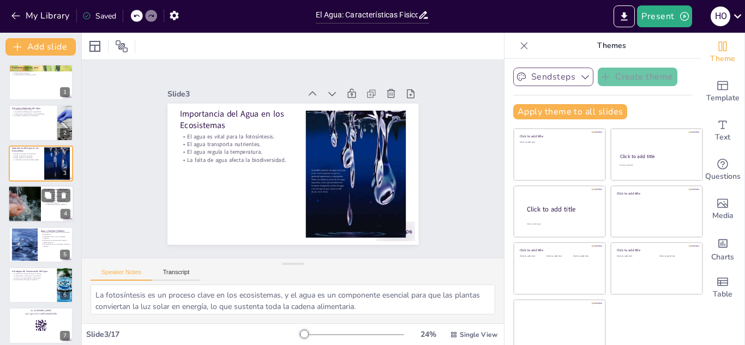
click at [21, 205] on div at bounding box center [25, 203] width 68 height 37
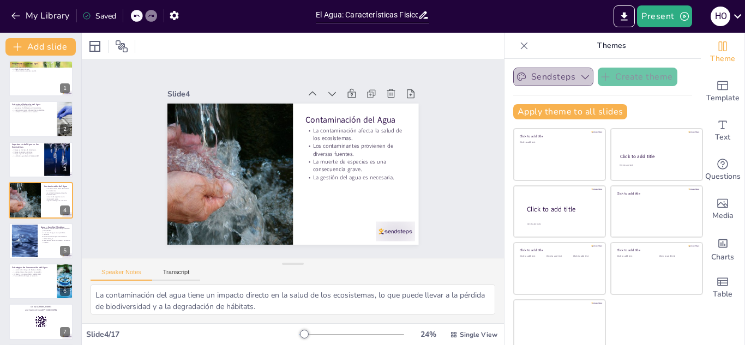
click at [517, 78] on button "Sendsteps" at bounding box center [553, 77] width 80 height 19
click at [629, 19] on icon "Export to PowerPoint" at bounding box center [624, 16] width 11 height 11
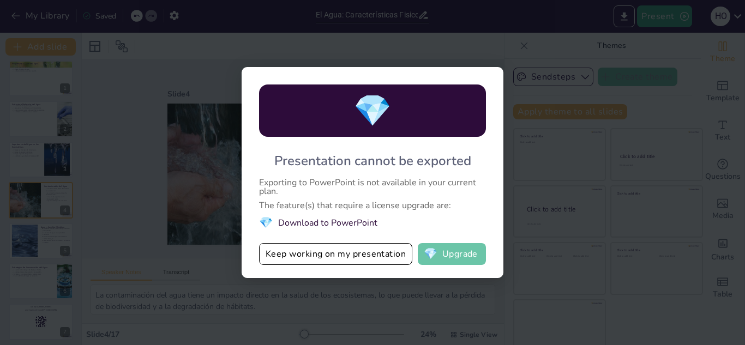
click at [454, 260] on button "💎 Upgrade" at bounding box center [452, 254] width 68 height 22
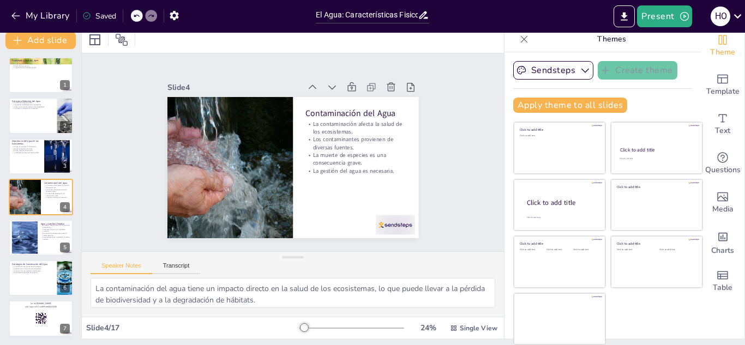
scroll to position [0, 0]
click at [38, 83] on div at bounding box center [40, 75] width 65 height 37
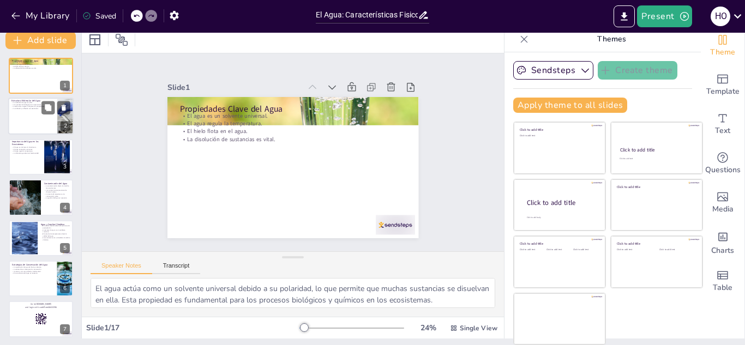
click at [34, 102] on p "La molécula de agua es polar." at bounding box center [32, 103] width 43 height 2
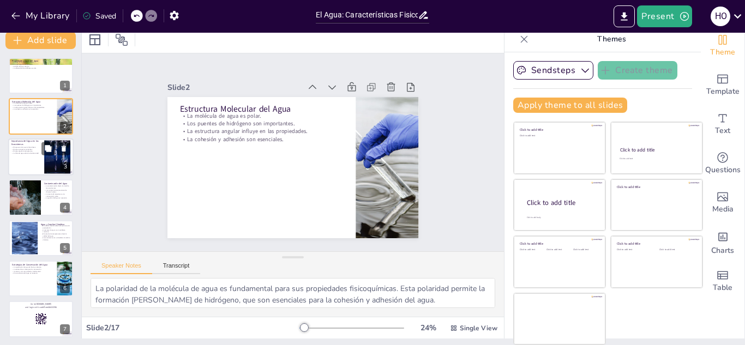
click at [31, 153] on p "La falta de agua afecta la biodiversidad." at bounding box center [25, 153] width 29 height 2
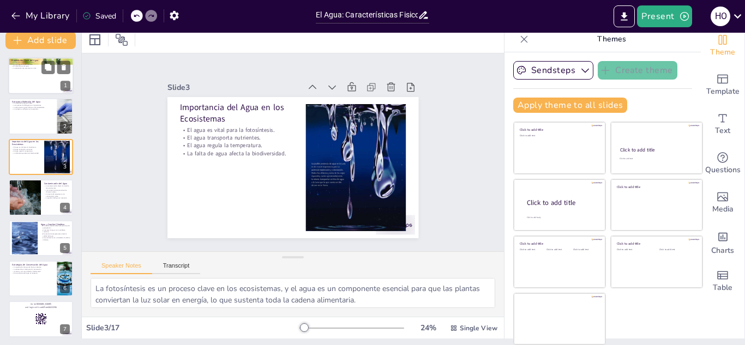
click at [35, 74] on div at bounding box center [40, 75] width 65 height 37
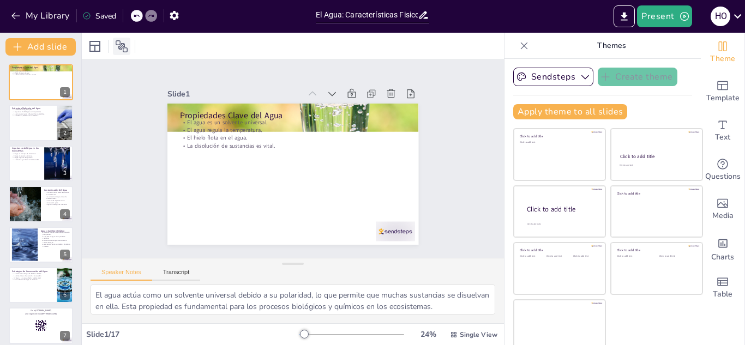
click at [126, 51] on icon at bounding box center [121, 46] width 13 height 13
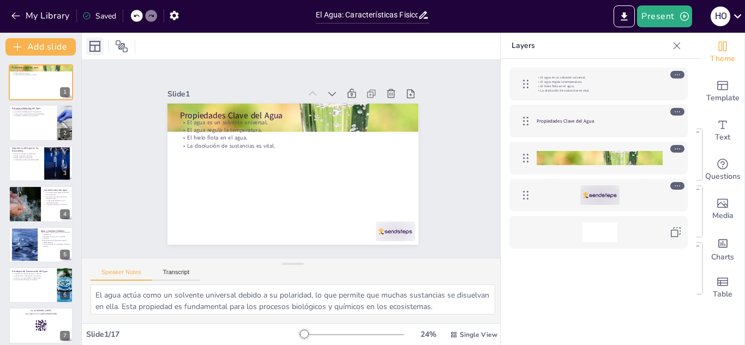
click at [90, 50] on icon at bounding box center [94, 46] width 11 height 11
click at [332, 71] on div "Slide 1 Propiedades Clave del Agua El agua es un solvente universal. El agua re…" at bounding box center [293, 159] width 292 height 241
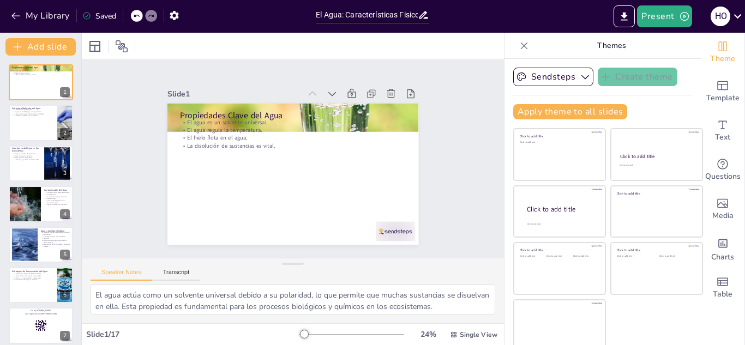
click at [519, 51] on icon at bounding box center [524, 45] width 11 height 11
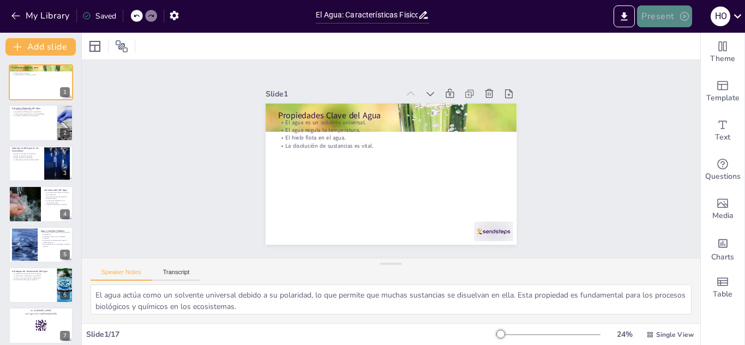
click at [685, 17] on icon "button" at bounding box center [684, 16] width 9 height 9
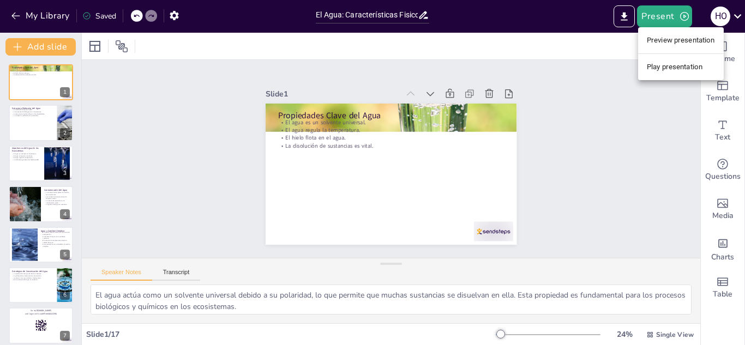
click at [591, 99] on div at bounding box center [372, 172] width 745 height 345
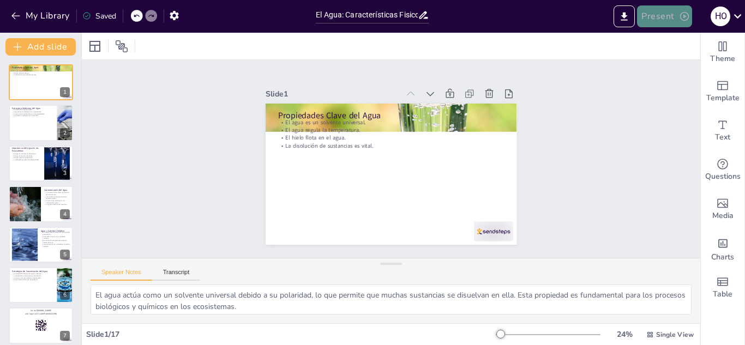
click at [643, 13] on button "Present" at bounding box center [664, 16] width 55 height 22
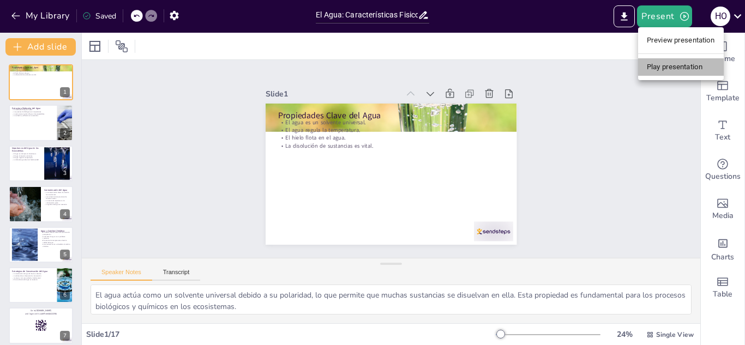
click at [659, 69] on li "Play presentation" at bounding box center [681, 66] width 86 height 17
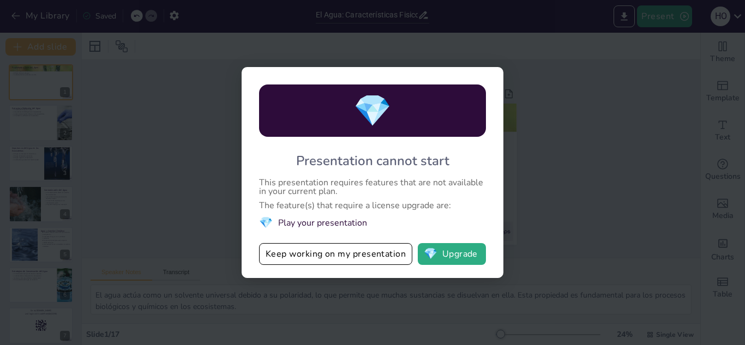
click at [311, 221] on li "💎 Play your presentation" at bounding box center [372, 222] width 227 height 15
click at [323, 253] on button "Keep working on my presentation" at bounding box center [335, 254] width 153 height 22
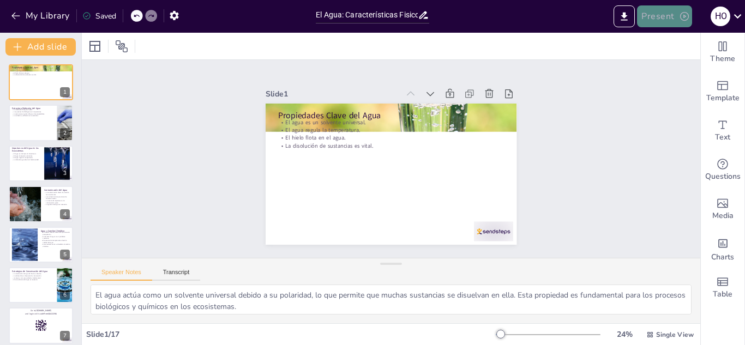
click at [651, 16] on button "Present" at bounding box center [664, 16] width 55 height 22
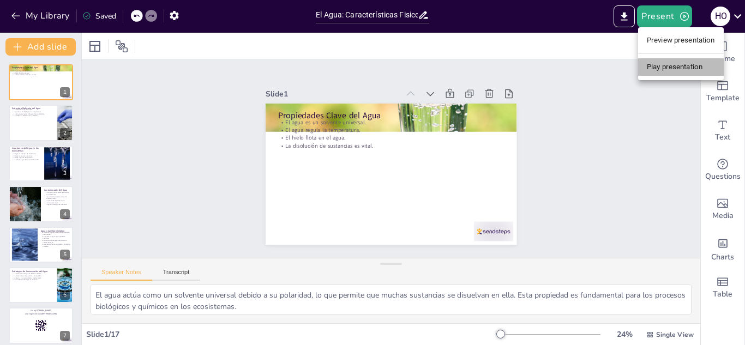
click at [657, 65] on li "Play presentation" at bounding box center [681, 66] width 86 height 17
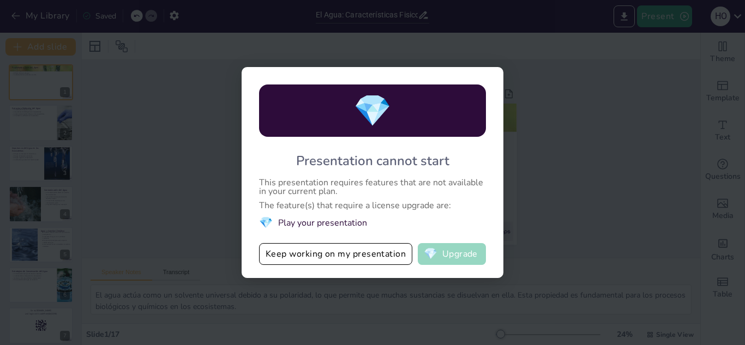
click at [431, 254] on span "💎" at bounding box center [431, 254] width 14 height 11
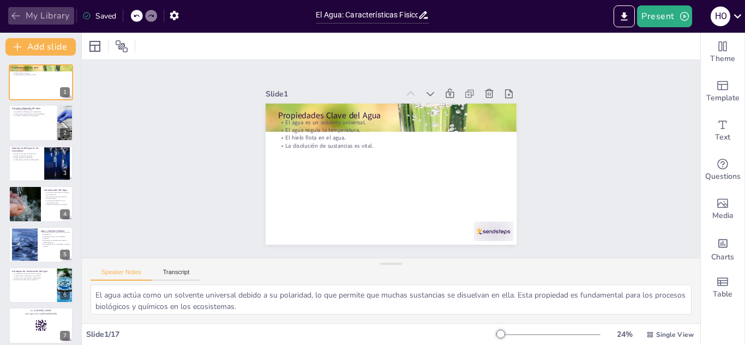
click at [10, 15] on button "My Library" at bounding box center [41, 15] width 66 height 17
